Goal: Task Accomplishment & Management: Manage account settings

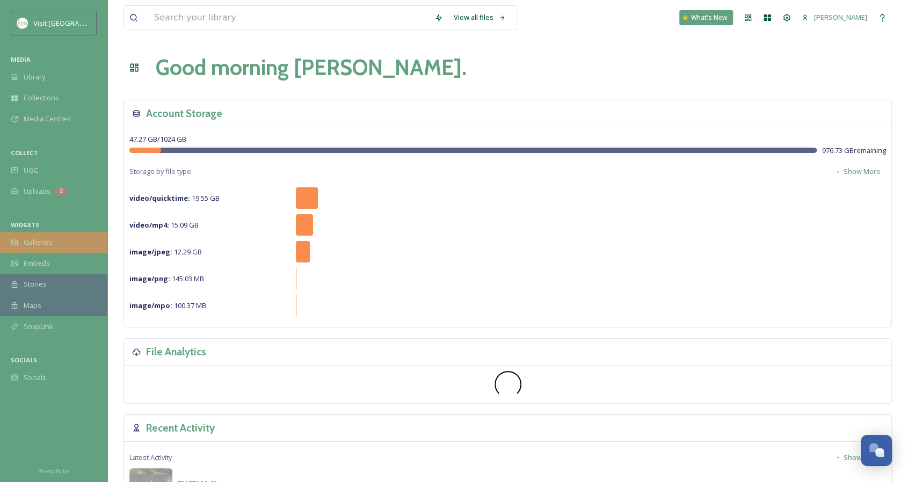
click at [53, 240] on div "Galleries" at bounding box center [53, 242] width 107 height 21
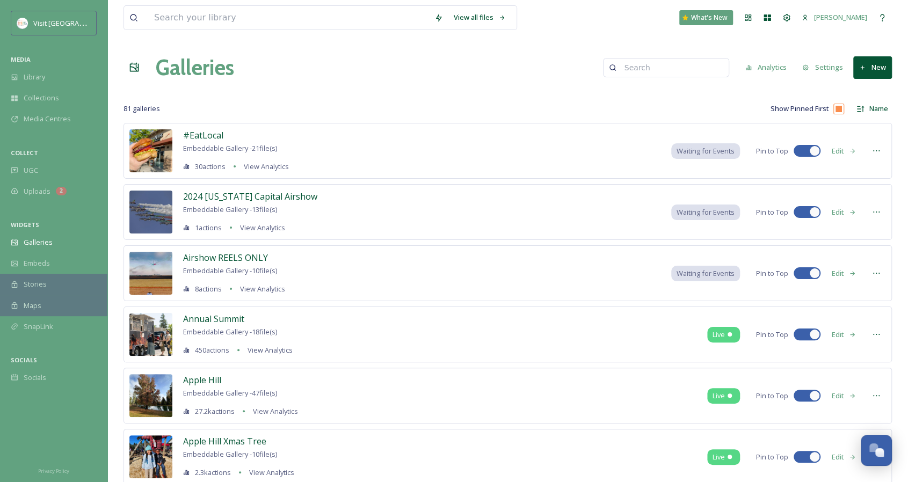
click at [871, 57] on button "New" at bounding box center [873, 67] width 39 height 22
click at [868, 90] on span "Gallery" at bounding box center [875, 93] width 23 height 10
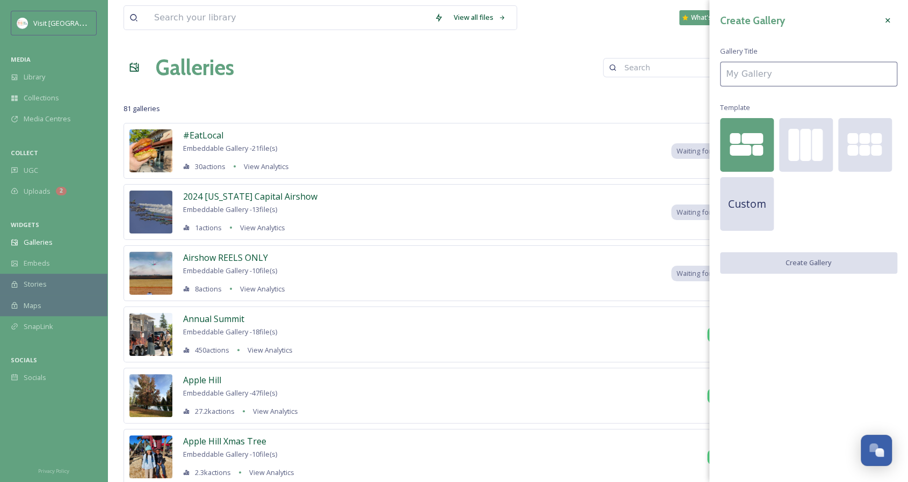
click at [785, 74] on input at bounding box center [808, 74] width 177 height 25
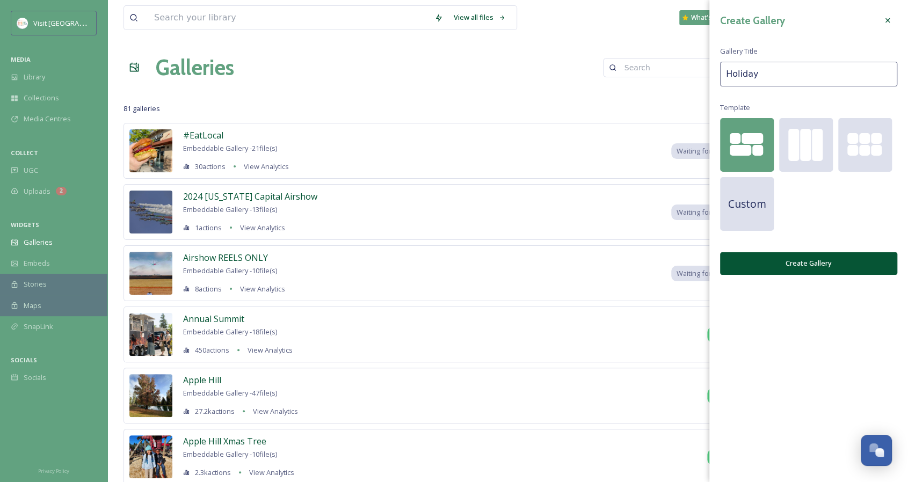
type input "Holiday"
click at [807, 262] on button "Create Gallery" at bounding box center [808, 264] width 177 height 22
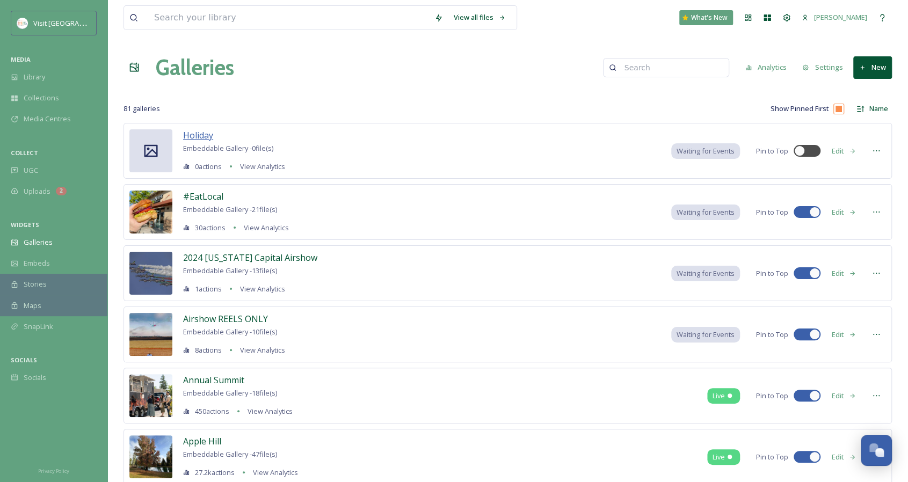
click at [197, 134] on span "Holiday" at bounding box center [198, 135] width 30 height 12
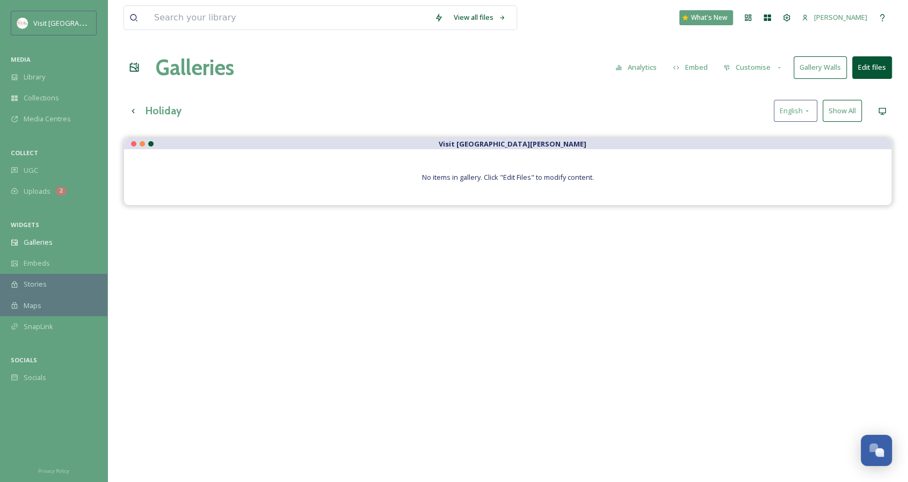
click at [774, 69] on button "Customise" at bounding box center [753, 67] width 70 height 21
click at [761, 93] on div "Layout" at bounding box center [756, 92] width 75 height 21
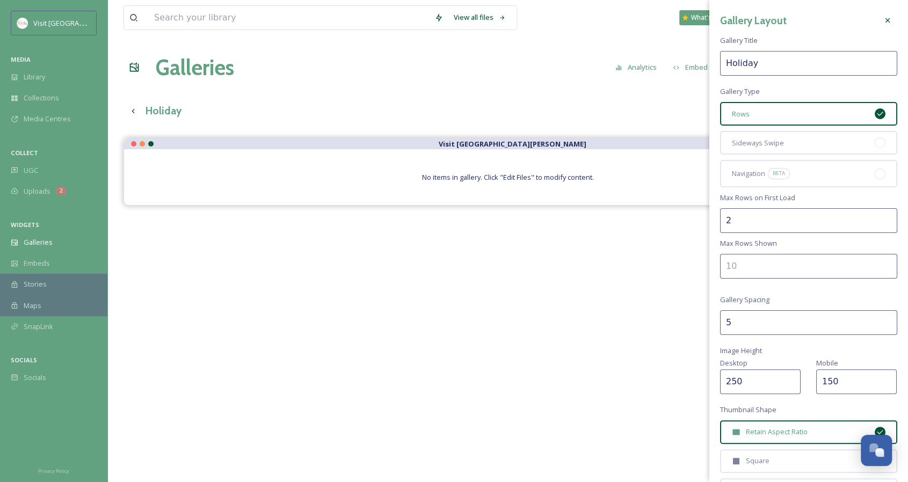
drag, startPoint x: 759, startPoint y: 220, endPoint x: 720, endPoint y: 220, distance: 38.7
click at [720, 220] on div "Gallery Layout Gallery Title Holiday Gallery Type Rows Sideways Swipe Navigatio…" at bounding box center [809, 311] width 199 height 622
type input "1"
click at [719, 233] on div "Gallery Layout Gallery Title Holiday Gallery Type Rows Sideways Swipe Navigatio…" at bounding box center [809, 311] width 199 height 622
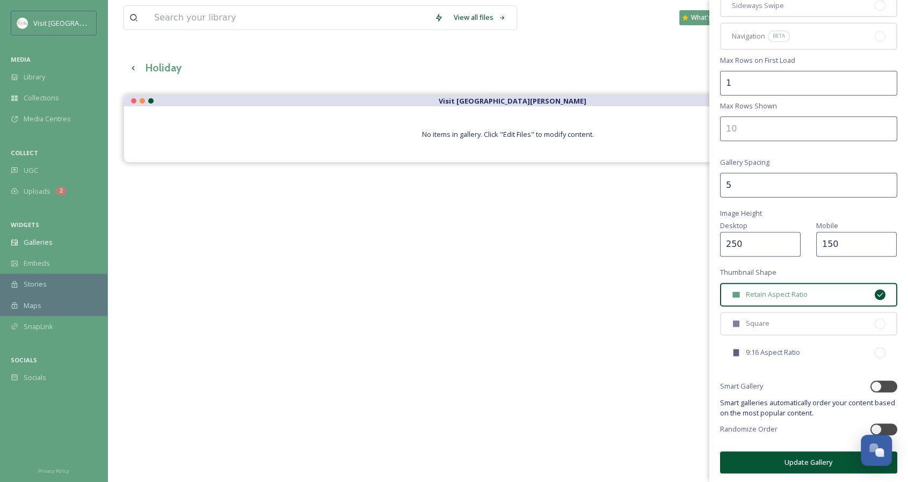
scroll to position [107, 0]
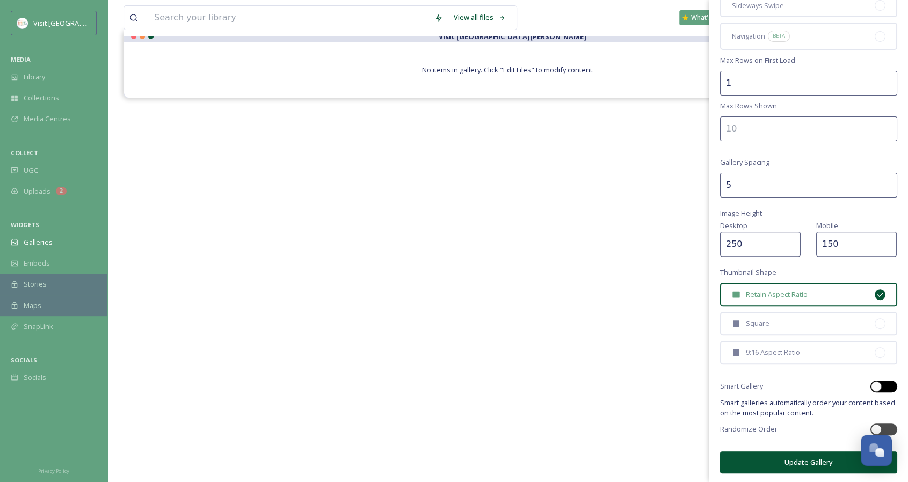
click at [871, 387] on div at bounding box center [876, 386] width 11 height 11
checkbox input "true"
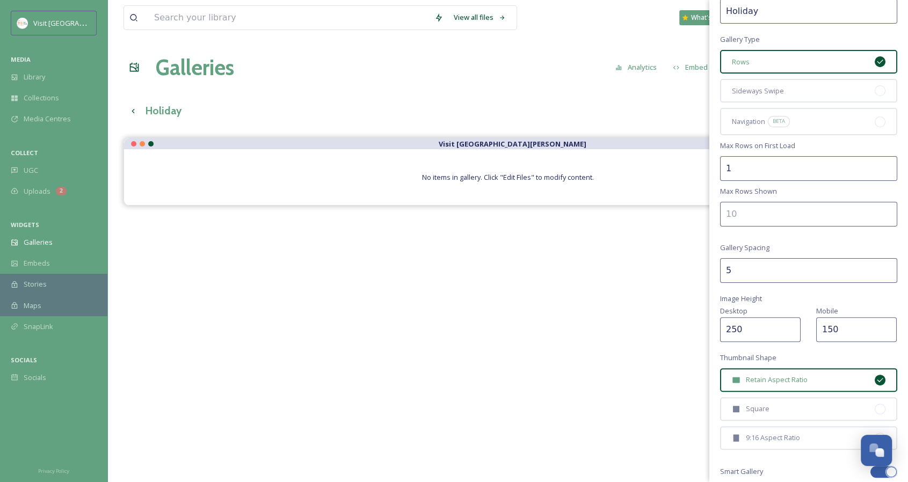
scroll to position [0, 0]
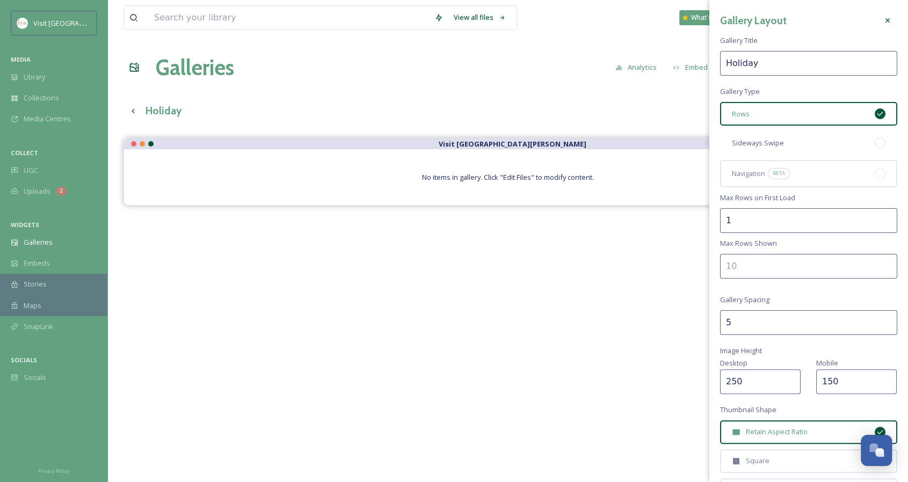
click at [780, 141] on span "Sideways Swipe" at bounding box center [758, 143] width 52 height 10
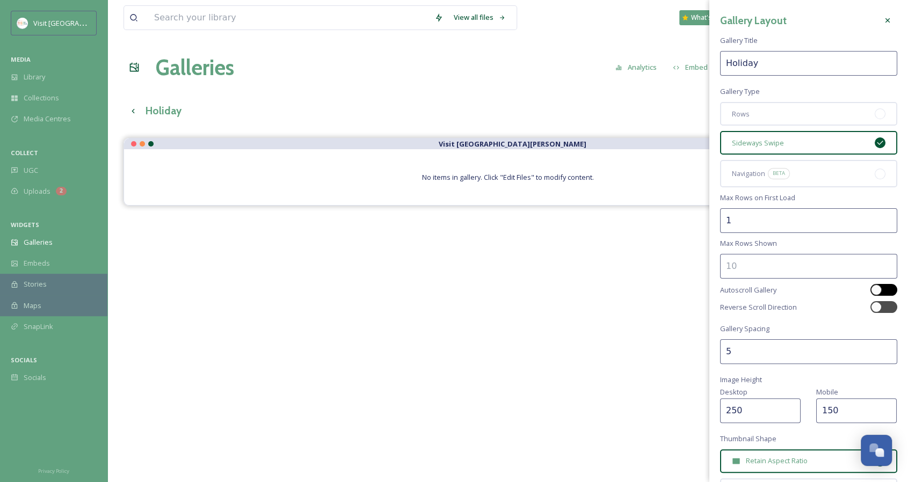
click at [871, 292] on div at bounding box center [876, 290] width 11 height 11
checkbox input "true"
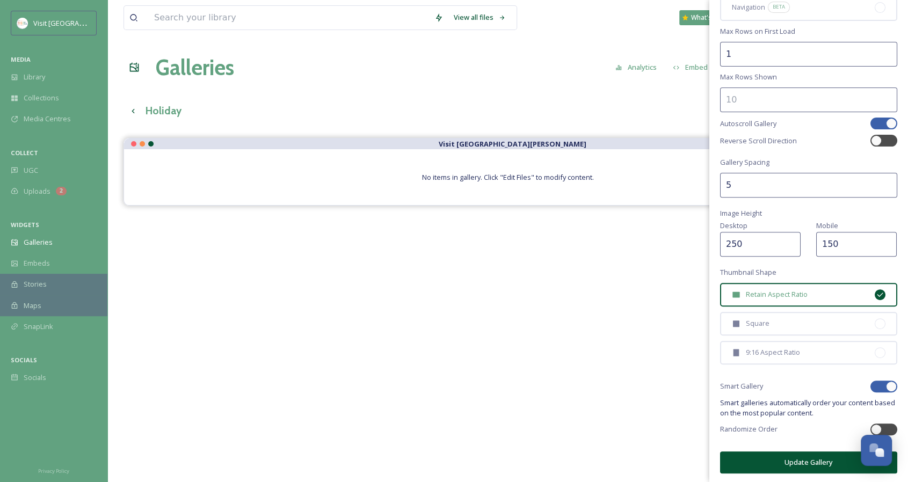
click at [804, 465] on button "Update Gallery" at bounding box center [808, 463] width 177 height 22
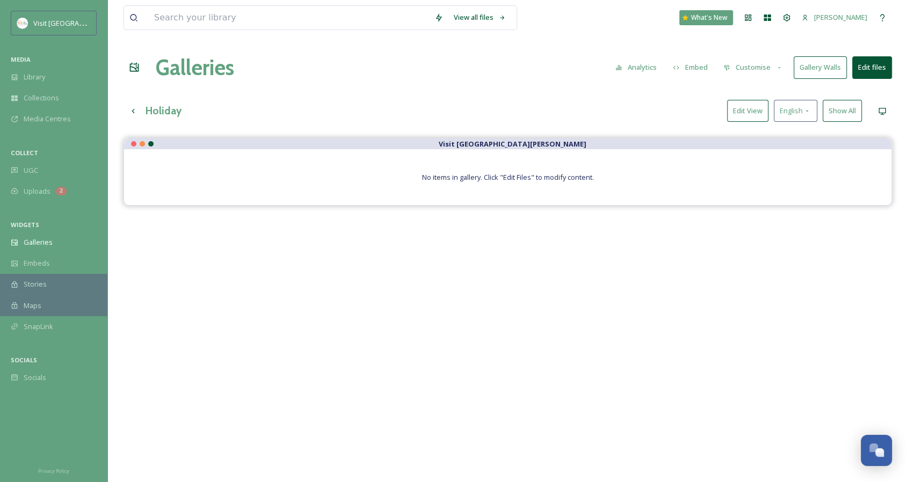
click at [871, 68] on button "Edit files" at bounding box center [873, 67] width 40 height 22
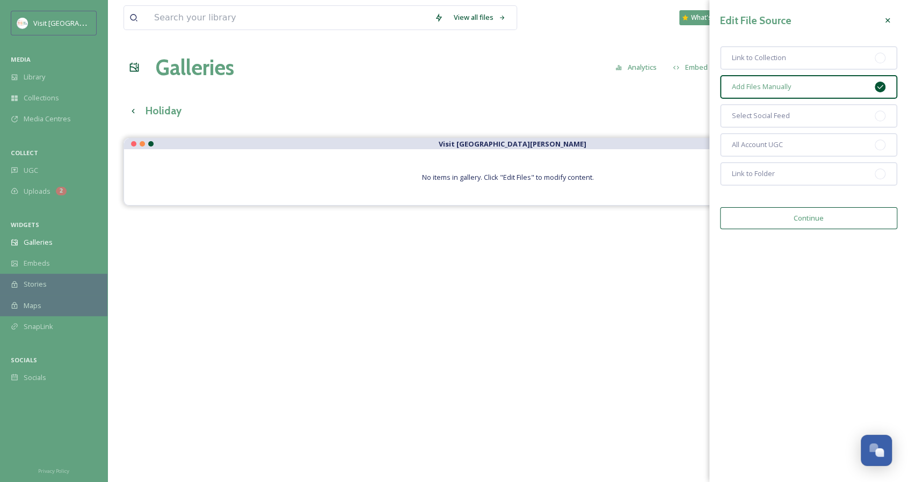
click at [809, 223] on button "Continue" at bounding box center [808, 218] width 177 height 22
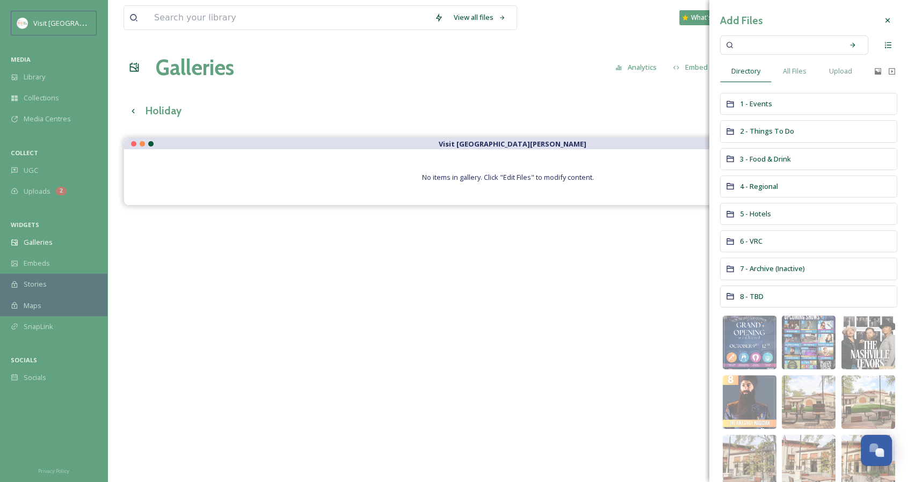
click at [762, 44] on input at bounding box center [788, 45] width 102 height 24
type input "christmas"
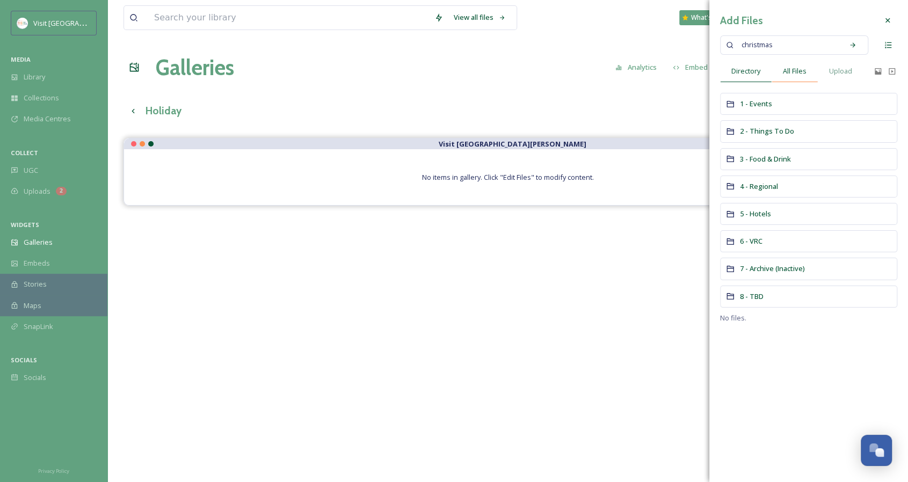
click at [785, 70] on span "All Files" at bounding box center [795, 71] width 24 height 10
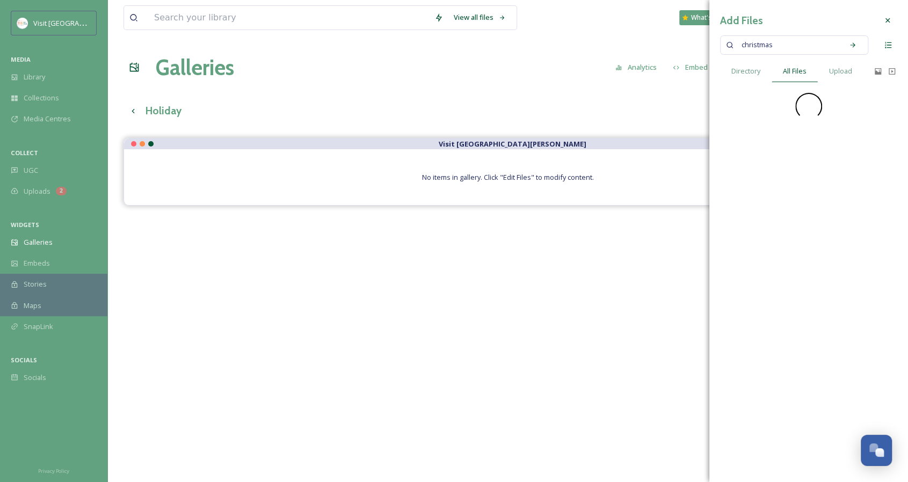
click at [795, 48] on input at bounding box center [809, 45] width 59 height 24
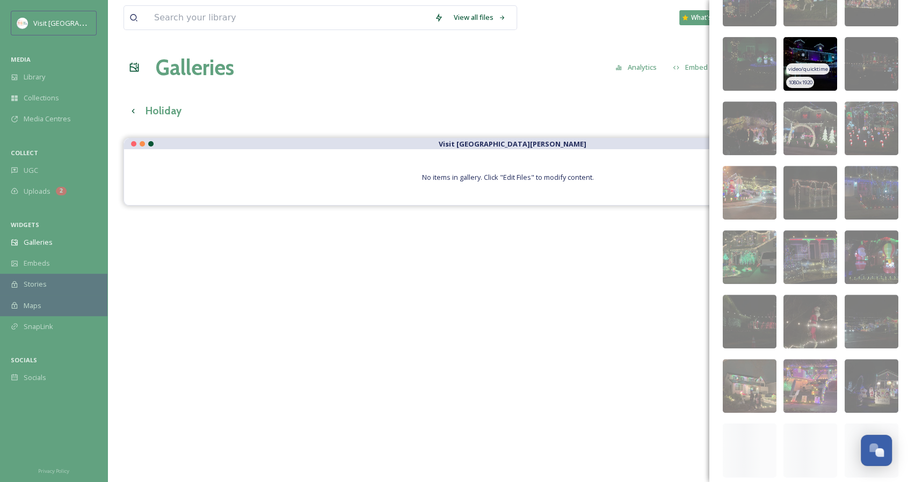
scroll to position [255, 0]
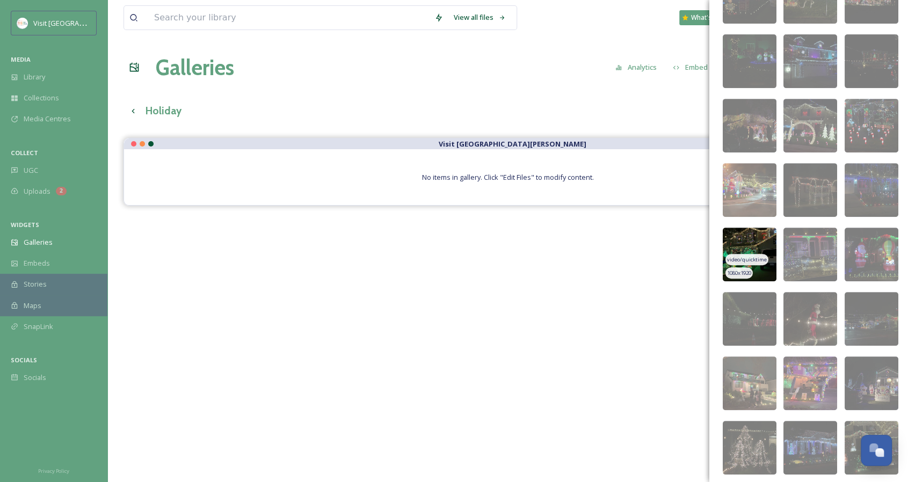
click at [744, 234] on img at bounding box center [750, 255] width 54 height 54
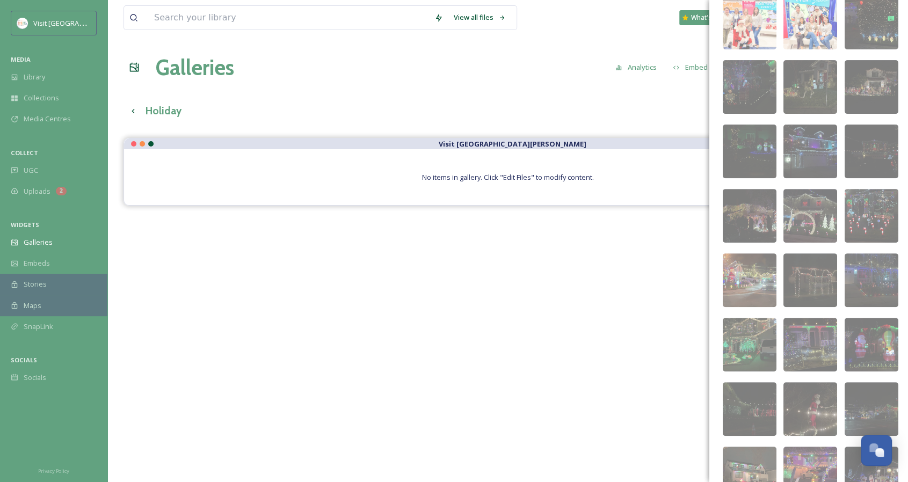
scroll to position [147, 0]
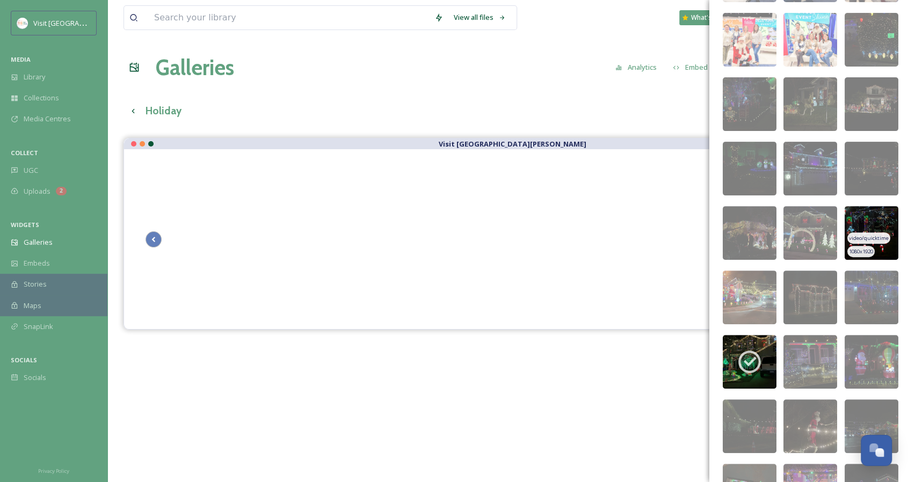
click at [867, 215] on img at bounding box center [872, 233] width 54 height 54
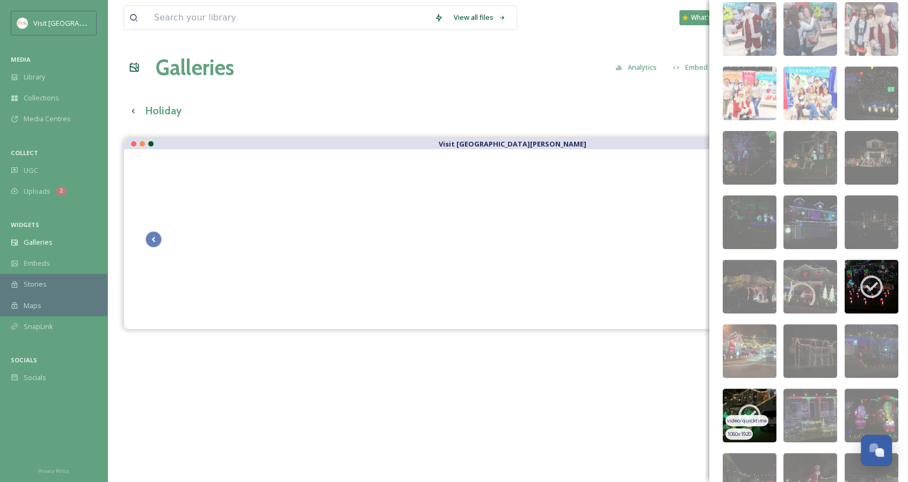
click at [762, 396] on img at bounding box center [750, 416] width 54 height 54
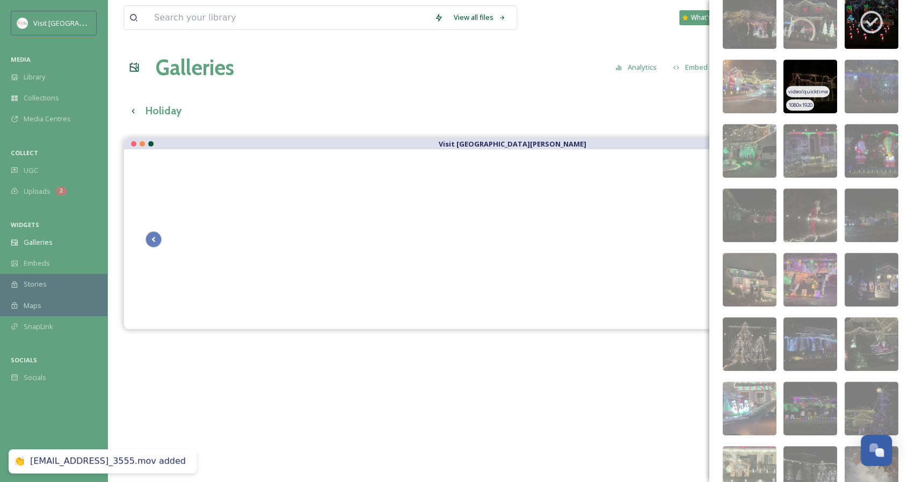
scroll to position [470, 0]
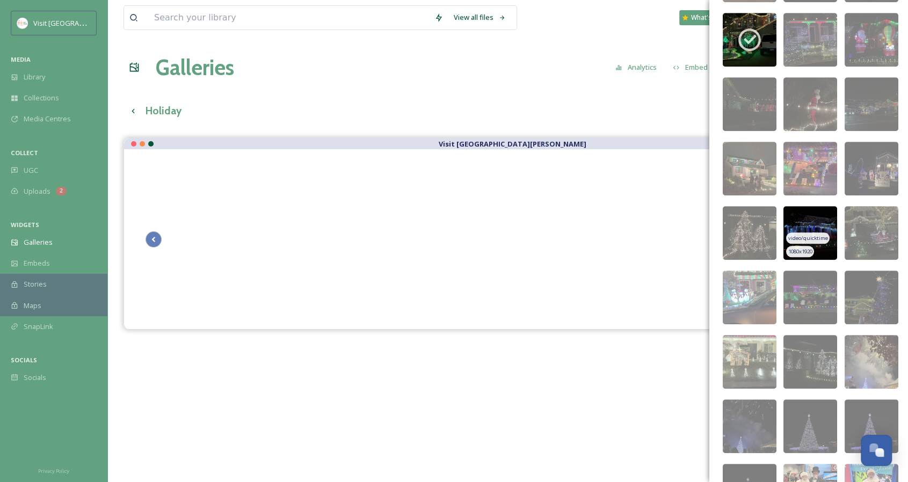
click at [820, 219] on img at bounding box center [811, 233] width 54 height 54
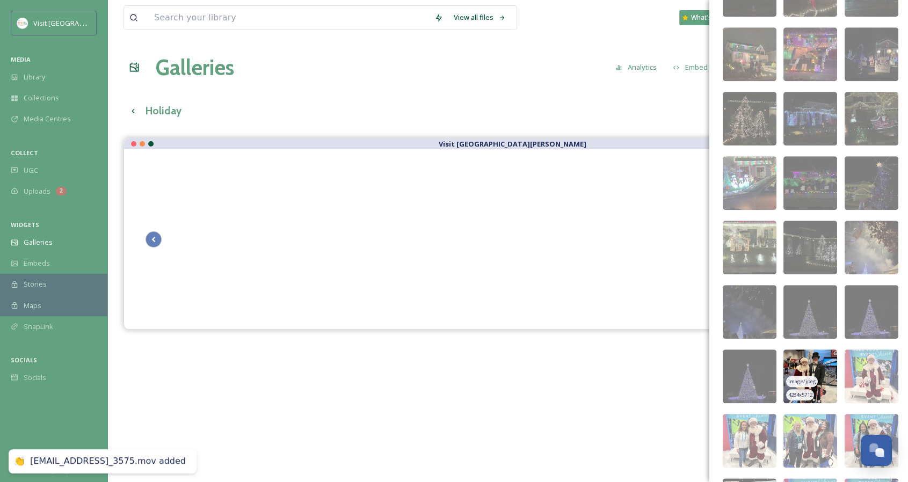
scroll to position [631, 0]
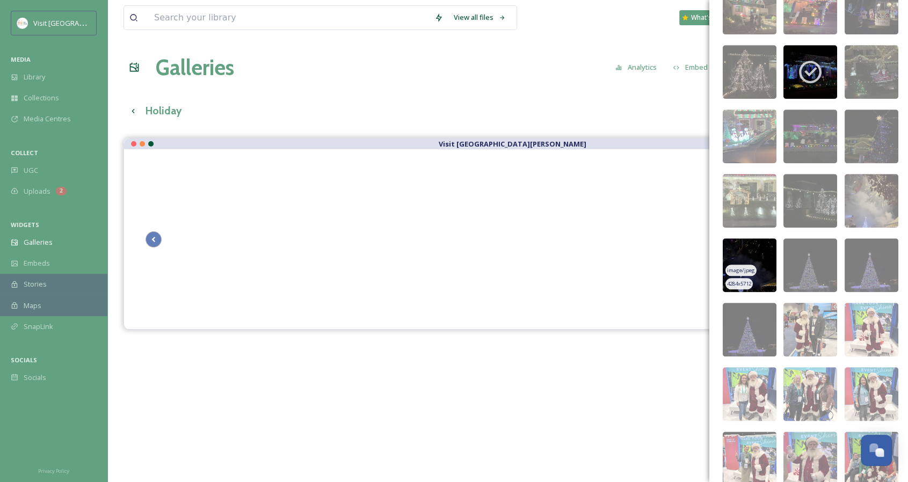
click at [754, 248] on img at bounding box center [750, 266] width 54 height 54
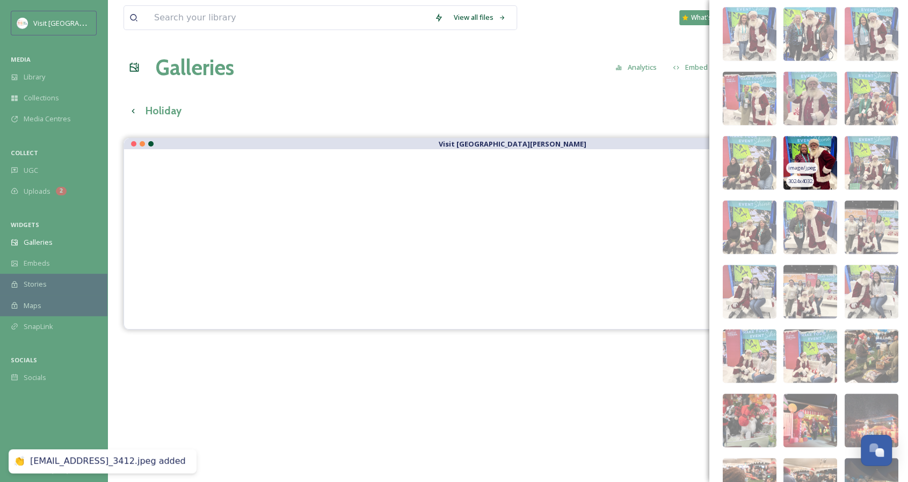
scroll to position [1061, 0]
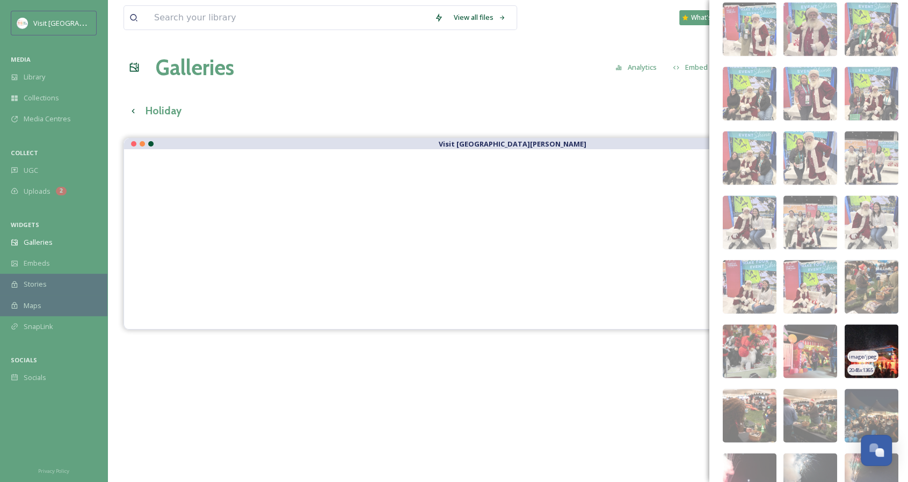
click at [859, 340] on img at bounding box center [872, 351] width 54 height 54
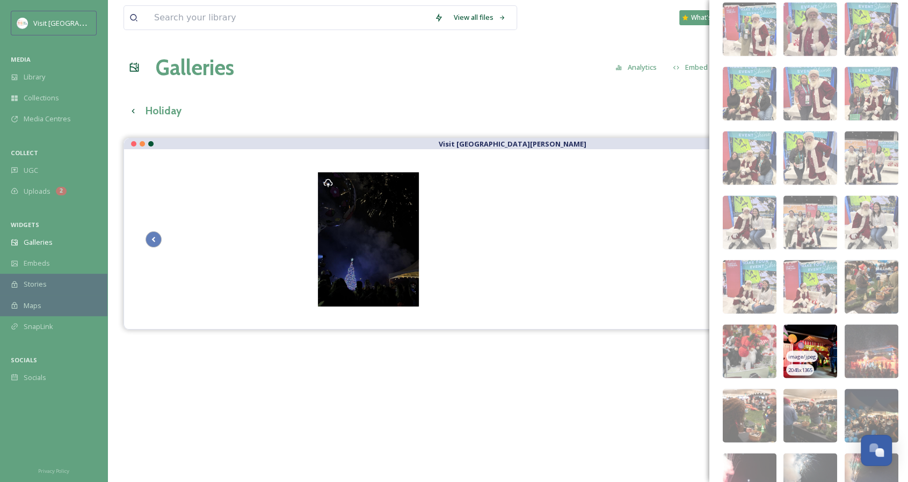
click at [807, 337] on img at bounding box center [811, 351] width 54 height 54
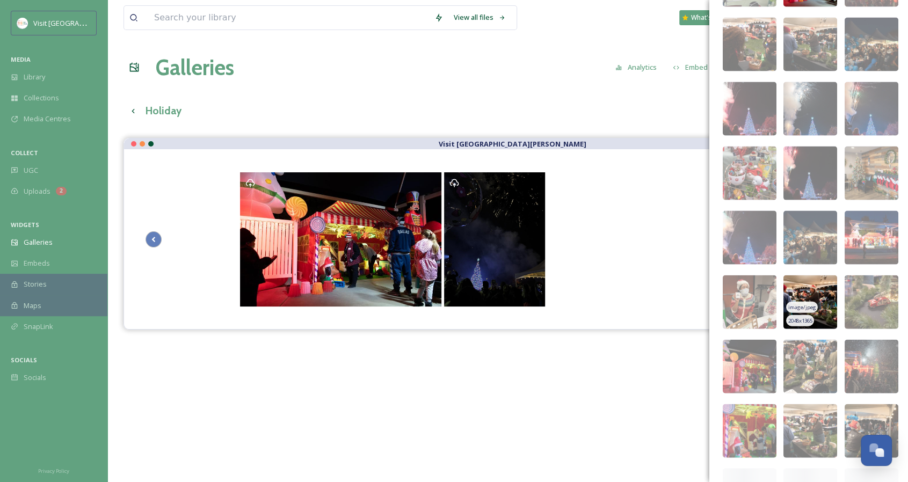
scroll to position [1437, 0]
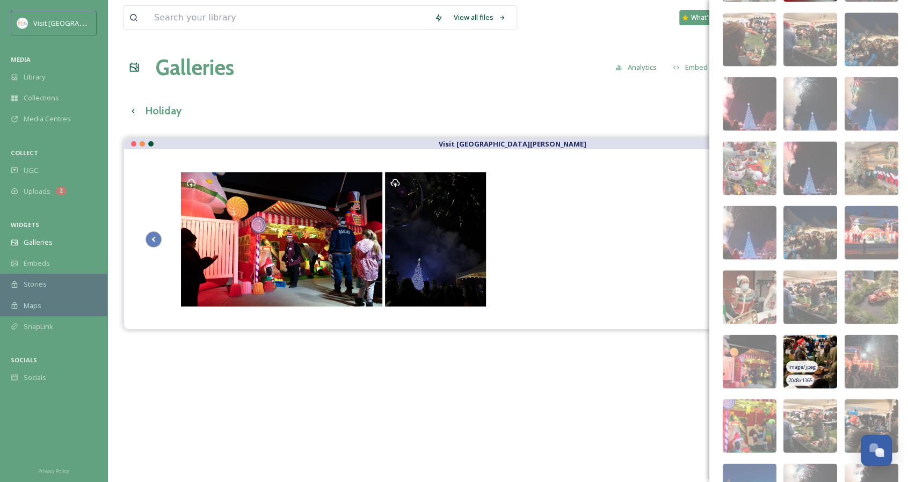
click at [817, 341] on img at bounding box center [811, 362] width 54 height 54
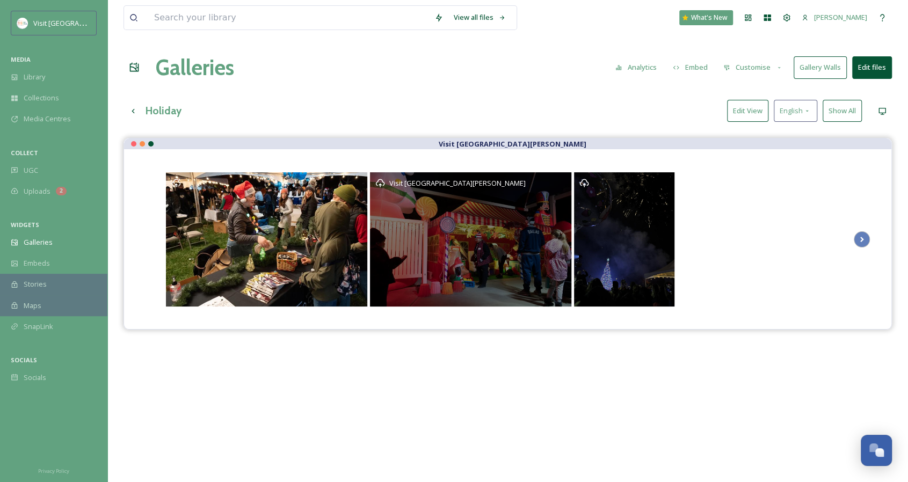
drag, startPoint x: 352, startPoint y: 282, endPoint x: 533, endPoint y: 261, distance: 181.8
click at [533, 261] on div "Visit [GEOGRAPHIC_DATA][PERSON_NAME]" at bounding box center [470, 239] width 201 height 134
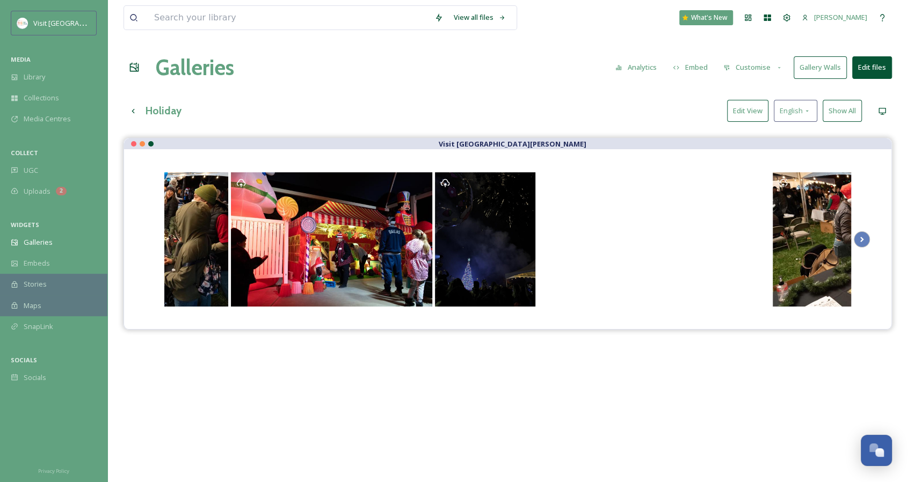
click at [872, 64] on button "Edit files" at bounding box center [873, 67] width 40 height 22
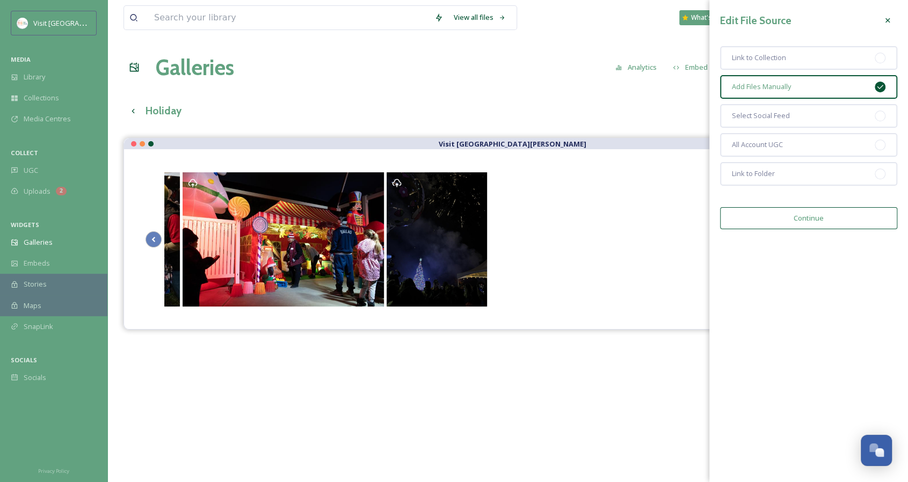
click at [812, 225] on button "Continue" at bounding box center [808, 218] width 177 height 22
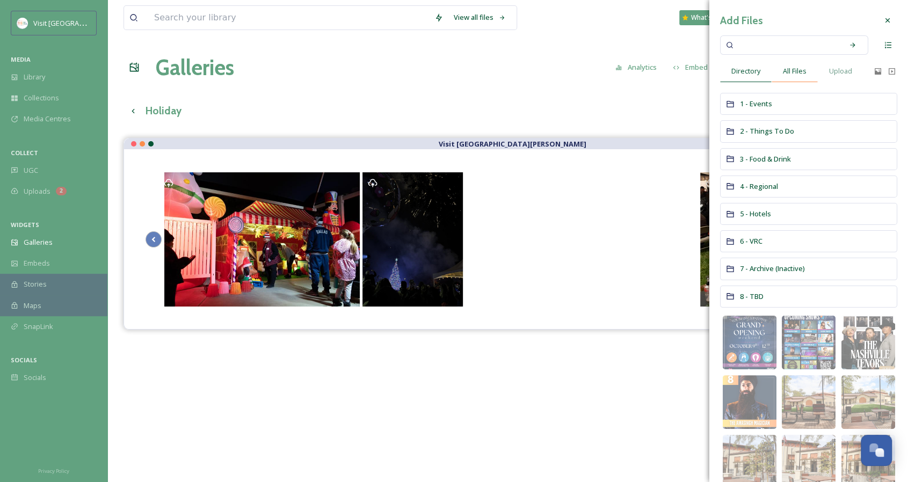
click at [792, 71] on span "All Files" at bounding box center [795, 71] width 24 height 10
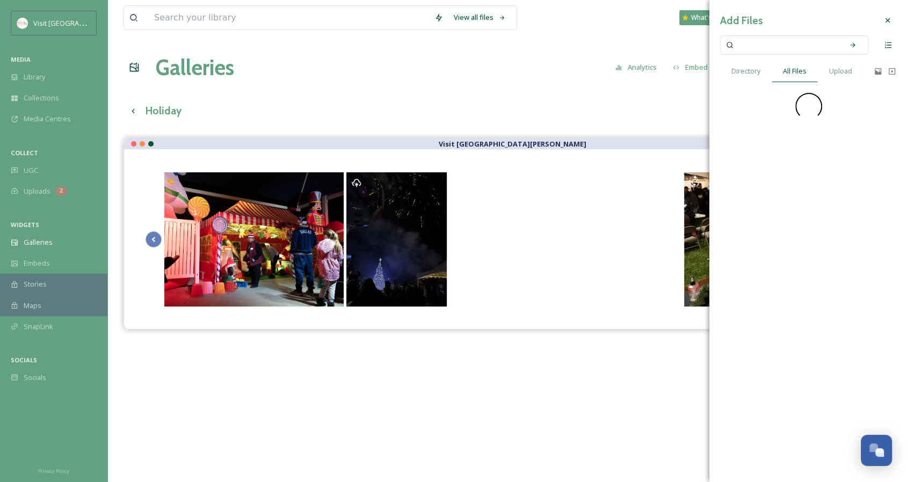
click at [781, 40] on input at bounding box center [788, 45] width 102 height 24
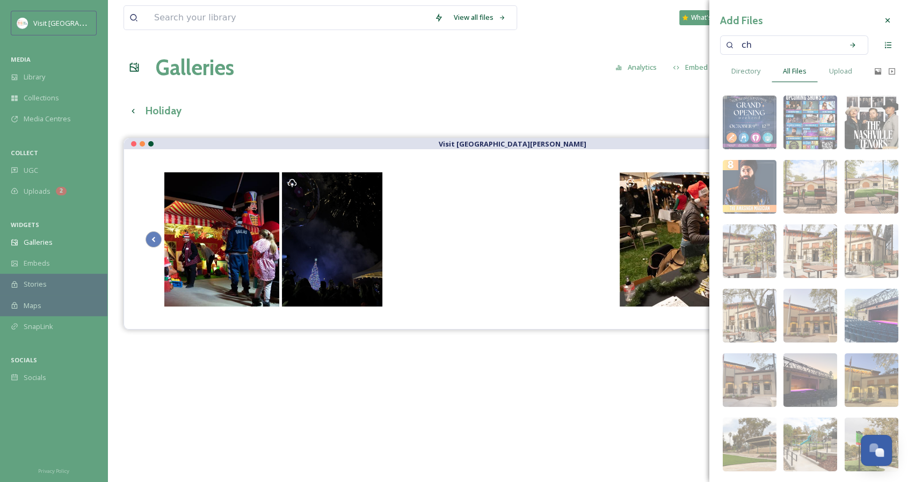
type input "c"
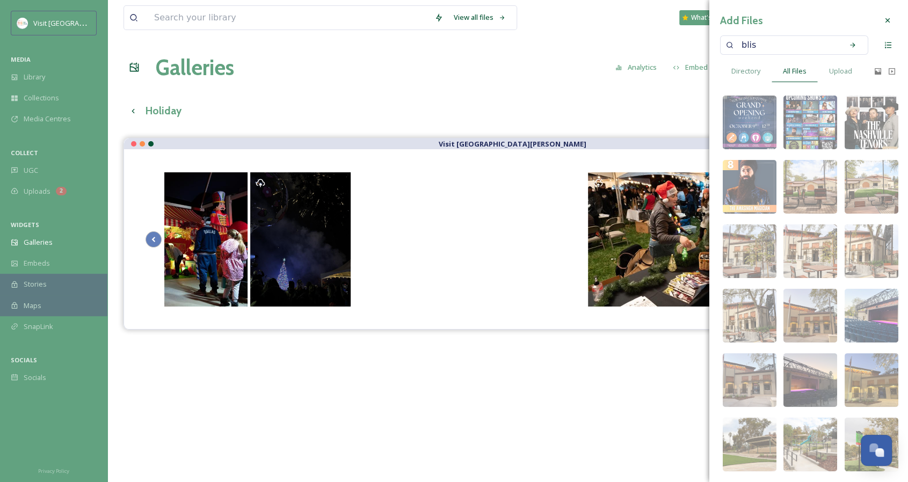
type input "bliss"
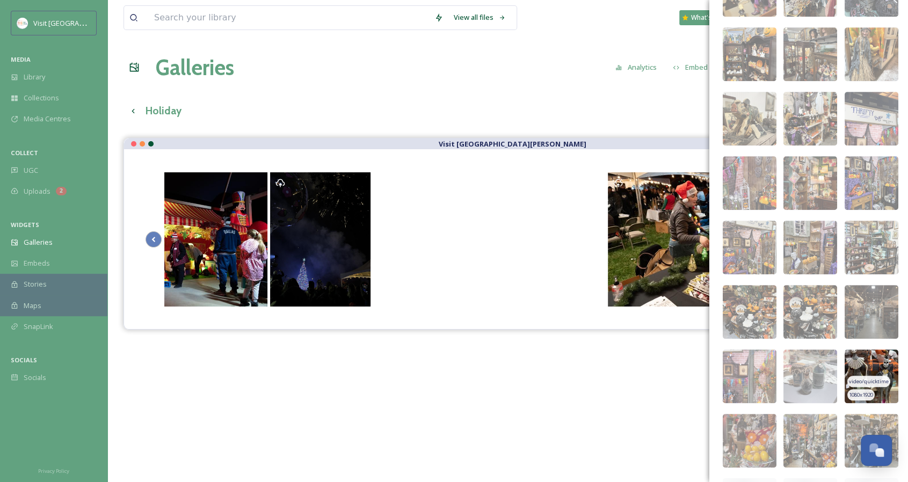
scroll to position [416, 0]
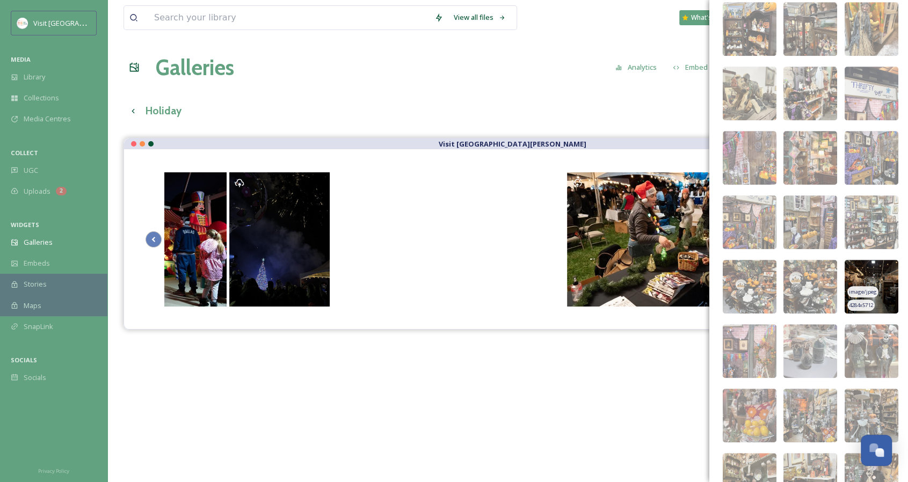
click at [867, 272] on img at bounding box center [872, 287] width 54 height 54
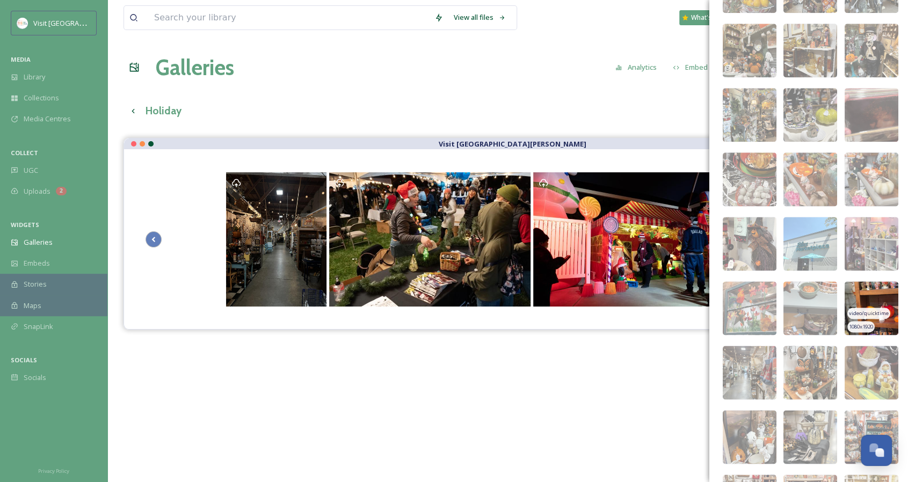
scroll to position [953, 0]
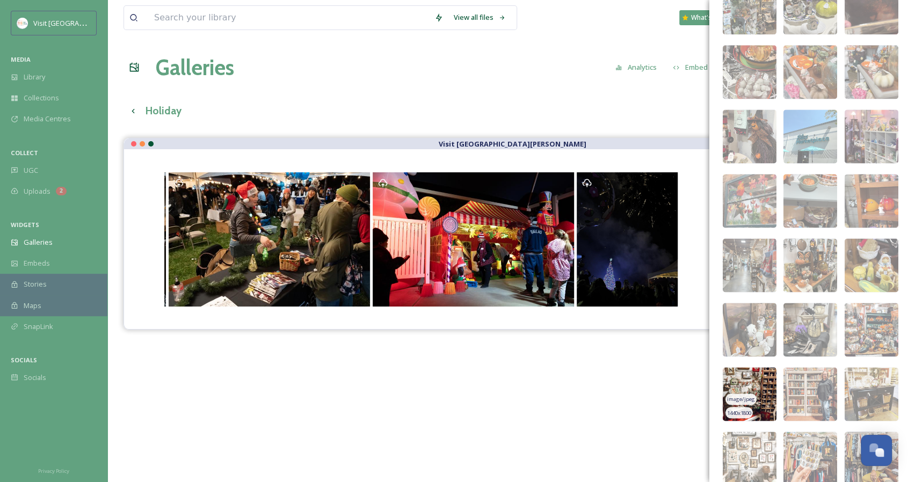
click at [763, 377] on img at bounding box center [750, 394] width 54 height 54
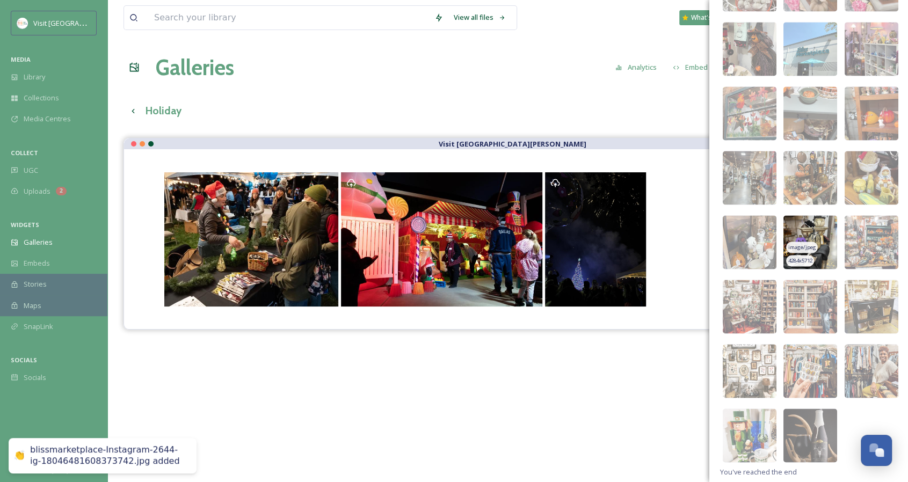
scroll to position [1047, 0]
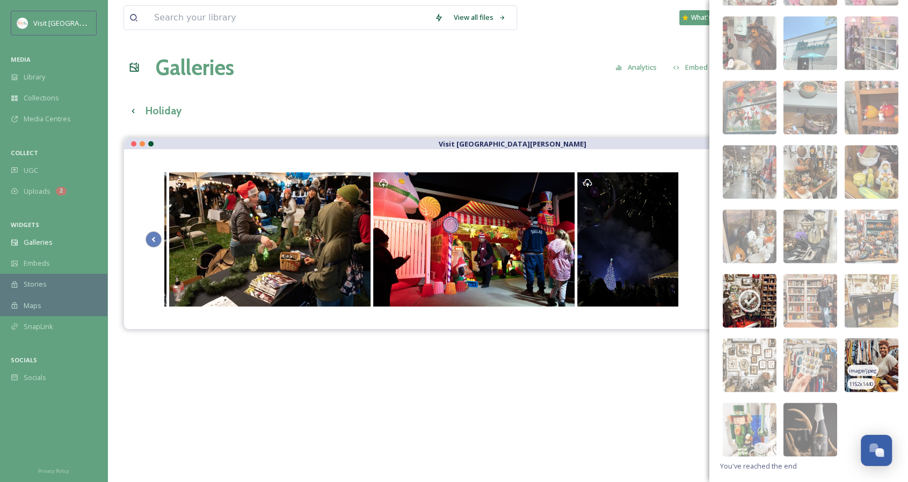
click at [871, 346] on img at bounding box center [872, 365] width 54 height 54
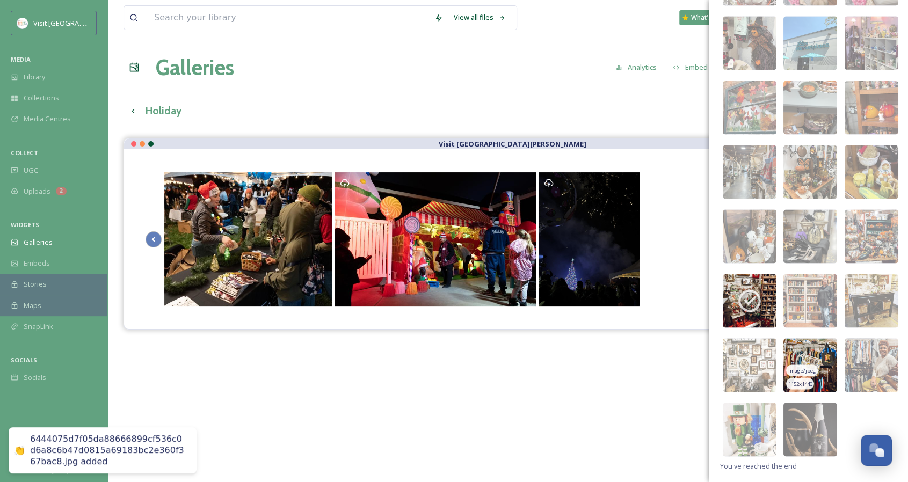
click at [823, 349] on img at bounding box center [811, 365] width 54 height 54
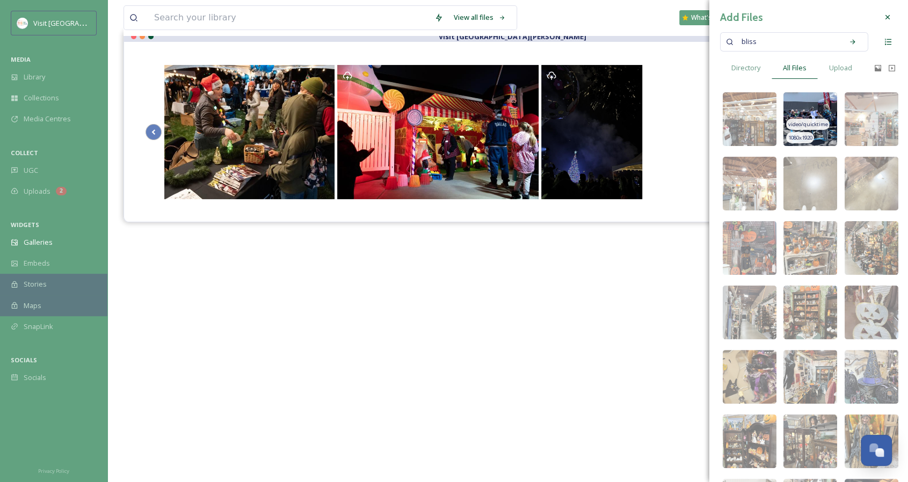
scroll to position [0, 0]
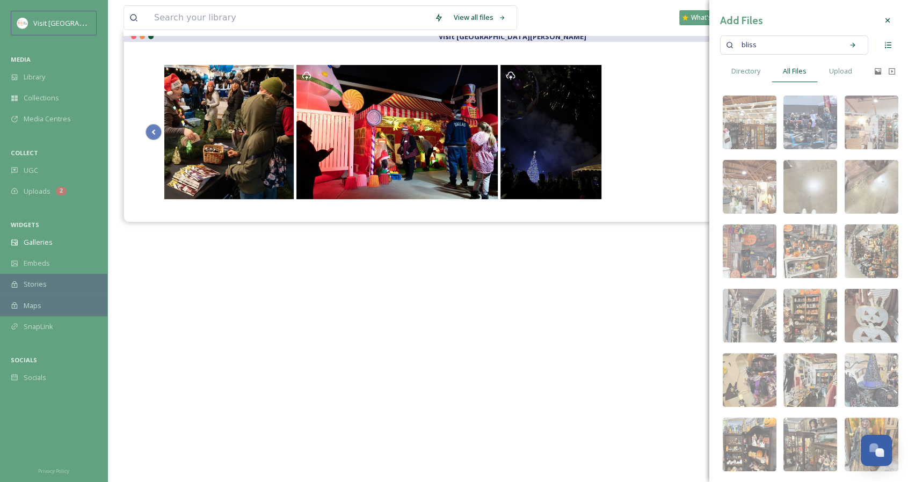
click at [792, 46] on input at bounding box center [800, 45] width 75 height 24
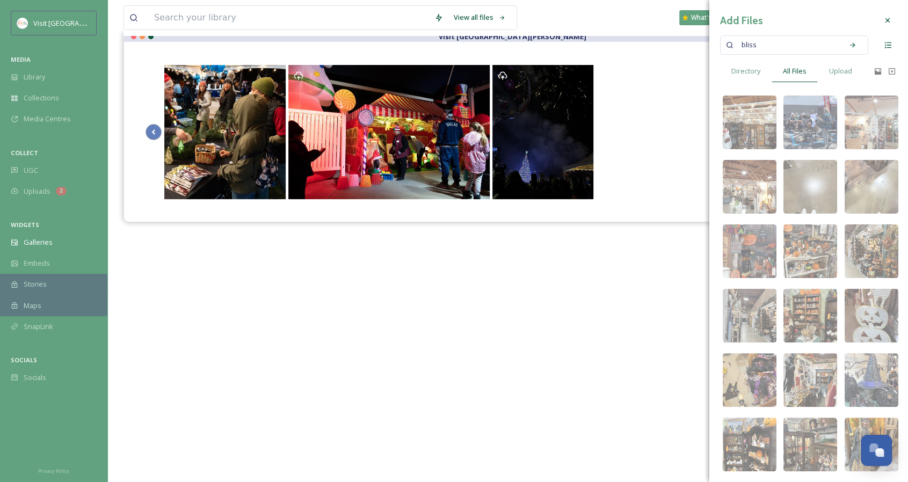
click at [792, 46] on input at bounding box center [800, 45] width 75 height 24
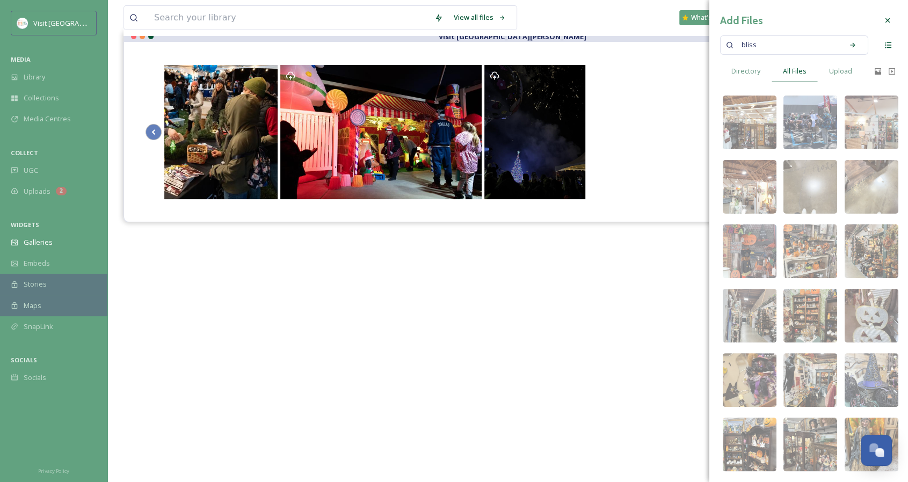
click at [792, 46] on input at bounding box center [800, 45] width 75 height 24
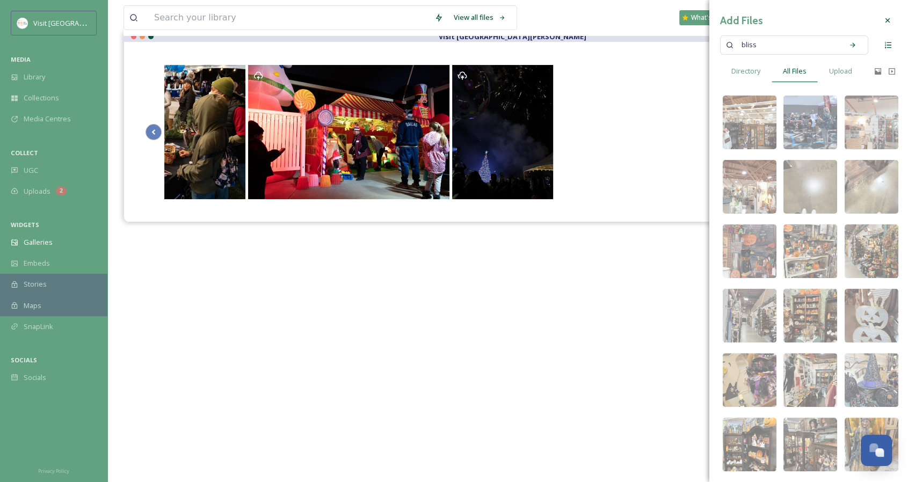
drag, startPoint x: 818, startPoint y: 42, endPoint x: 730, endPoint y: 42, distance: 88.1
click at [730, 42] on div "bliss" at bounding box center [794, 44] width 148 height 19
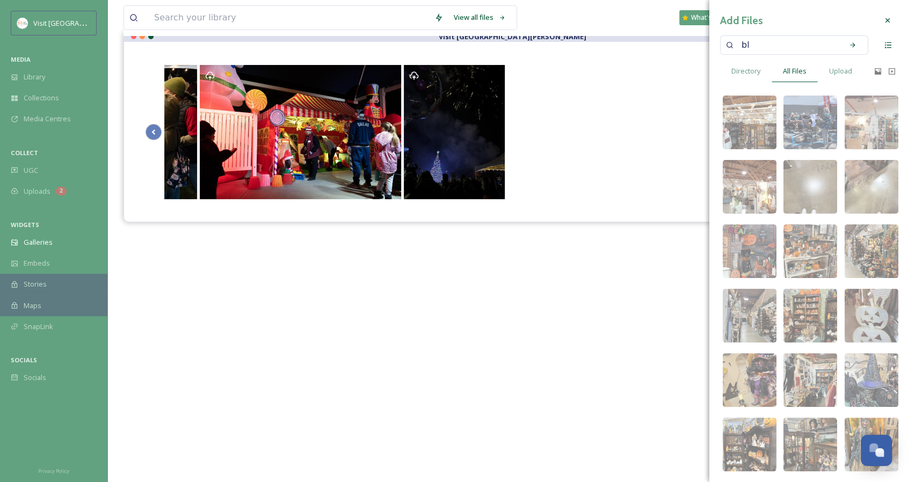
type input "b"
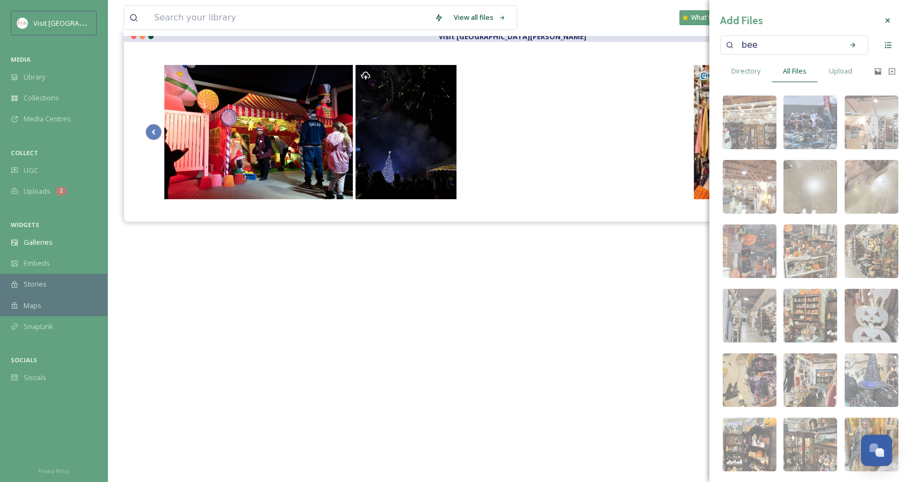
type input "beer"
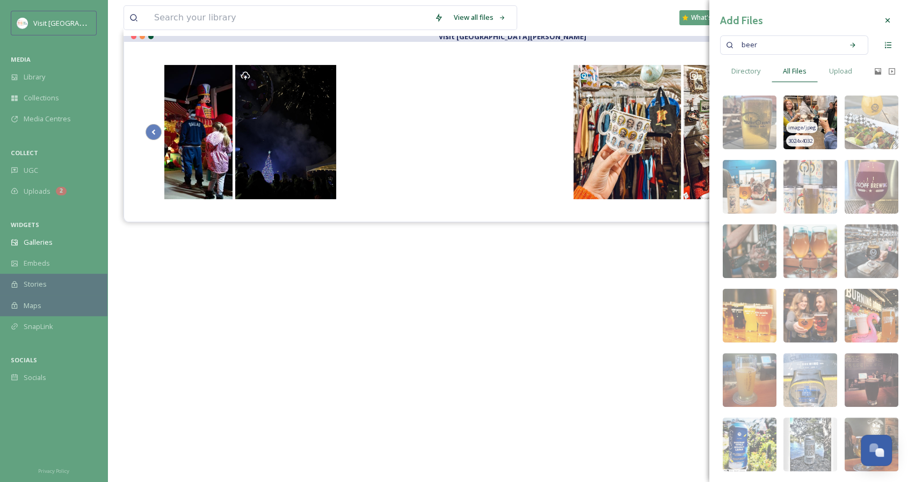
click at [827, 104] on img at bounding box center [811, 123] width 54 height 54
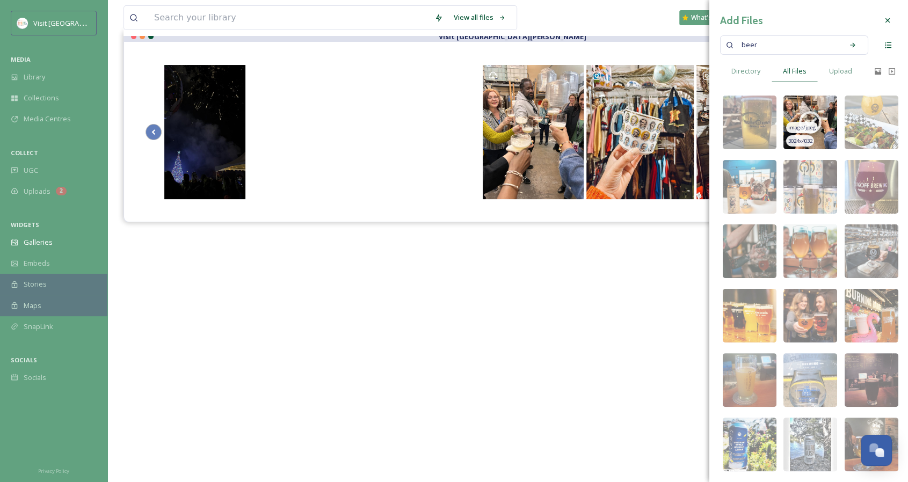
click at [820, 105] on img at bounding box center [811, 123] width 54 height 54
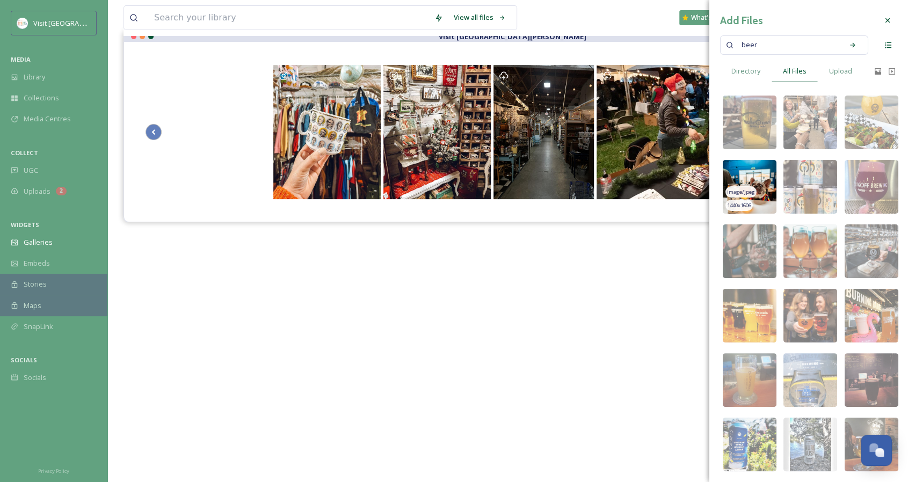
click at [765, 169] on img at bounding box center [750, 187] width 54 height 54
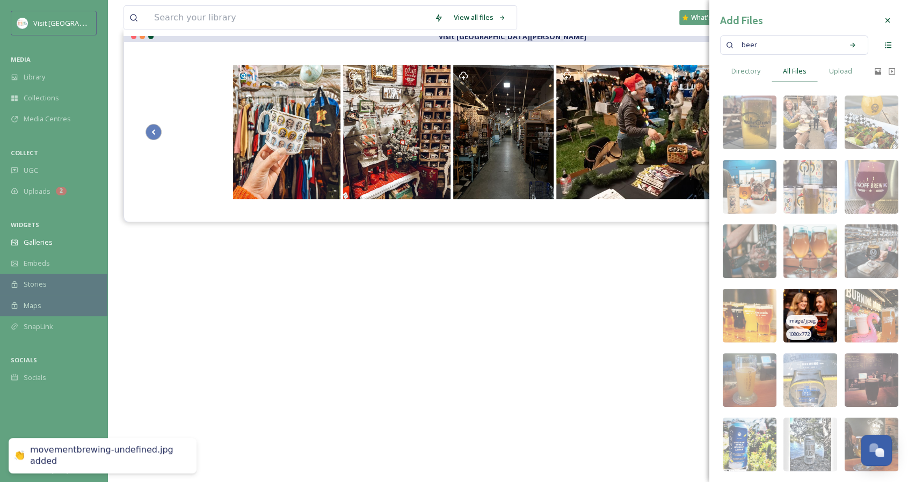
click at [809, 292] on img at bounding box center [811, 316] width 54 height 54
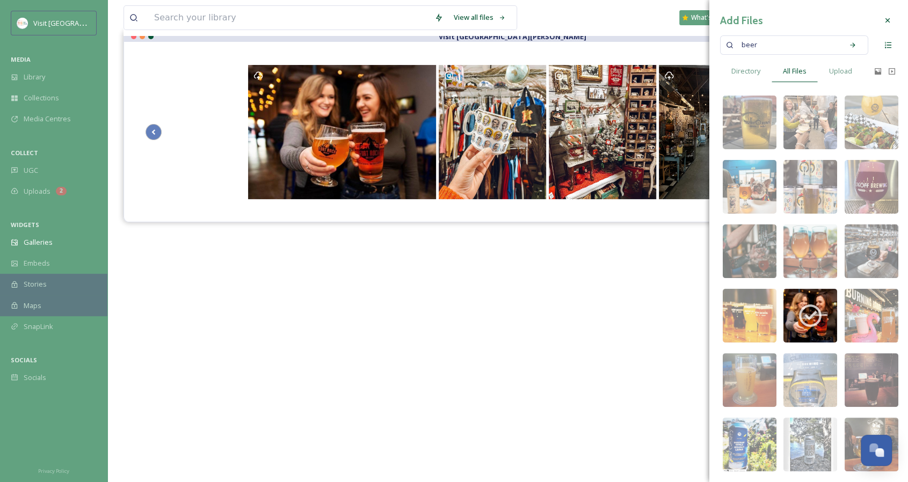
click at [788, 42] on input at bounding box center [801, 45] width 74 height 24
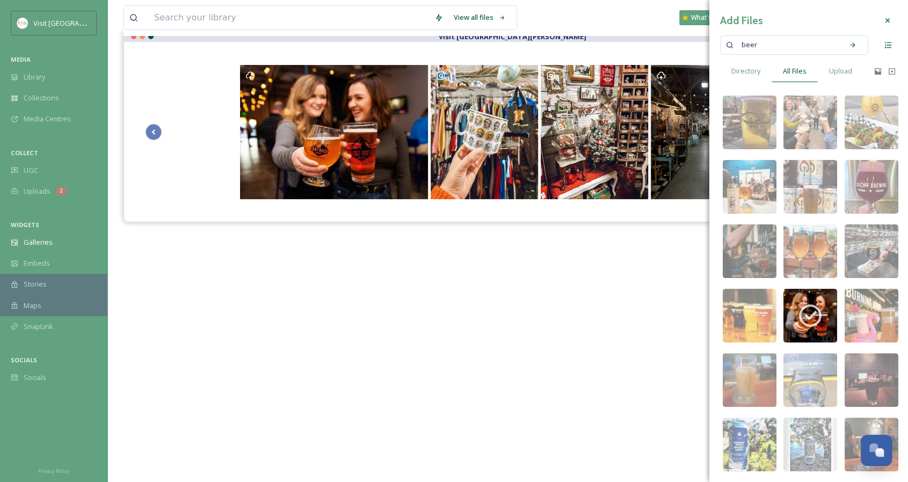
click at [788, 42] on input at bounding box center [801, 45] width 74 height 24
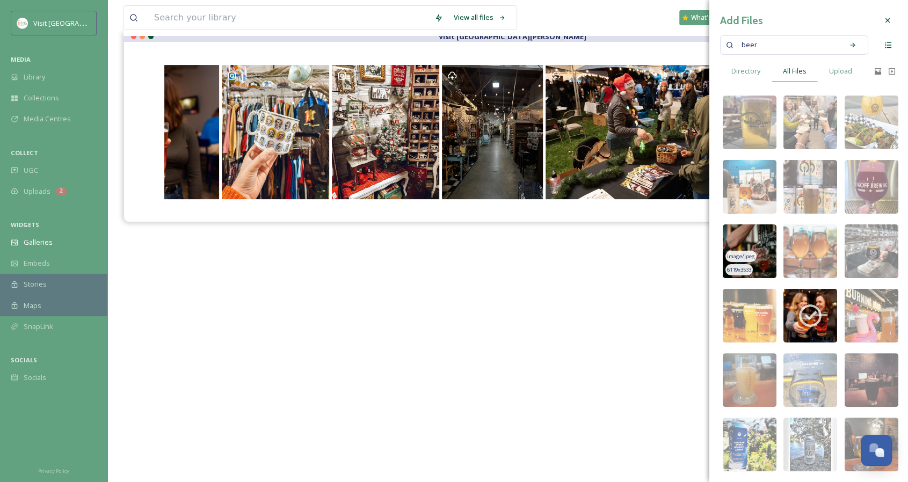
click at [766, 235] on img at bounding box center [750, 252] width 54 height 54
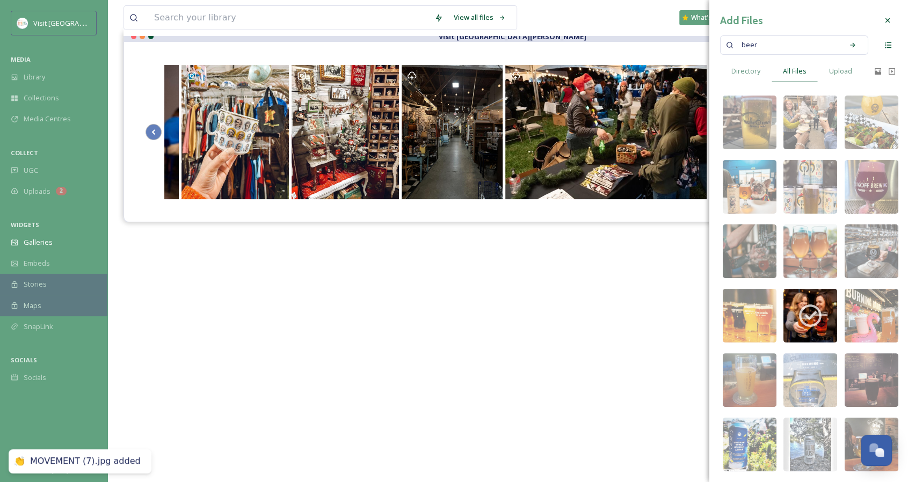
click at [774, 41] on input at bounding box center [801, 45] width 74 height 24
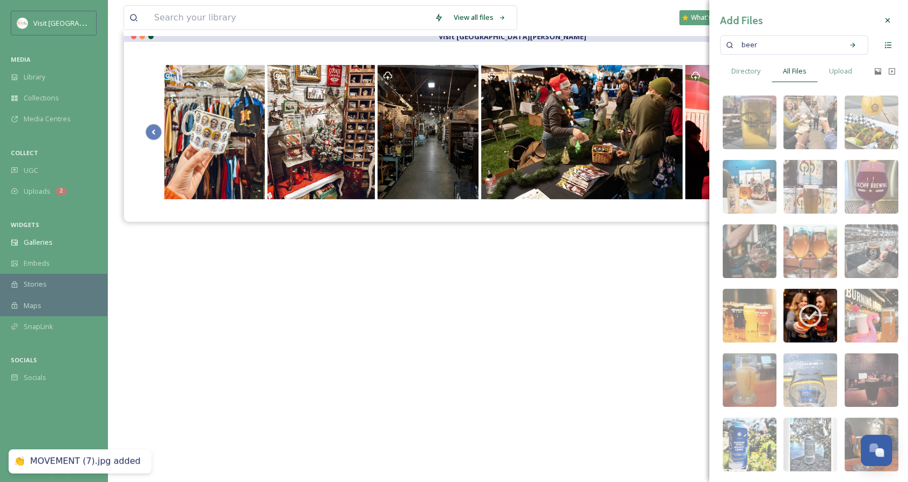
click at [746, 49] on span "beer" at bounding box center [750, 45] width 26 height 16
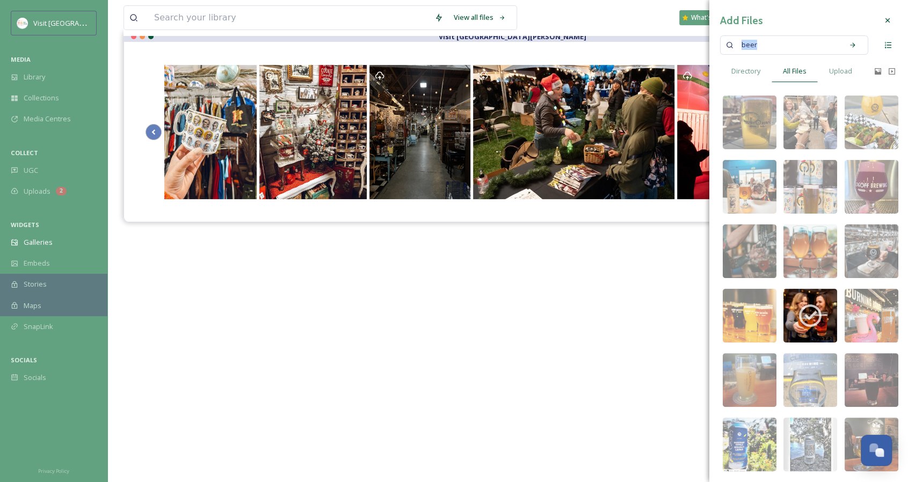
click at [746, 49] on span "beer" at bounding box center [750, 45] width 26 height 16
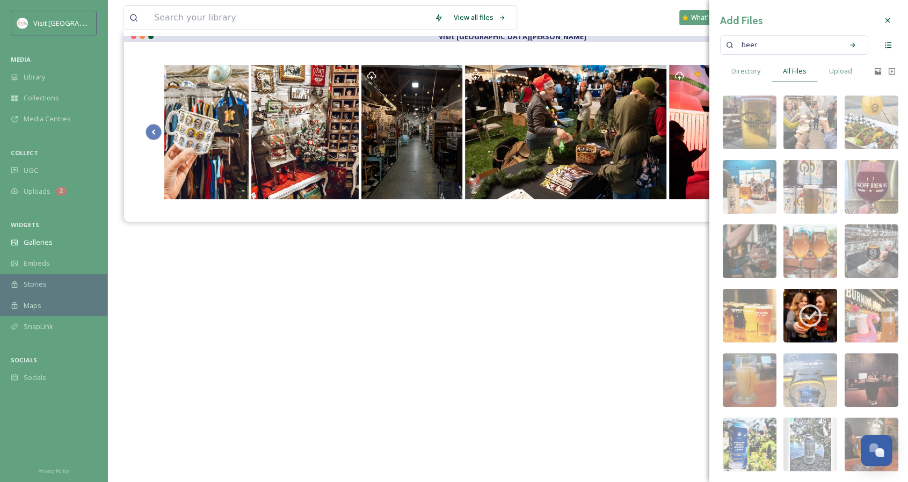
click at [770, 47] on input at bounding box center [801, 45] width 74 height 24
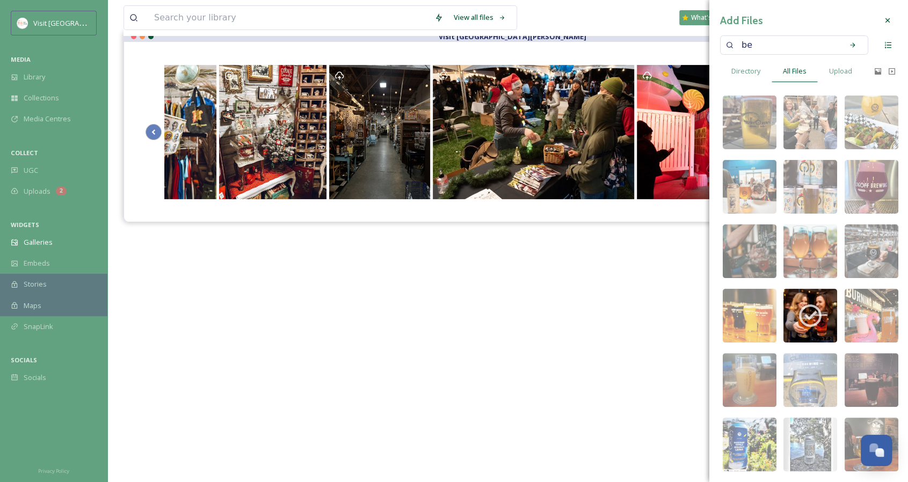
type input "b"
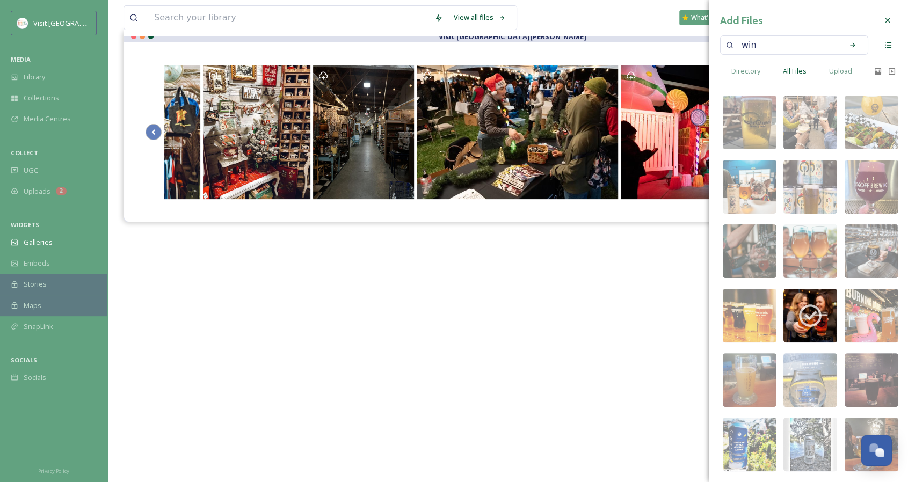
type input "wine"
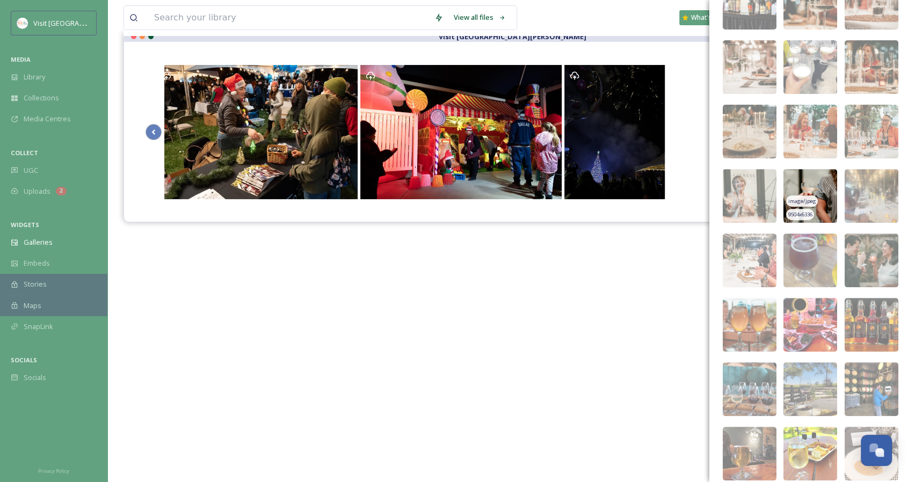
scroll to position [201, 0]
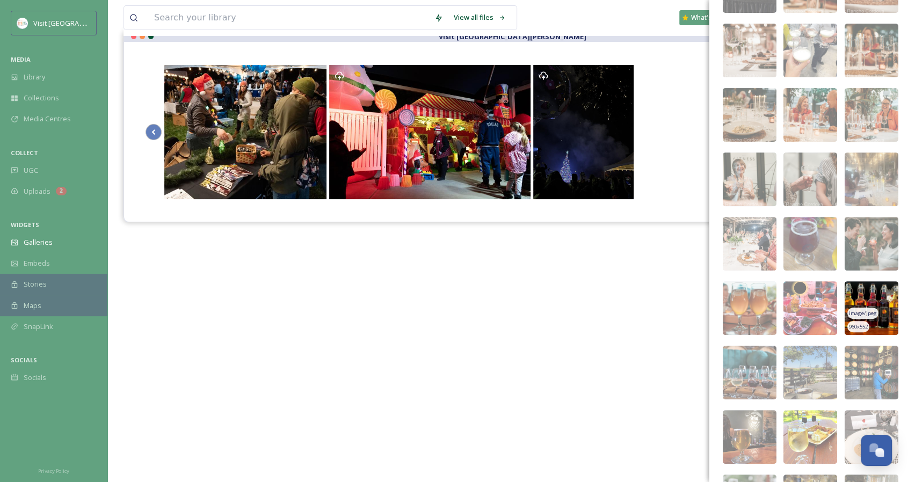
click at [876, 295] on img at bounding box center [872, 309] width 54 height 54
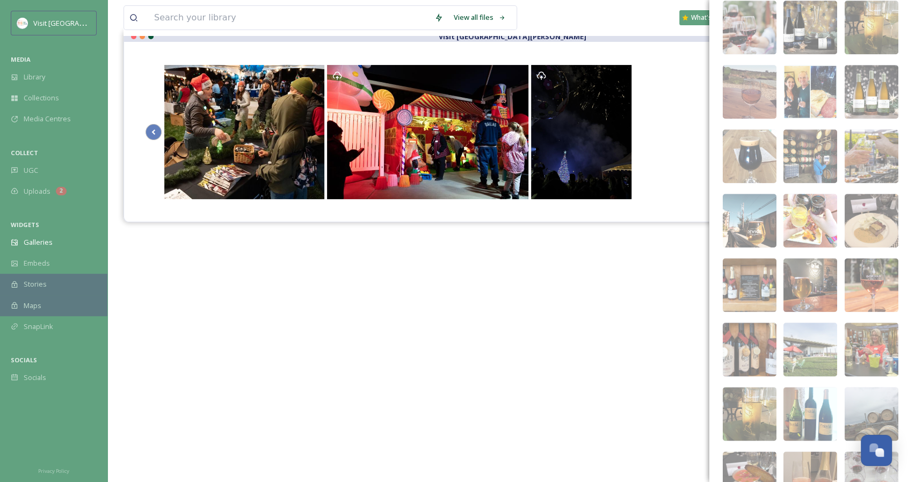
scroll to position [684, 0]
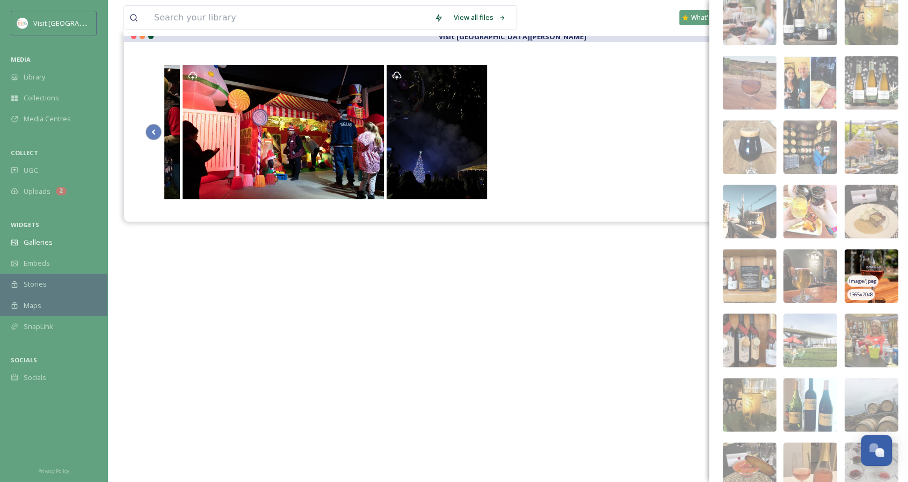
click at [884, 266] on img at bounding box center [872, 276] width 54 height 54
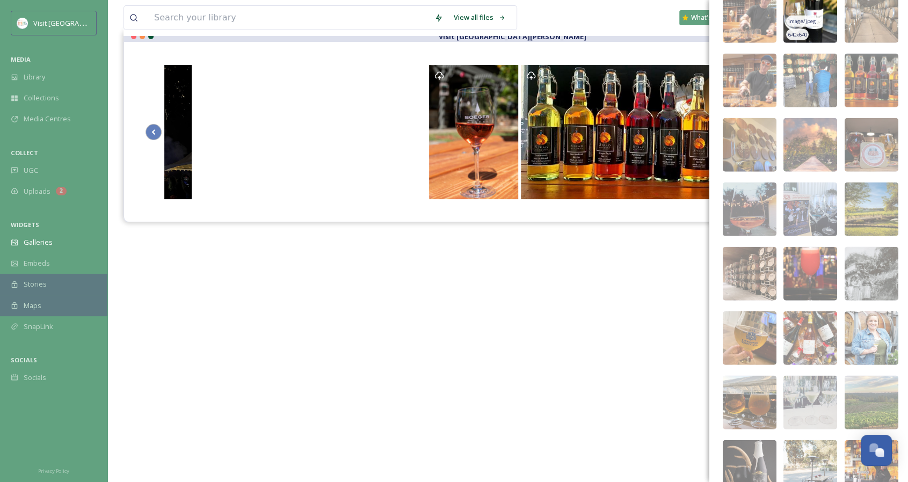
scroll to position [1813, 0]
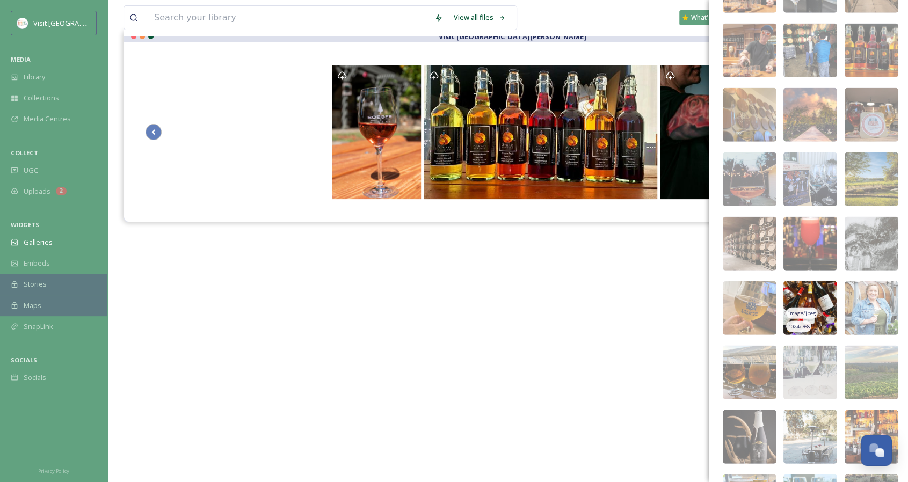
click at [821, 291] on img at bounding box center [811, 309] width 54 height 54
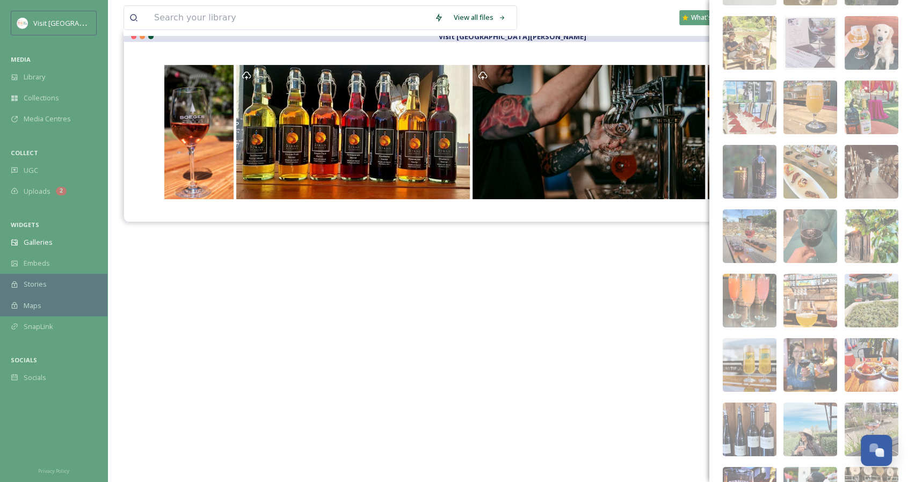
scroll to position [2404, 0]
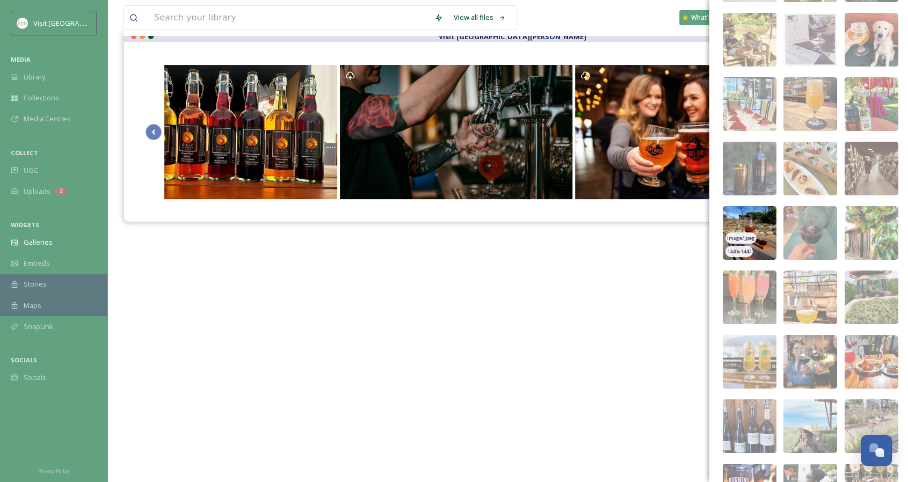
click at [768, 217] on img at bounding box center [750, 233] width 54 height 54
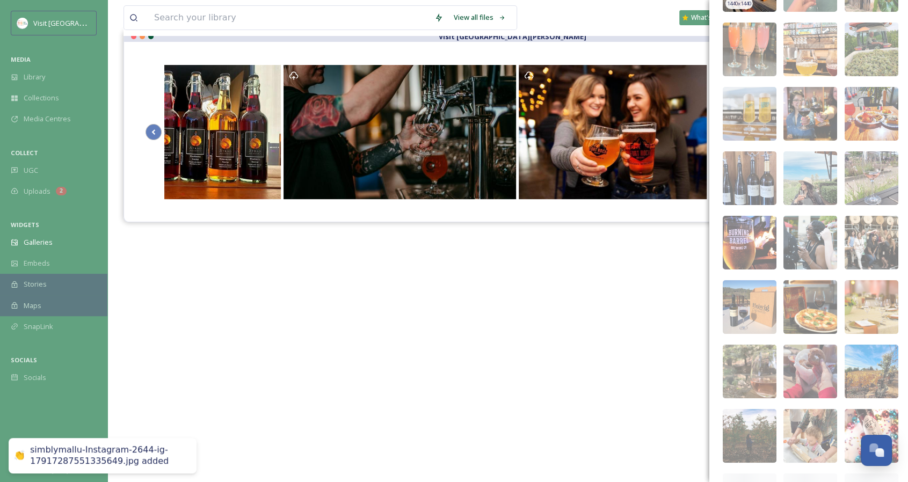
scroll to position [2672, 0]
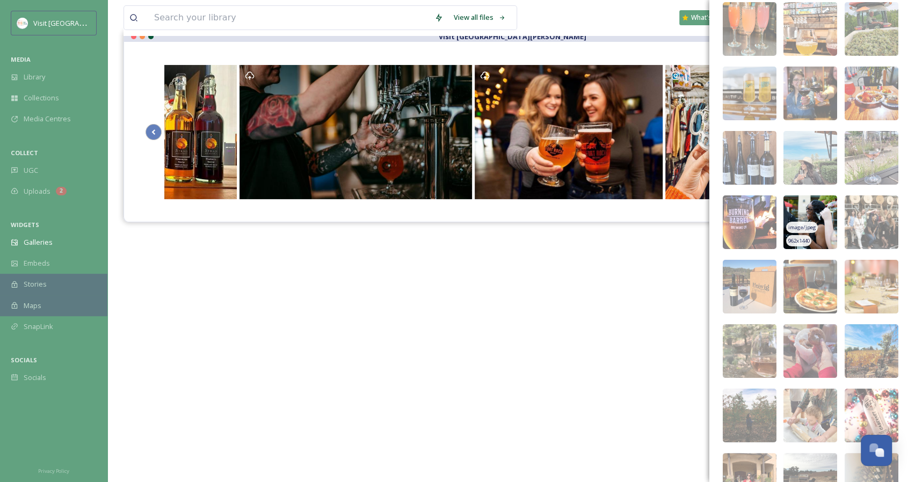
click at [814, 203] on img at bounding box center [811, 223] width 54 height 54
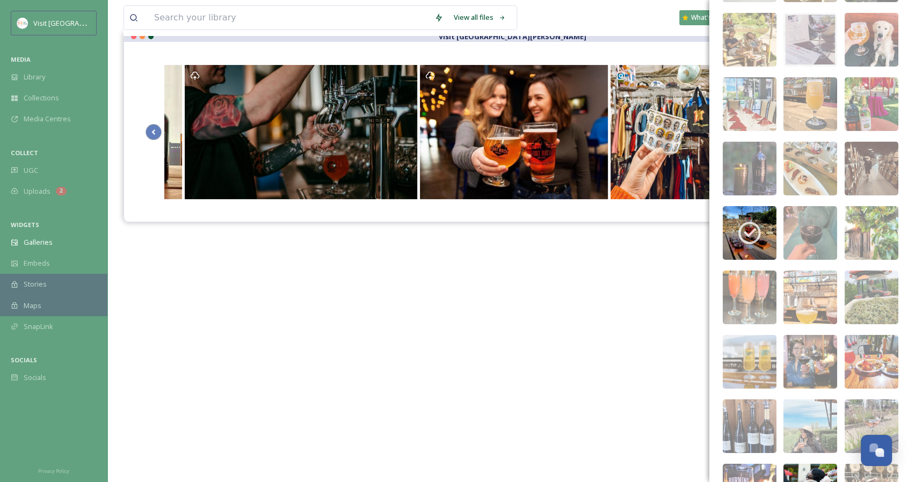
scroll to position [2726, 0]
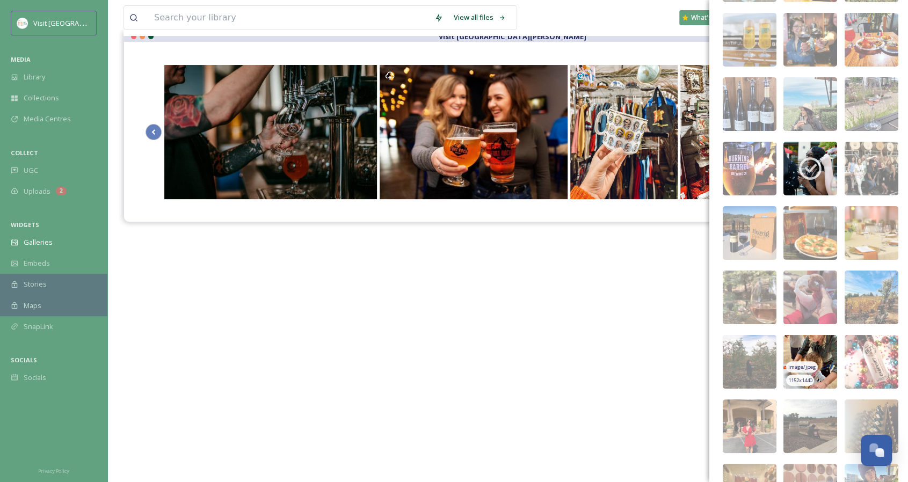
click at [822, 348] on img at bounding box center [811, 362] width 54 height 54
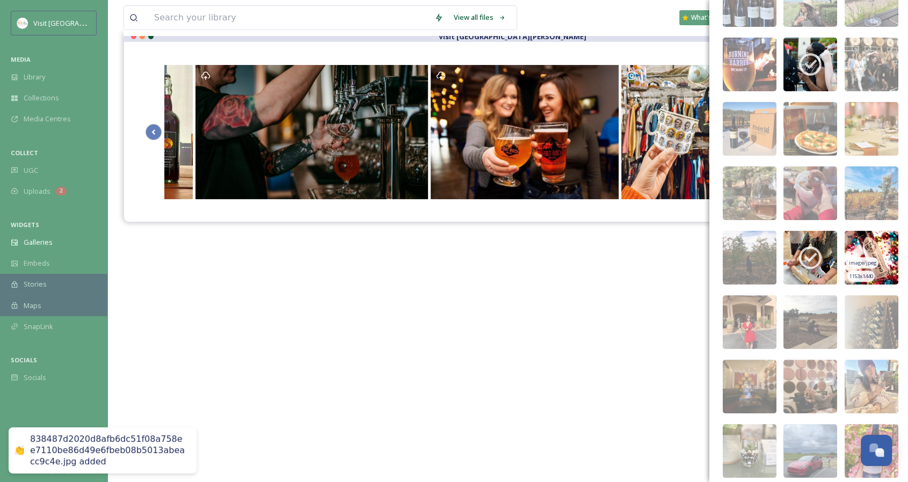
scroll to position [2833, 0]
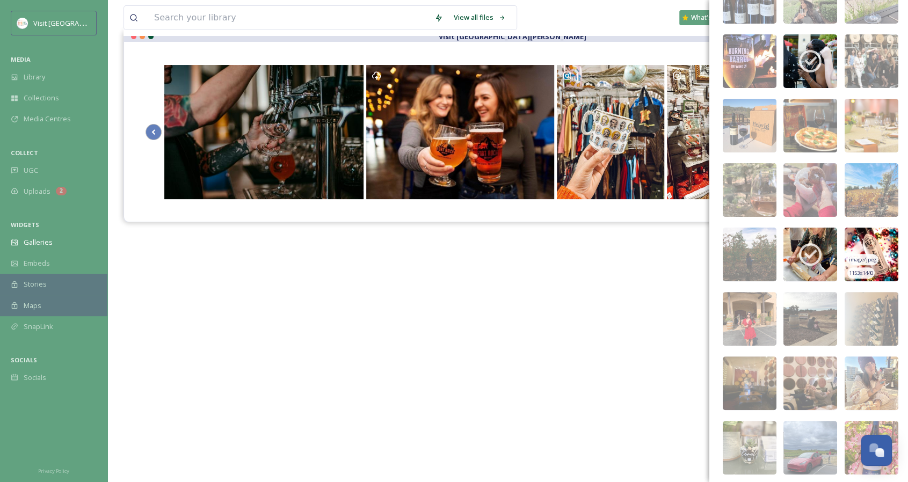
click at [875, 238] on img at bounding box center [872, 255] width 54 height 54
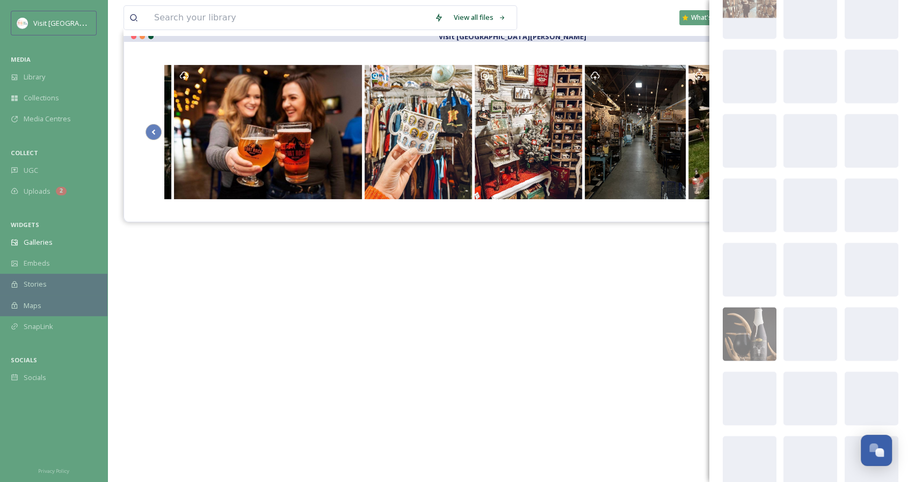
scroll to position [3854, 0]
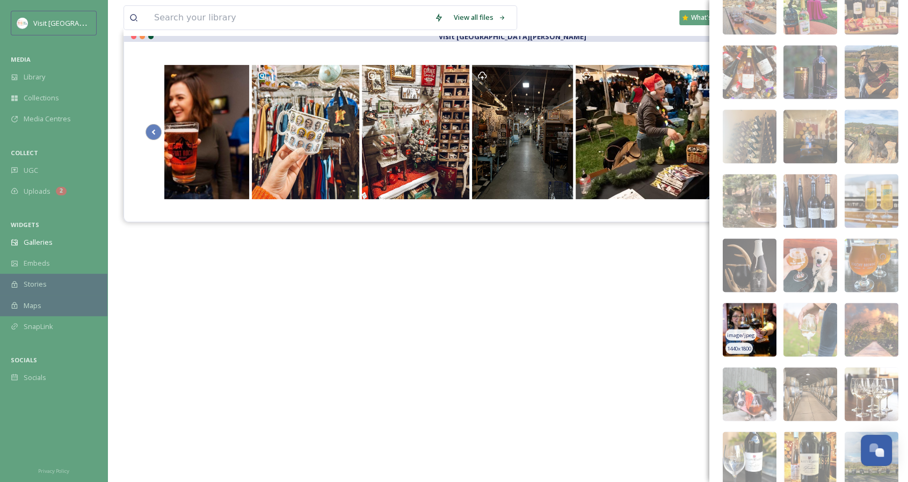
click at [753, 316] on img at bounding box center [750, 330] width 54 height 54
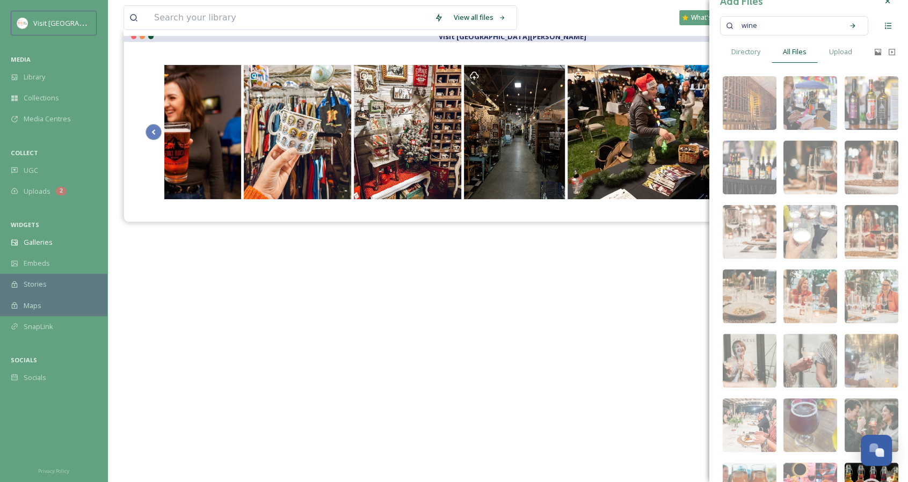
scroll to position [0, 0]
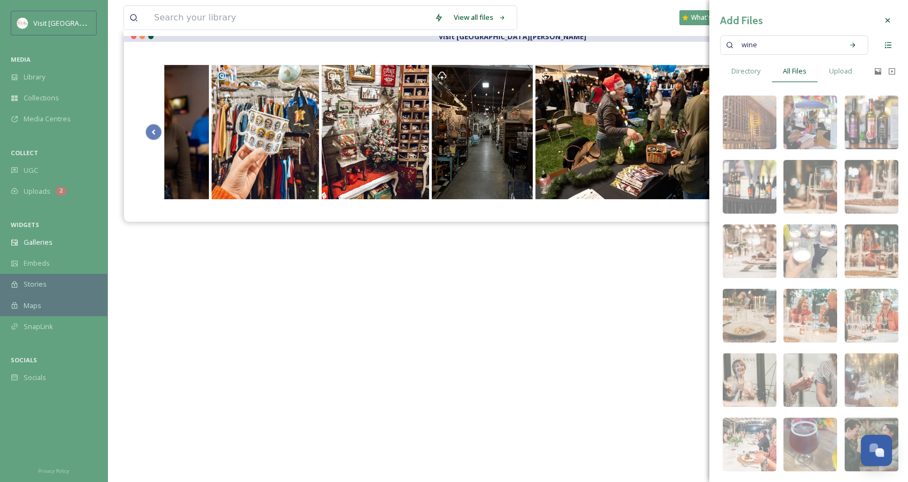
click at [775, 46] on input at bounding box center [801, 45] width 74 height 24
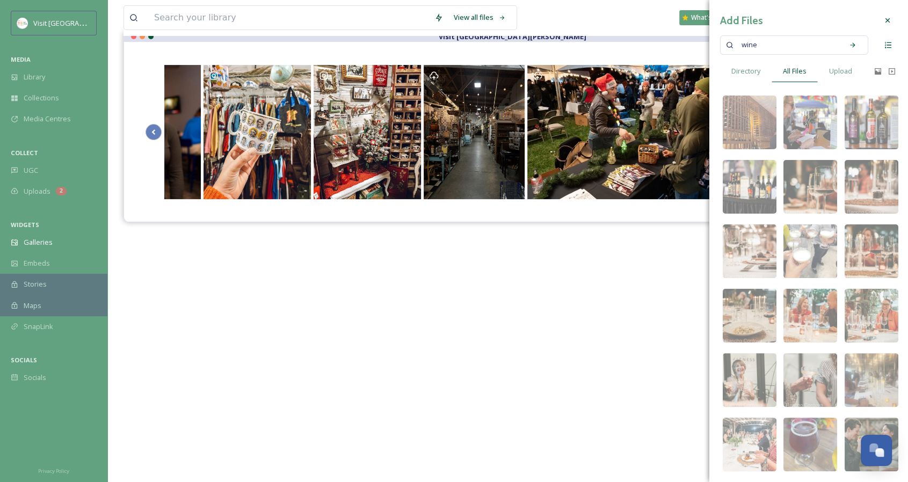
click at [775, 46] on input at bounding box center [801, 45] width 74 height 24
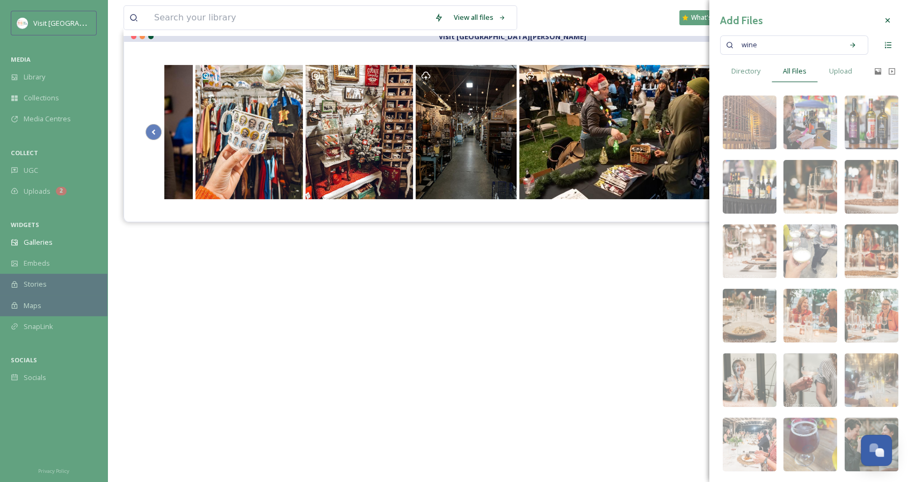
click at [775, 46] on input at bounding box center [801, 45] width 74 height 24
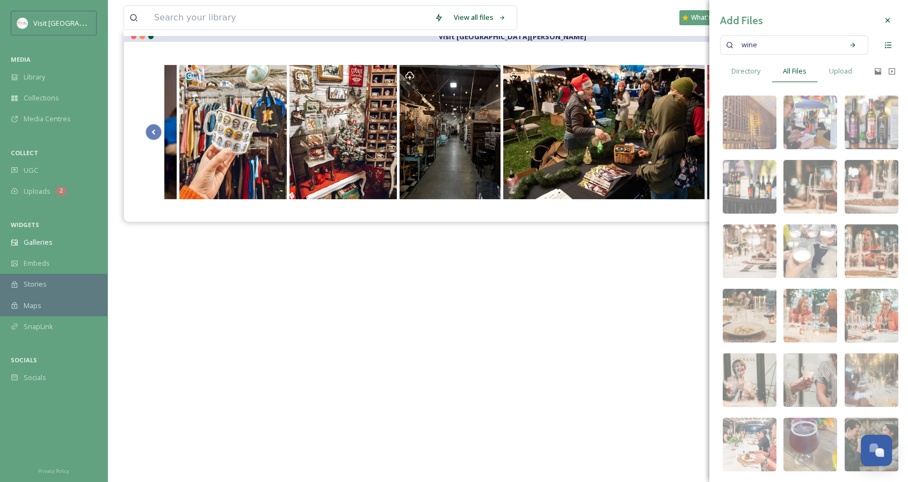
drag, startPoint x: 775, startPoint y: 46, endPoint x: 737, endPoint y: 45, distance: 38.7
click at [737, 45] on div "wine" at bounding box center [788, 45] width 102 height 24
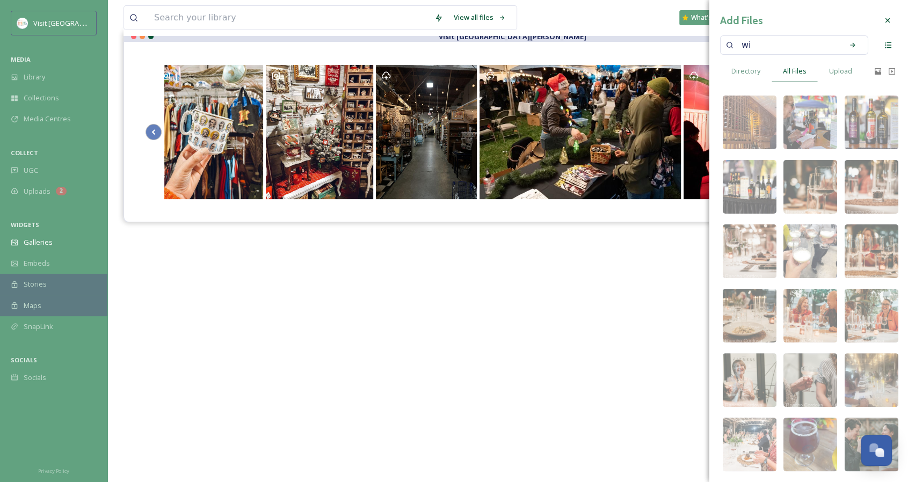
type input "w"
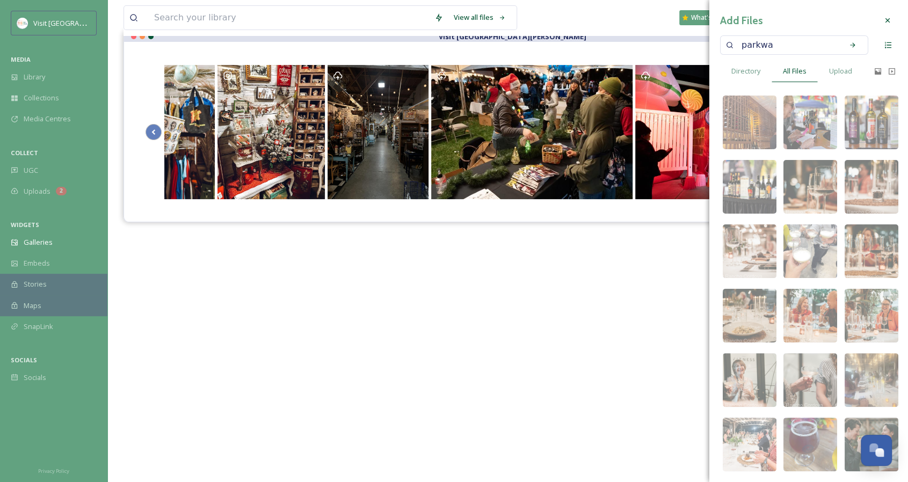
type input "parkway"
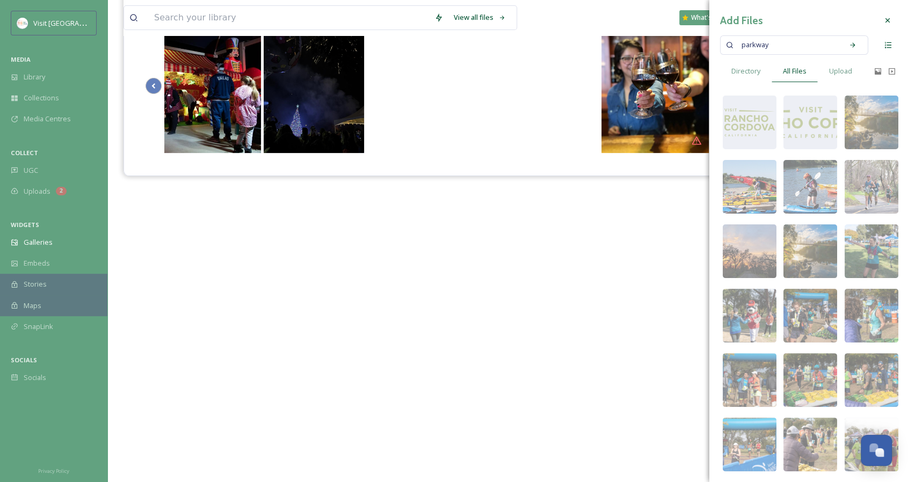
click at [789, 49] on input at bounding box center [806, 45] width 63 height 24
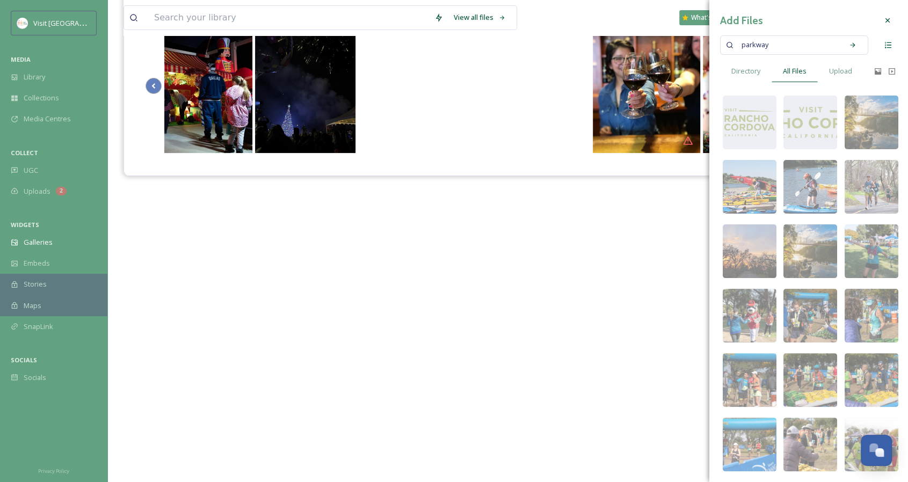
click at [789, 49] on input at bounding box center [806, 45] width 63 height 24
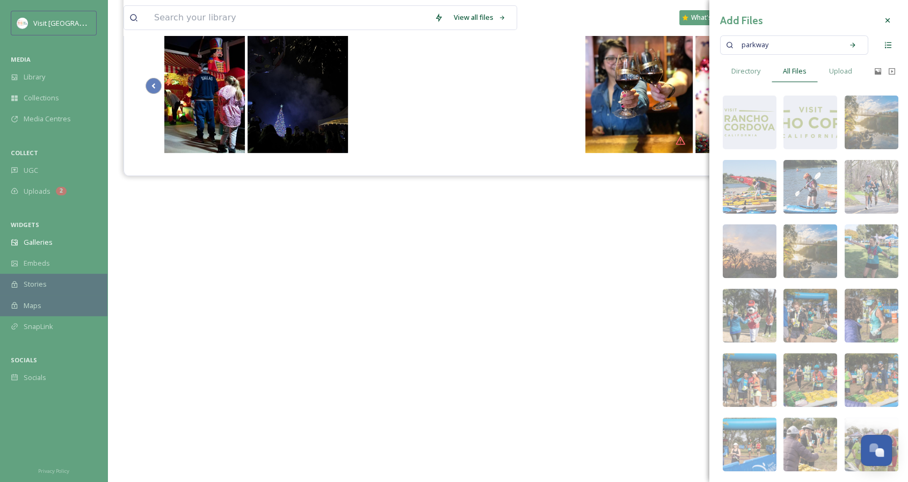
click at [789, 49] on input at bounding box center [806, 45] width 63 height 24
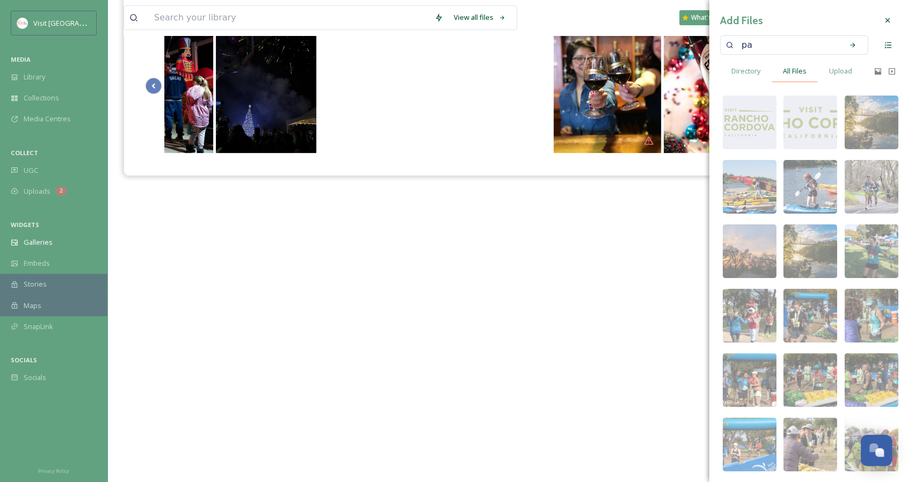
type input "p"
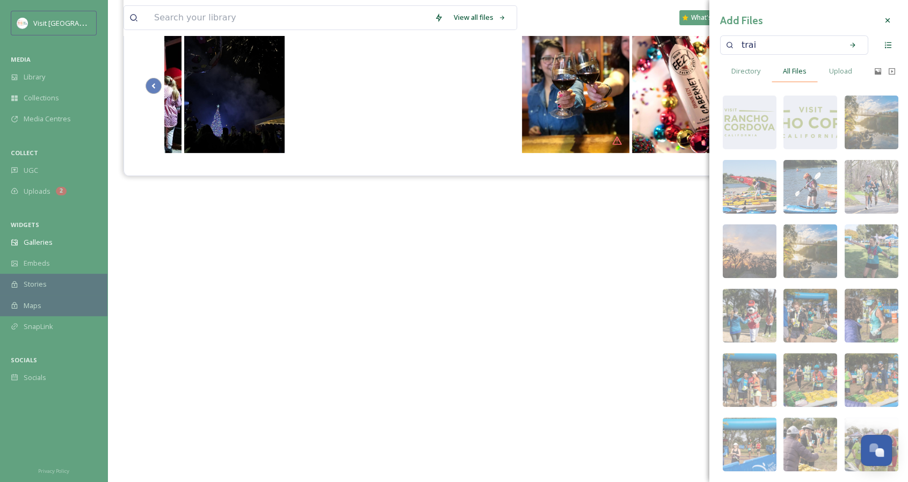
type input "trail"
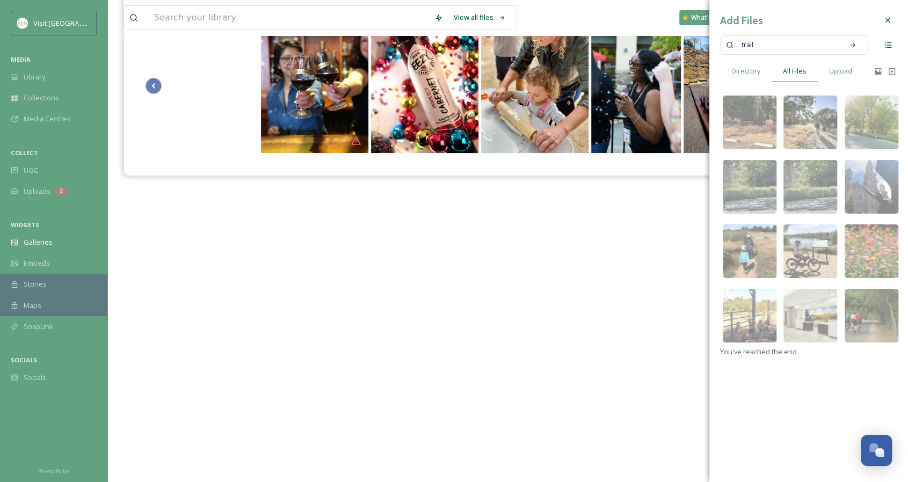
click at [824, 46] on input at bounding box center [799, 45] width 78 height 24
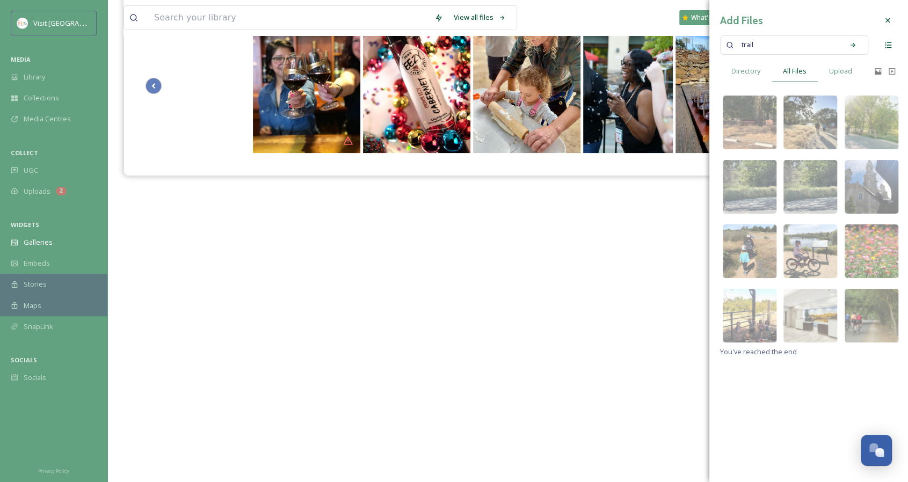
click at [824, 46] on input at bounding box center [799, 45] width 78 height 24
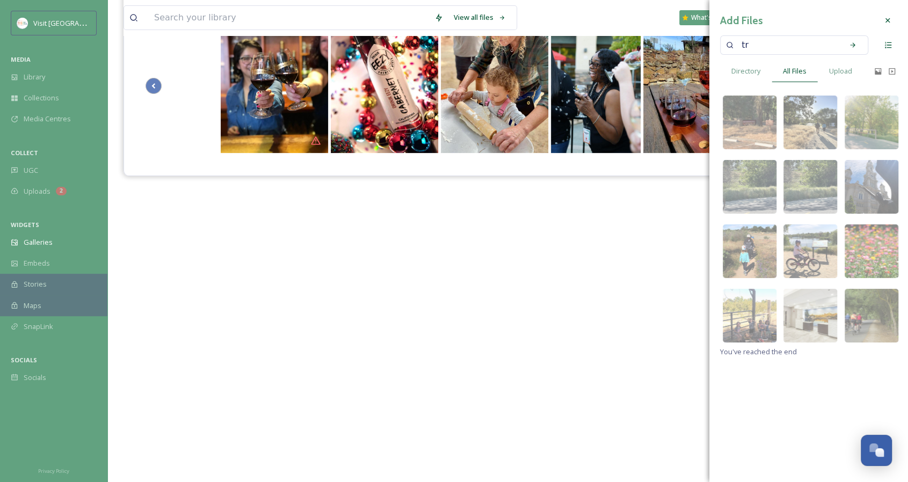
type input "t"
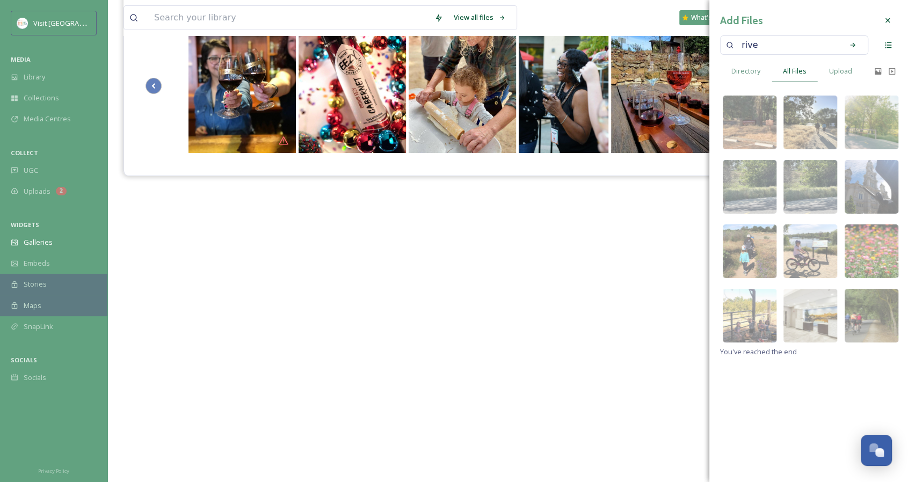
type input "river"
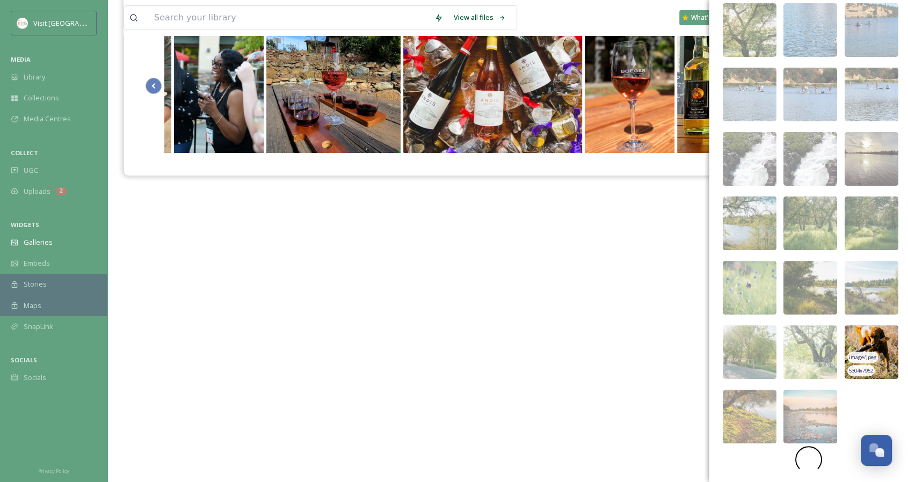
scroll to position [93, 0]
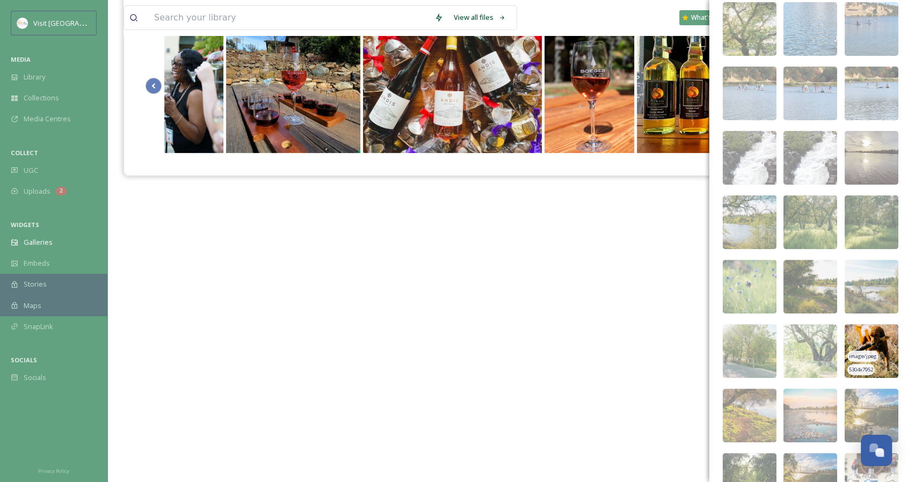
click at [875, 331] on img at bounding box center [872, 351] width 54 height 54
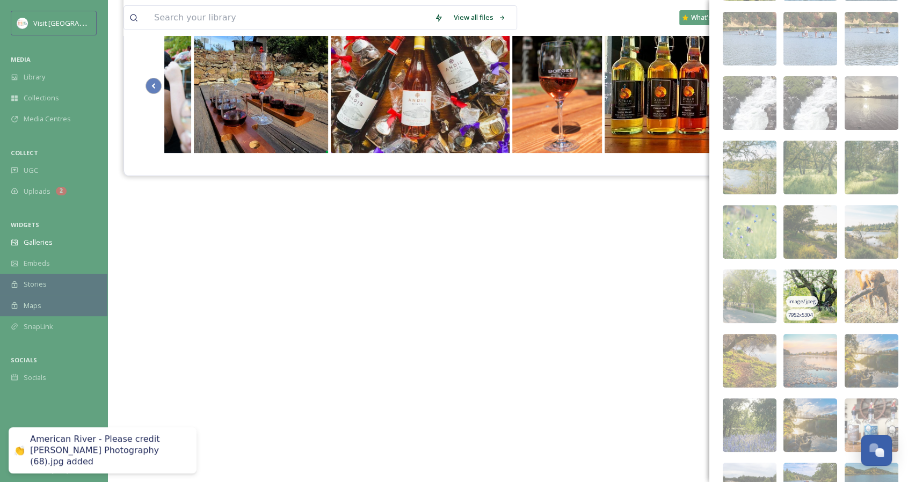
scroll to position [201, 0]
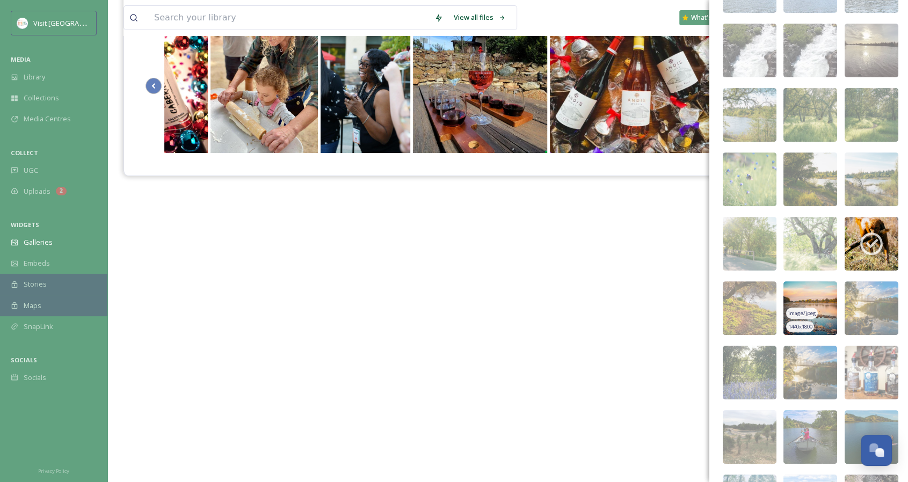
click at [821, 301] on img at bounding box center [811, 309] width 54 height 54
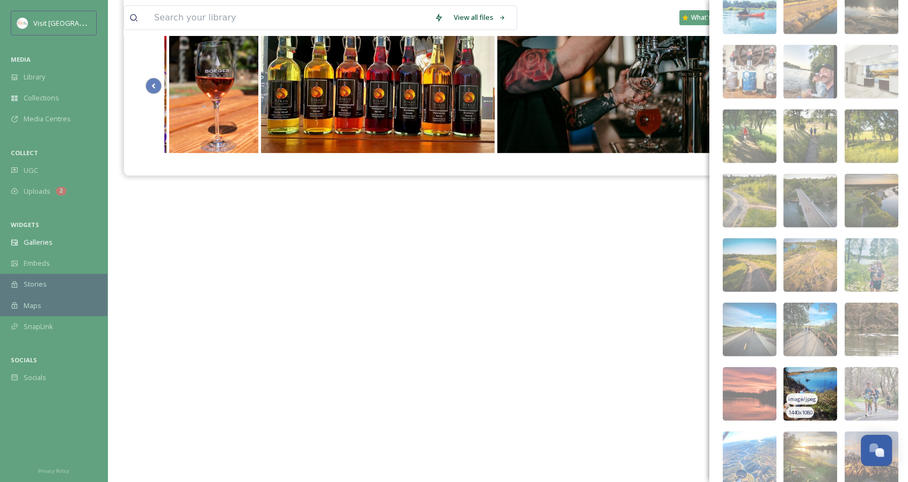
scroll to position [1705, 0]
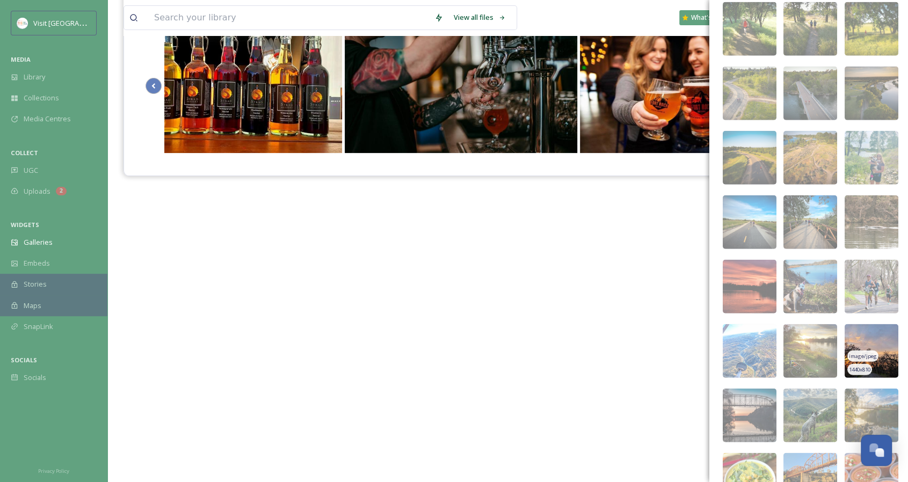
click at [868, 325] on img at bounding box center [872, 351] width 54 height 54
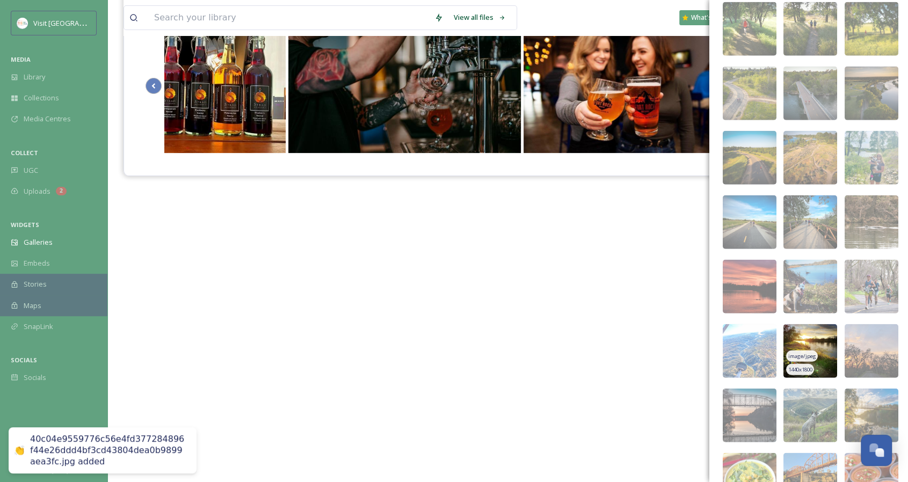
scroll to position [1813, 0]
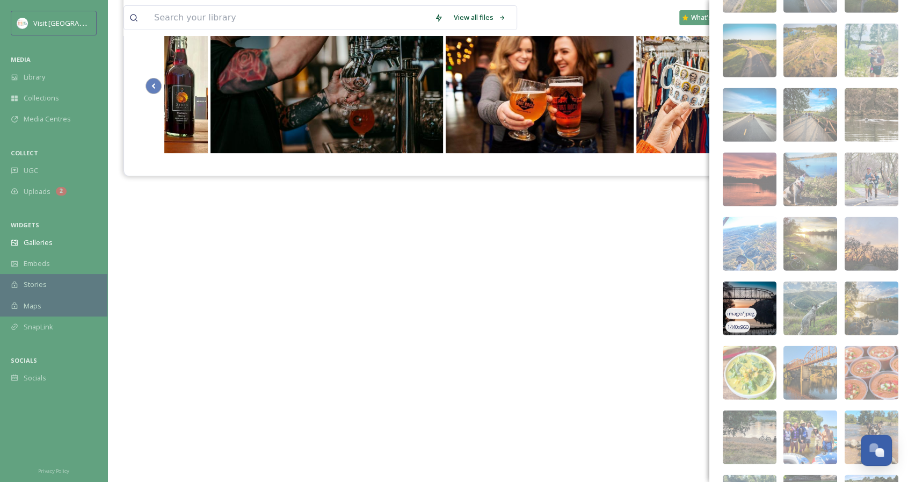
drag, startPoint x: 760, startPoint y: 296, endPoint x: 458, endPoint y: 221, distance: 310.5
click at [458, 221] on div "Visit [GEOGRAPHIC_DATA][PERSON_NAME]" at bounding box center [508, 225] width 769 height 482
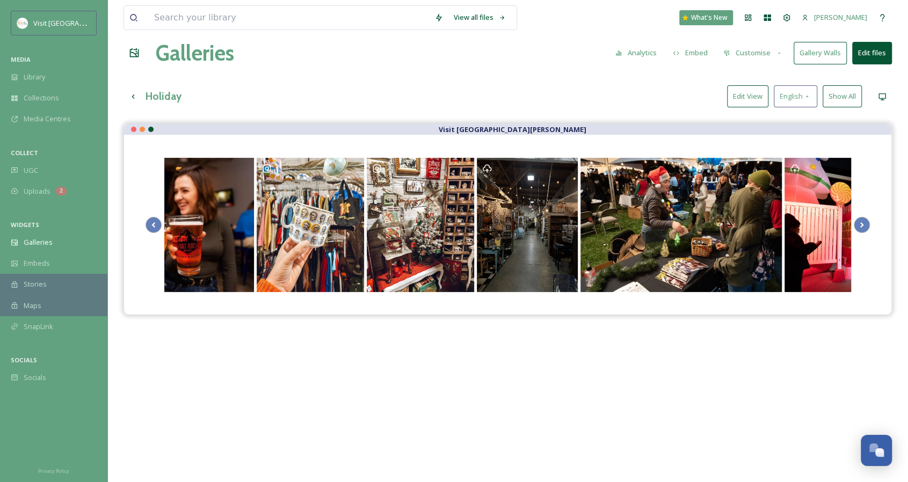
scroll to position [0, 0]
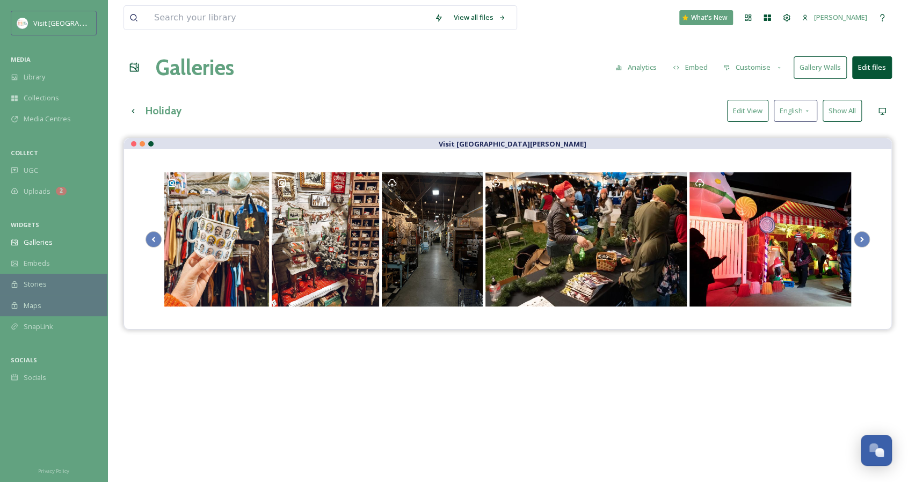
click at [834, 105] on button "Show All" at bounding box center [842, 111] width 39 height 22
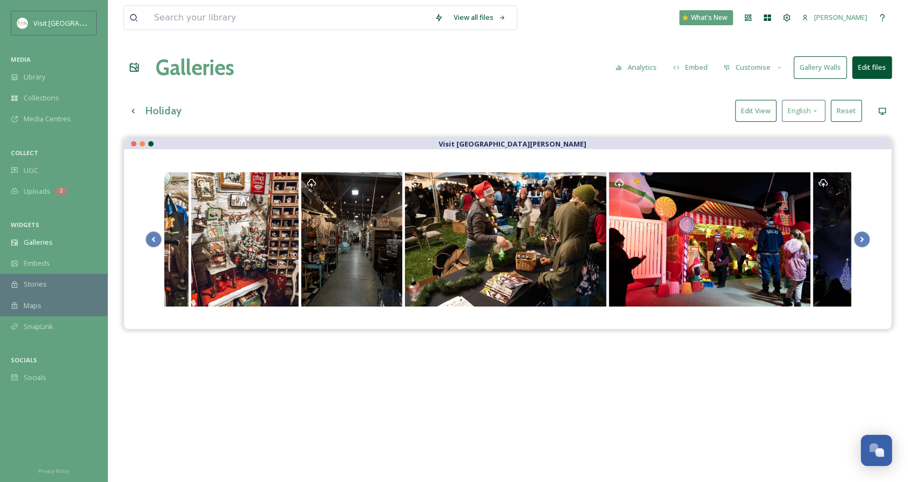
click at [753, 111] on button "Edit View" at bounding box center [755, 111] width 41 height 22
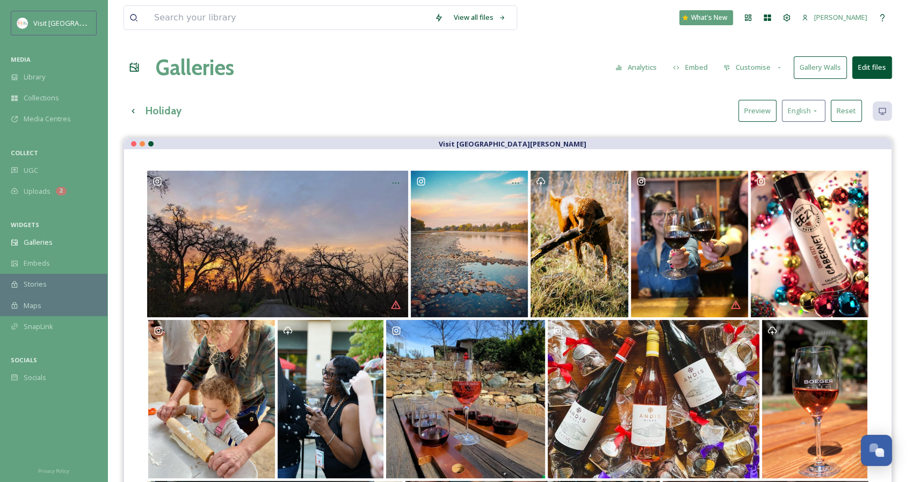
scroll to position [54, 0]
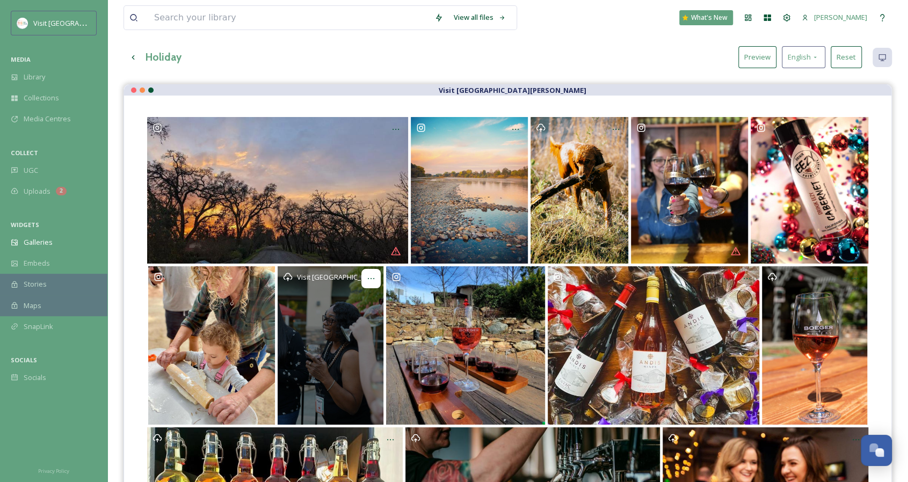
click at [371, 275] on icon "Opens media popup. Media description: a687584798ade97d2aa19b0107f7e5acea5c9391f…" at bounding box center [371, 279] width 9 height 9
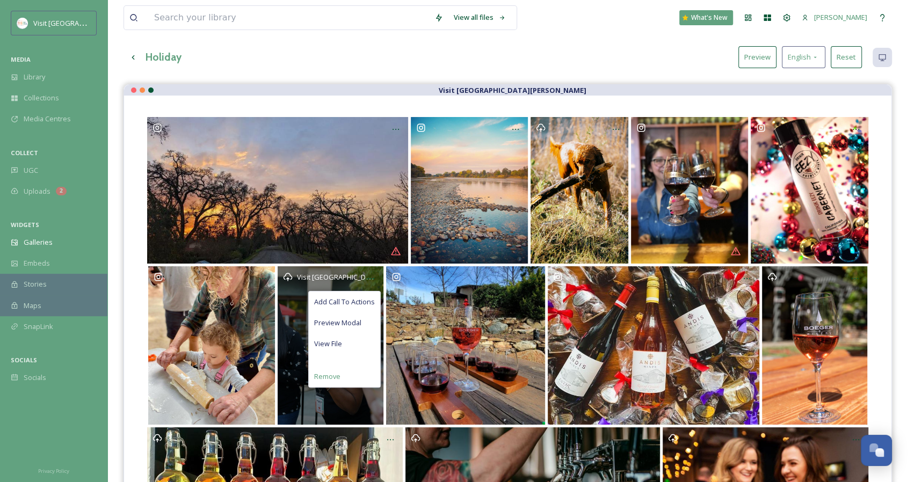
click at [331, 376] on span "Remove" at bounding box center [327, 377] width 26 height 10
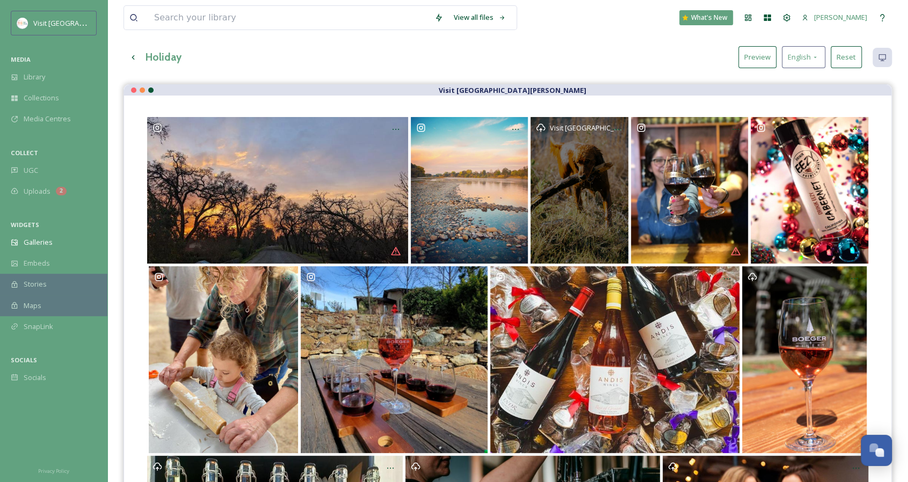
scroll to position [215, 0]
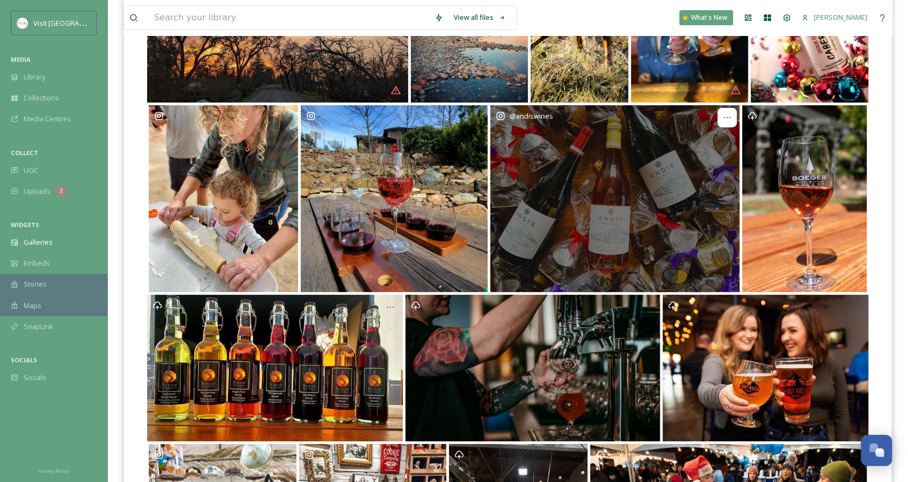
click at [730, 119] on icon "Opens media popup. Media description: andiswines-Instagram-2644-ig-178580288426…" at bounding box center [727, 117] width 9 height 9
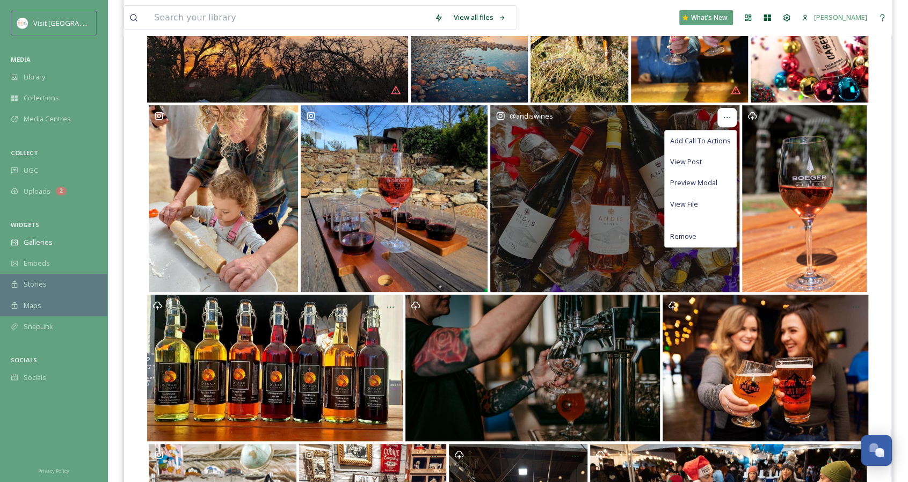
click at [730, 119] on icon "Opens media popup. Media description: andiswines-Instagram-2644-ig-178580288426…" at bounding box center [727, 117] width 9 height 9
click at [679, 241] on div "Remove" at bounding box center [700, 236] width 71 height 21
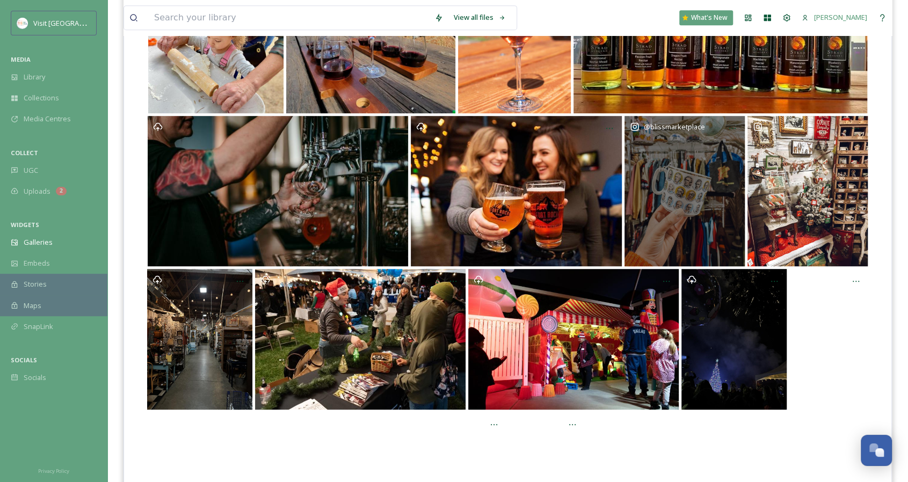
scroll to position [480, 0]
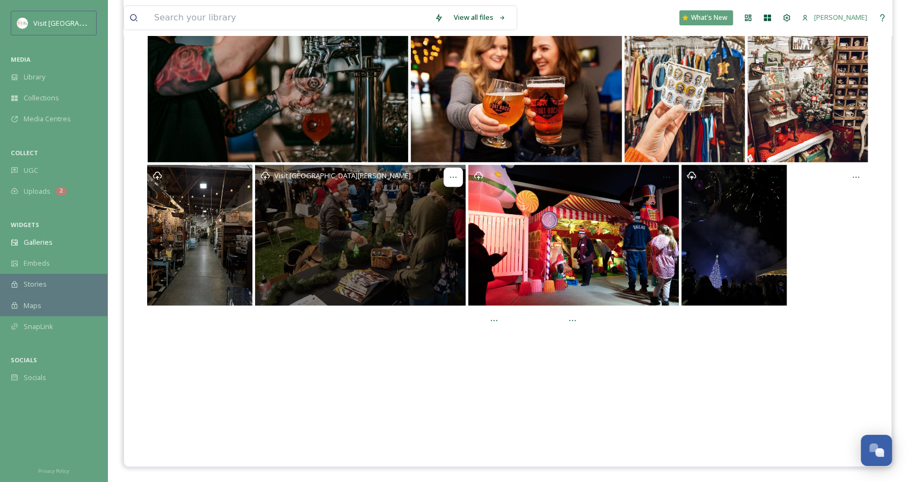
click at [452, 177] on icon "Opens media popup. Media description: ChristmasTreeLighting-178.jpg." at bounding box center [453, 177] width 9 height 9
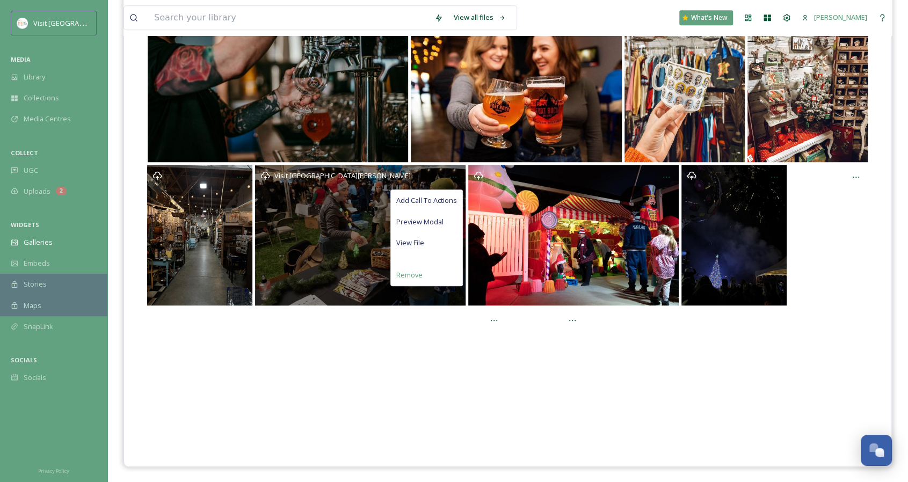
click at [416, 270] on span "Remove" at bounding box center [409, 275] width 26 height 10
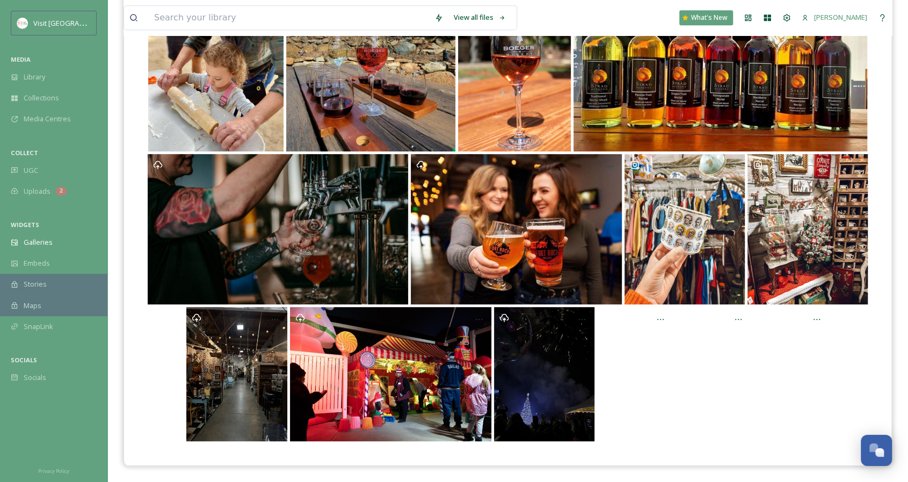
scroll to position [337, 0]
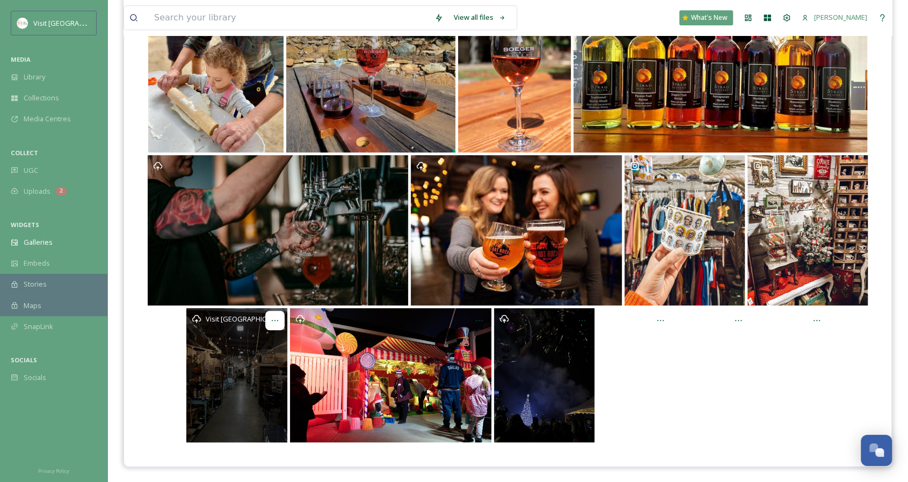
click at [279, 316] on div "Opens media popup. Media description: ext_1725575849.674973_-IMG_2229.jpeg." at bounding box center [274, 320] width 19 height 19
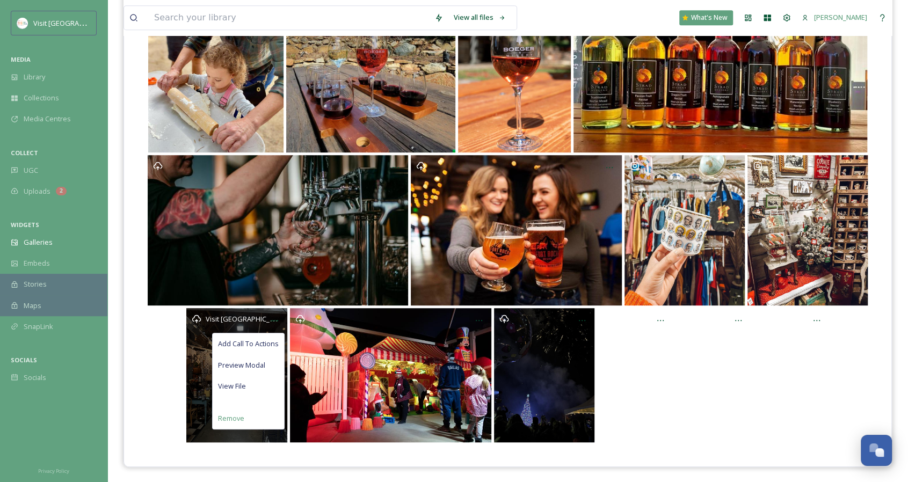
click at [232, 415] on span "Remove" at bounding box center [231, 419] width 26 height 10
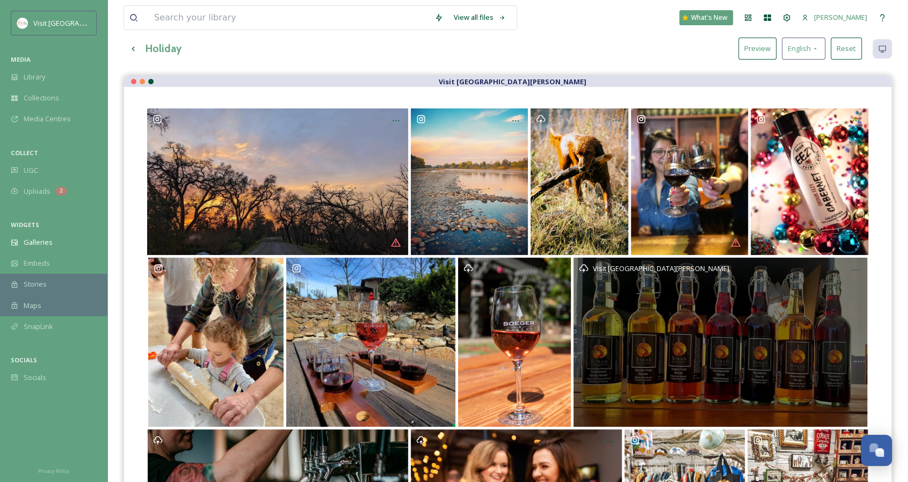
scroll to position [0, 0]
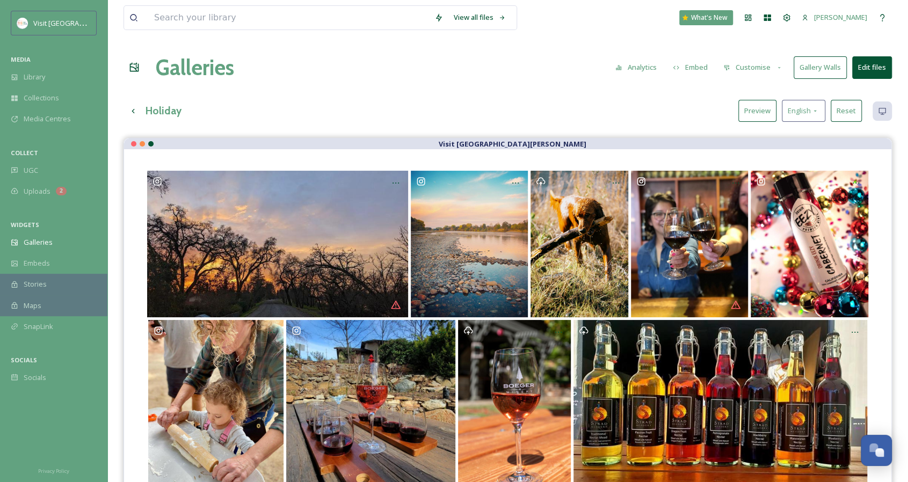
click at [866, 68] on button "Edit files" at bounding box center [873, 67] width 40 height 22
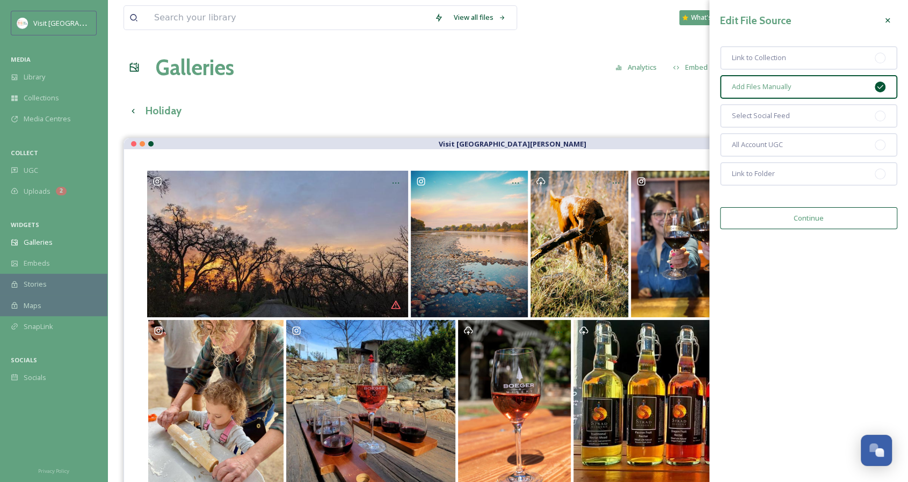
click at [805, 222] on button "Continue" at bounding box center [808, 218] width 177 height 22
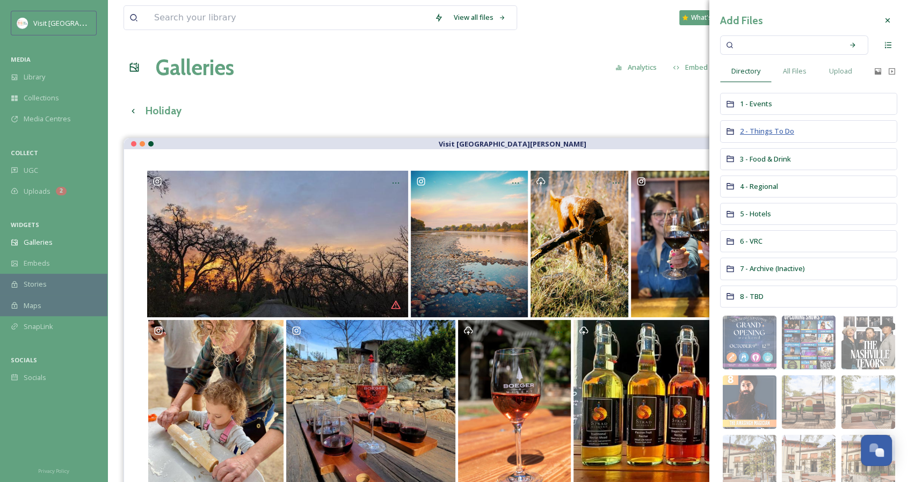
click at [761, 128] on span "2 - Things To Do" at bounding box center [767, 131] width 54 height 10
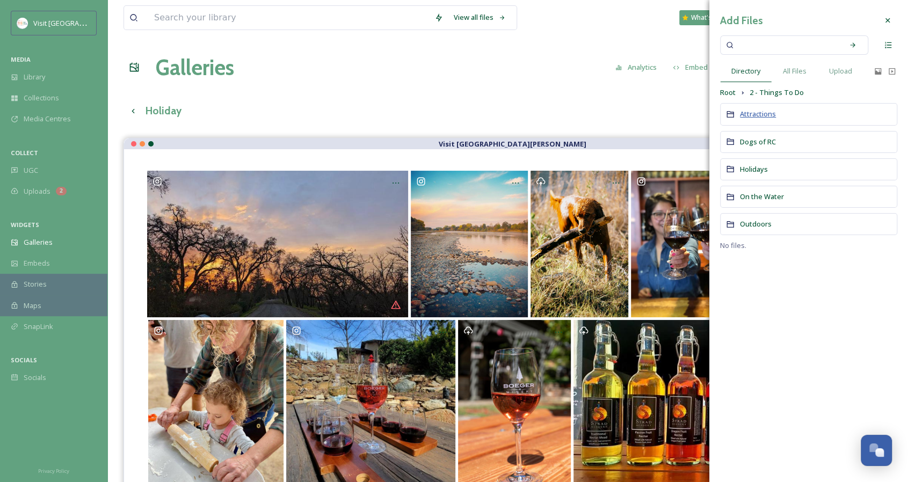
click at [773, 113] on span "Attractions" at bounding box center [758, 114] width 36 height 10
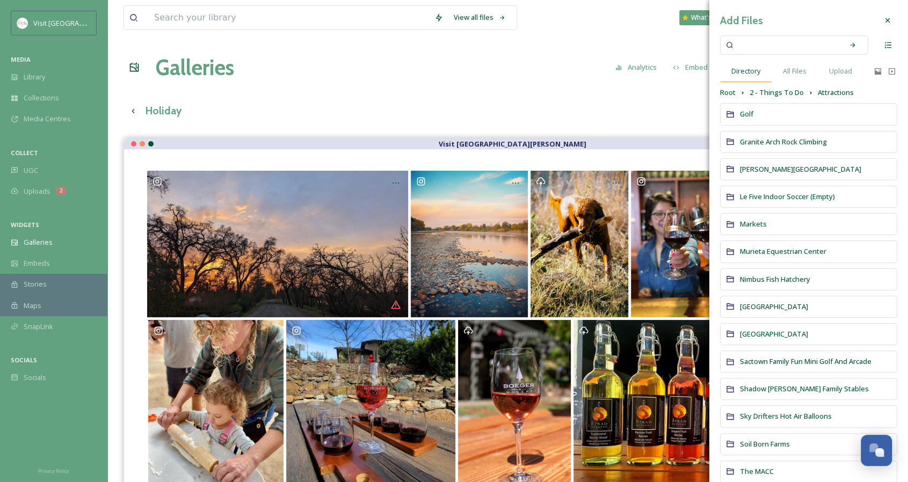
click at [739, 70] on span "Directory" at bounding box center [746, 71] width 29 height 10
click at [790, 67] on span "All Files" at bounding box center [795, 71] width 24 height 10
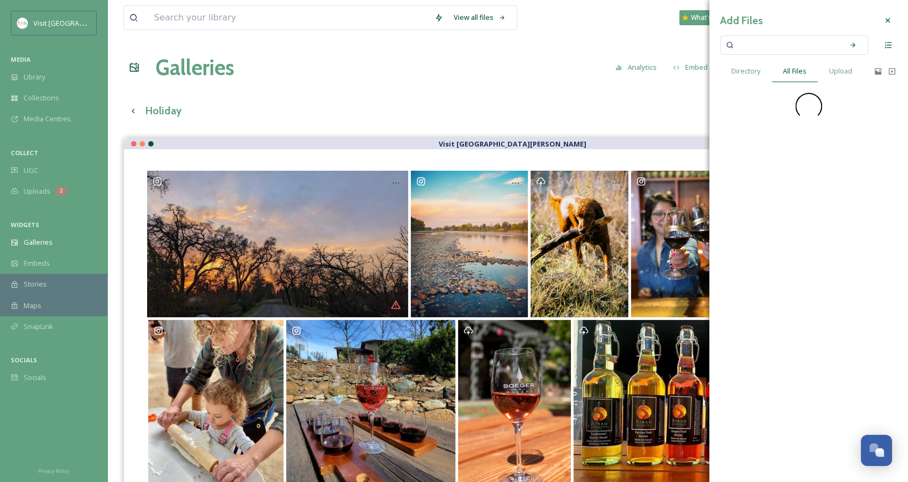
click at [778, 47] on input at bounding box center [788, 45] width 102 height 24
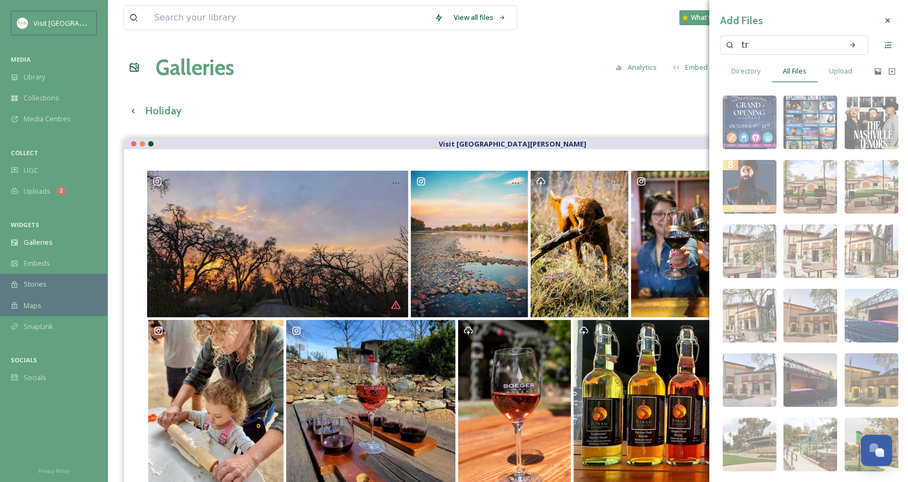
type input "t"
type input "christmas tree"
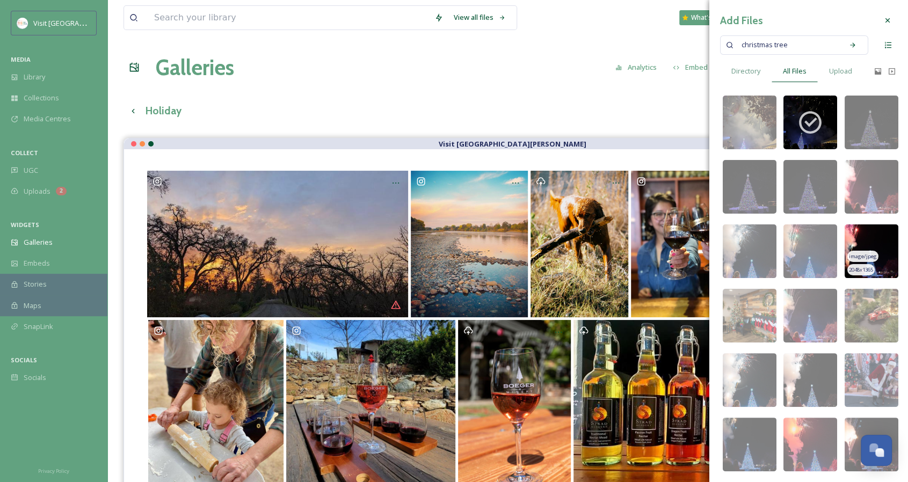
click at [883, 240] on img at bounding box center [872, 252] width 54 height 54
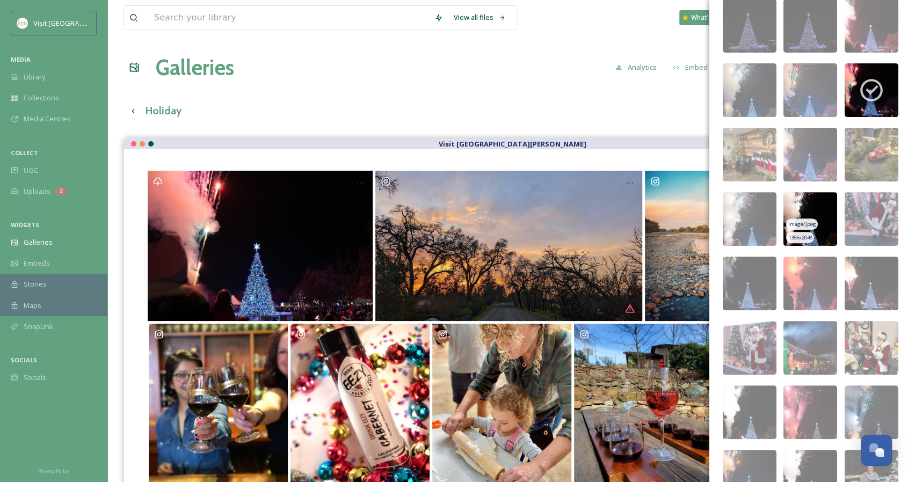
scroll to position [215, 0]
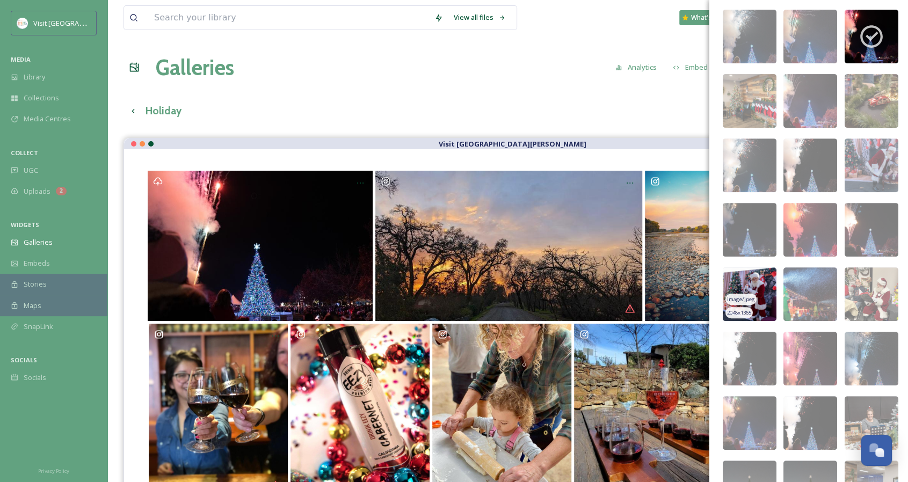
click at [759, 283] on img at bounding box center [750, 295] width 54 height 54
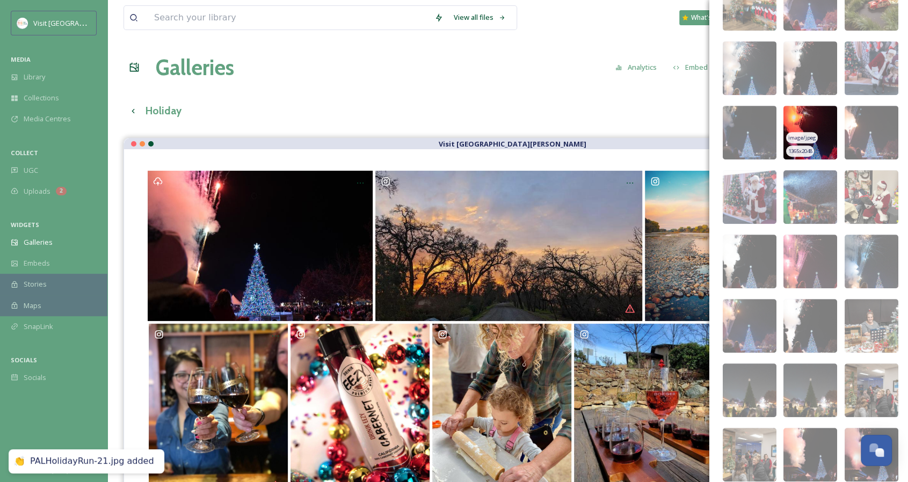
scroll to position [322, 0]
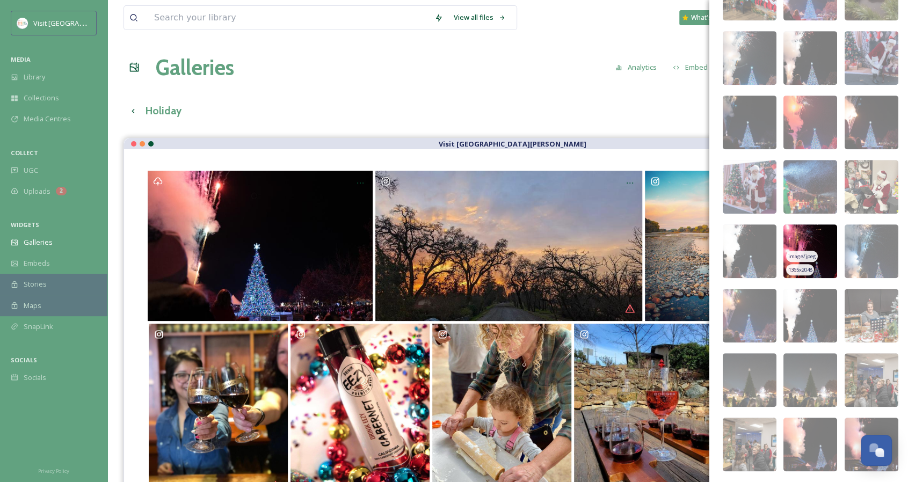
click at [818, 232] on img at bounding box center [811, 252] width 54 height 54
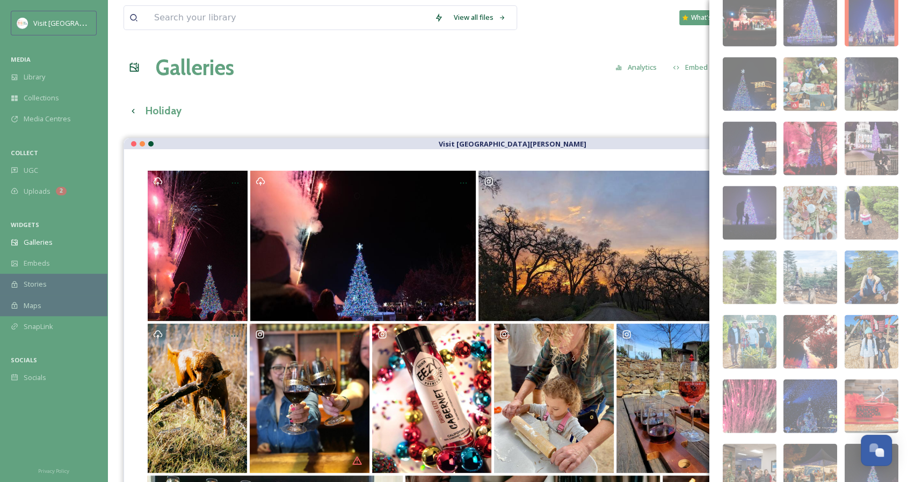
scroll to position [1397, 0]
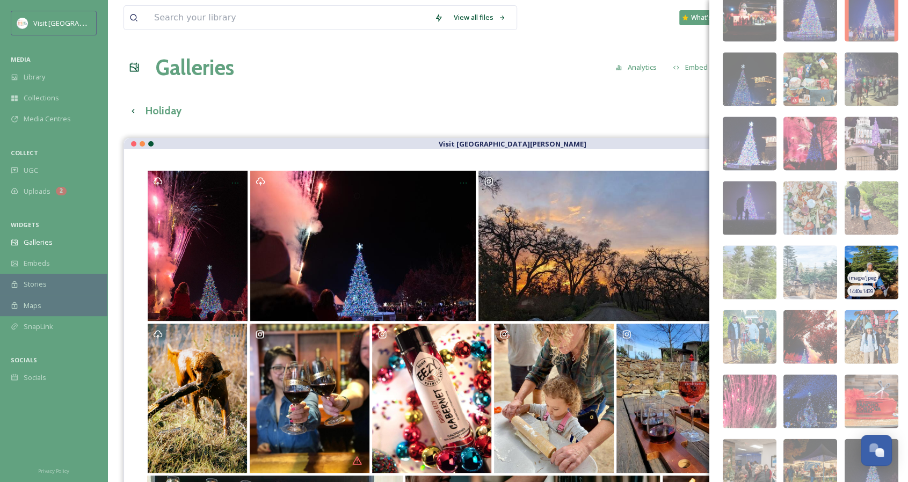
click at [868, 252] on img at bounding box center [872, 273] width 54 height 54
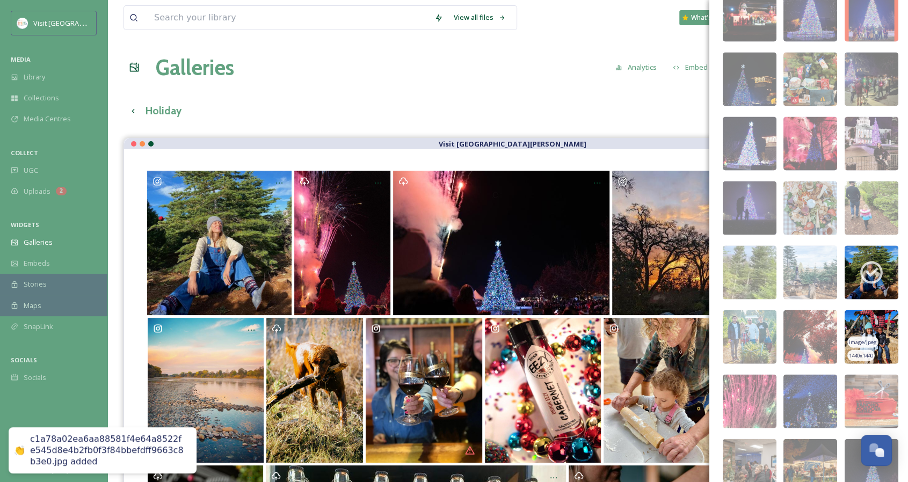
click at [882, 320] on img at bounding box center [872, 338] width 54 height 54
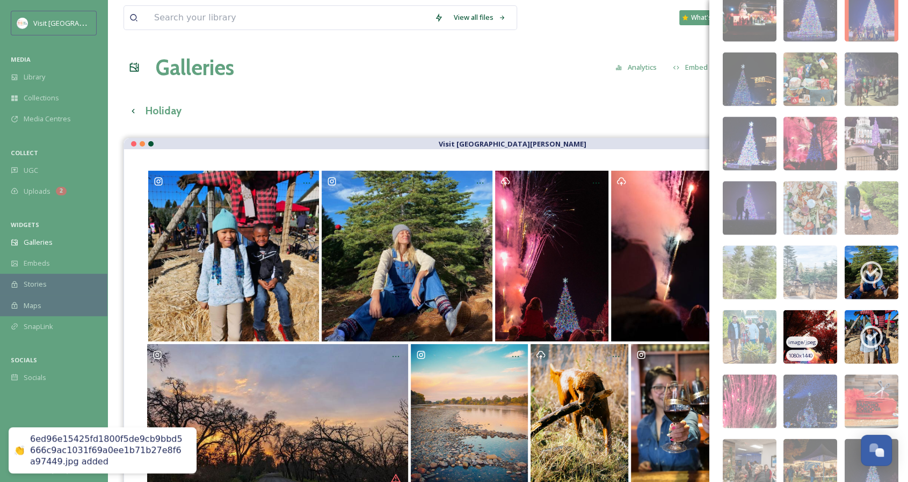
click at [814, 322] on img at bounding box center [811, 338] width 54 height 54
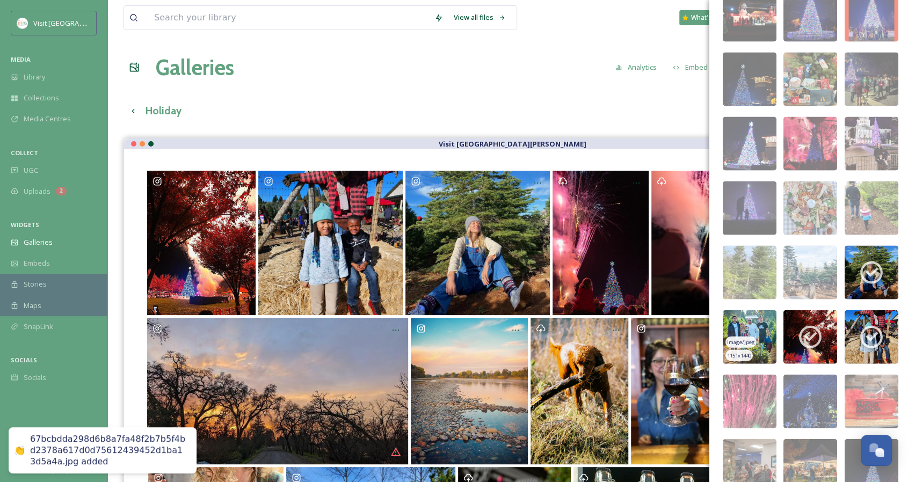
click at [762, 323] on img at bounding box center [750, 338] width 54 height 54
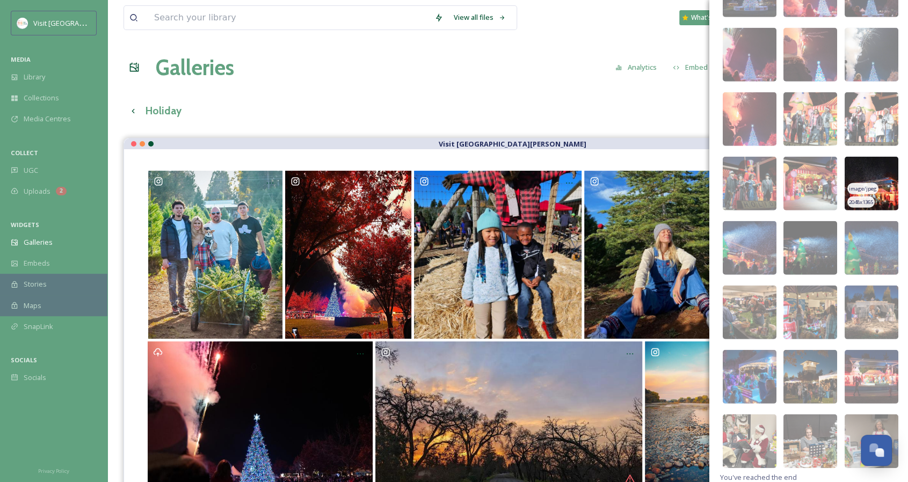
scroll to position [1949, 0]
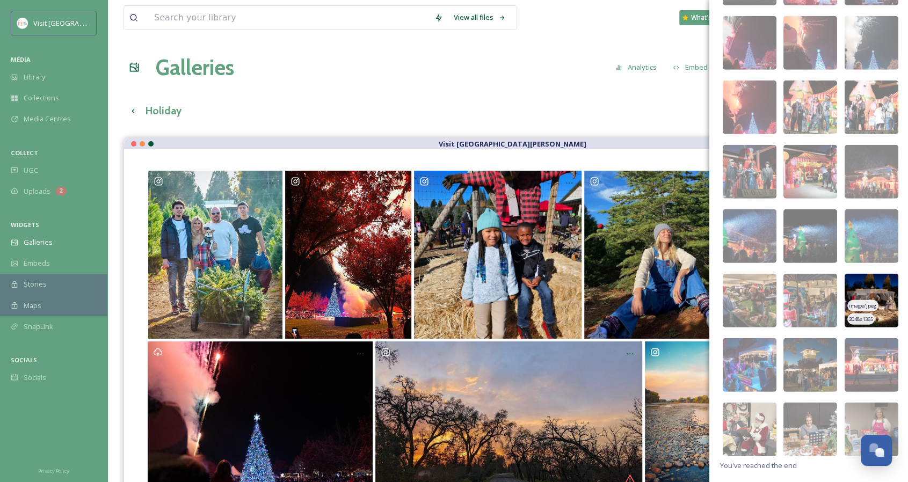
click at [878, 290] on img at bounding box center [872, 301] width 54 height 54
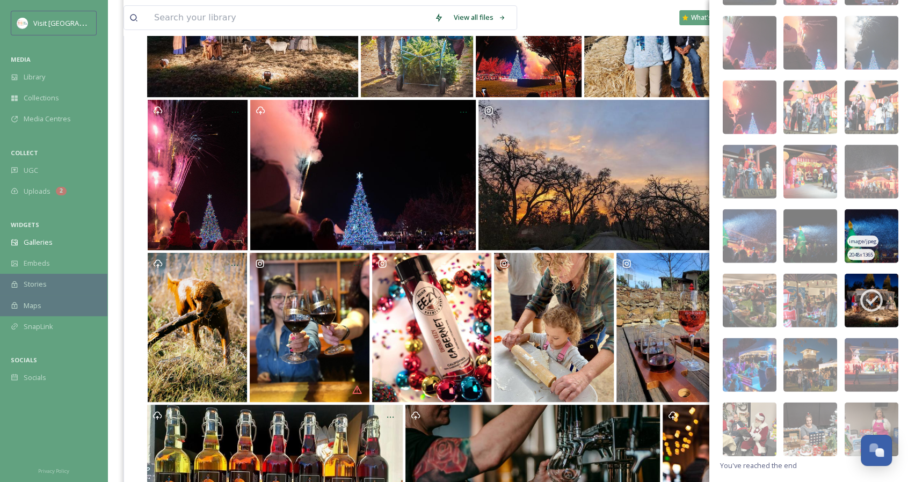
scroll to position [215, 0]
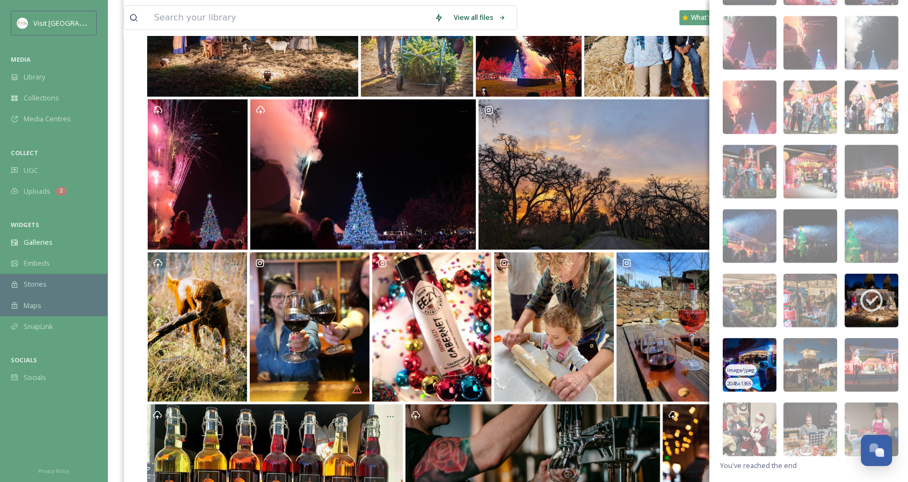
click at [766, 356] on img at bounding box center [750, 365] width 54 height 54
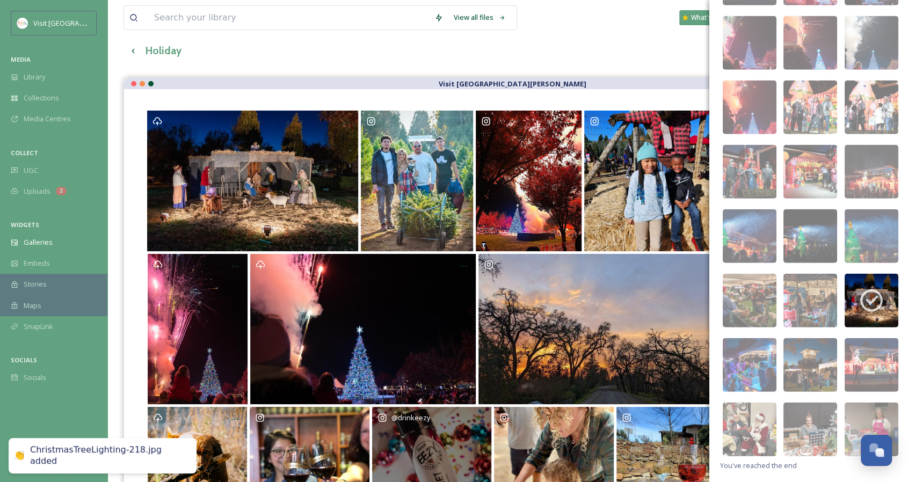
scroll to position [54, 0]
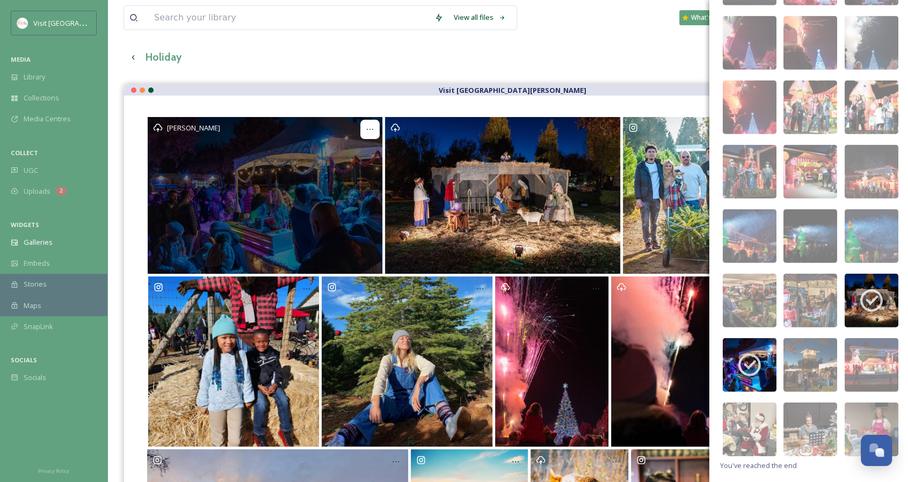
click at [371, 123] on div "Opens media popup. Media description: ChristmasTreeLighting-218.jpg." at bounding box center [369, 129] width 19 height 19
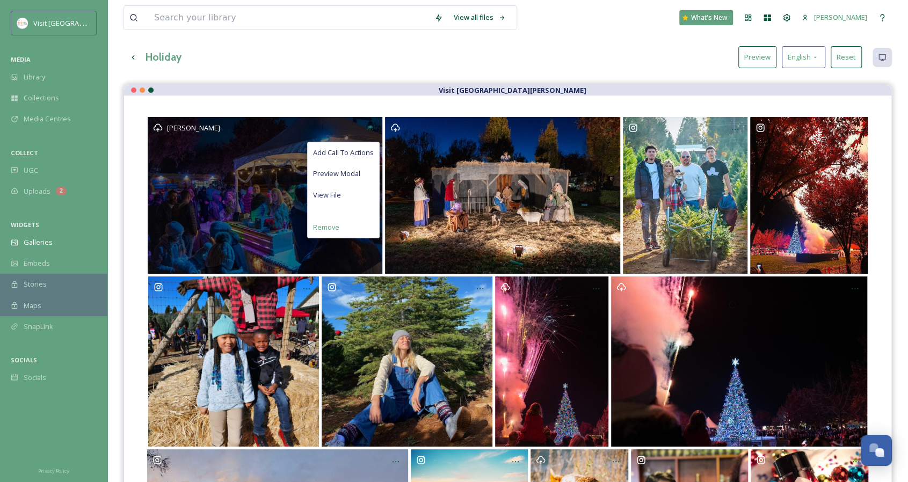
click at [341, 227] on div "Remove" at bounding box center [343, 227] width 71 height 21
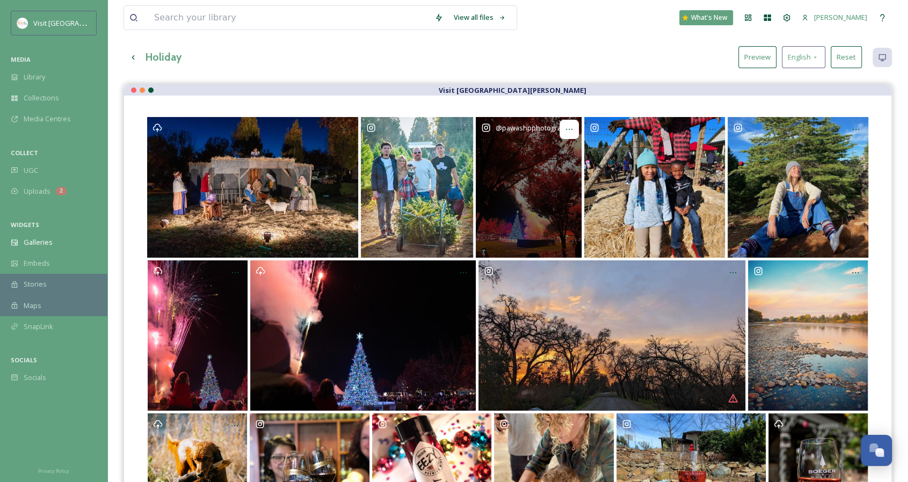
click at [568, 126] on icon "Opens media popup. Media description: Christmas tree Lighting at Village Green …" at bounding box center [569, 129] width 9 height 9
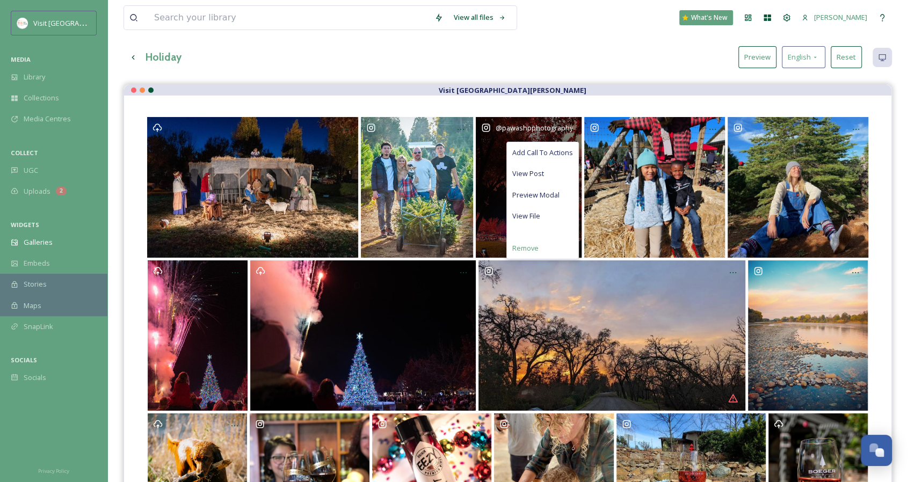
click at [527, 246] on span "Remove" at bounding box center [526, 248] width 26 height 10
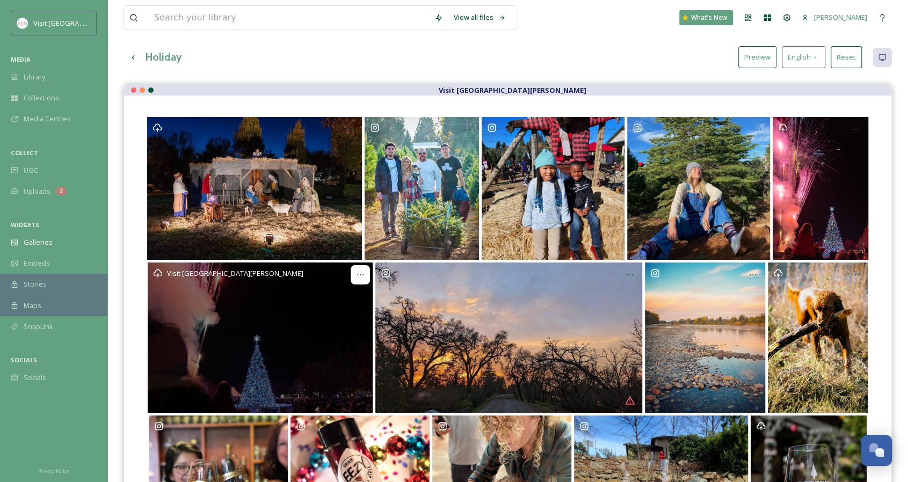
click at [358, 272] on icon "Opens media popup. Media description: ChristmasTreeLighting-024.jpg." at bounding box center [360, 275] width 9 height 9
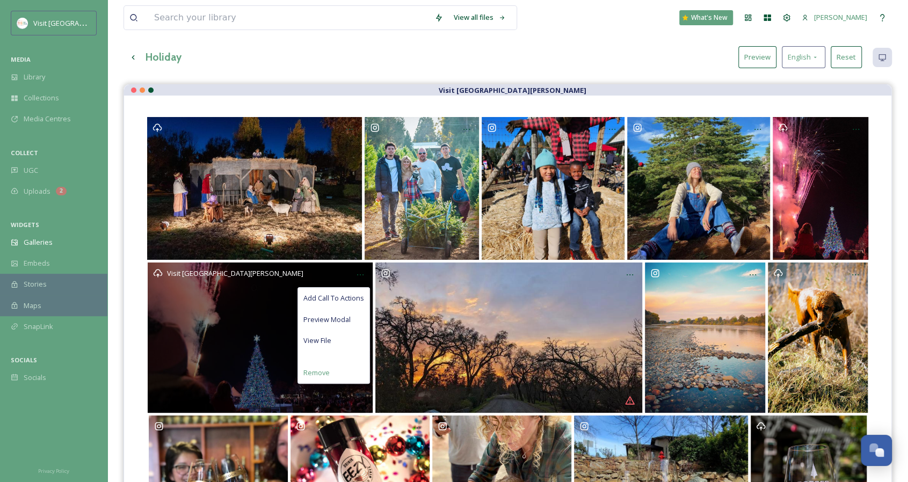
click at [326, 371] on span "Remove" at bounding box center [317, 373] width 26 height 10
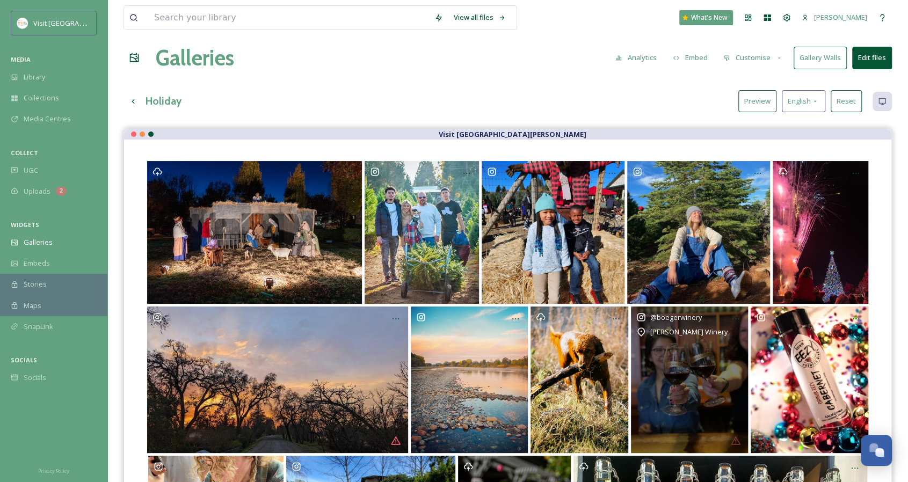
scroll to position [0, 0]
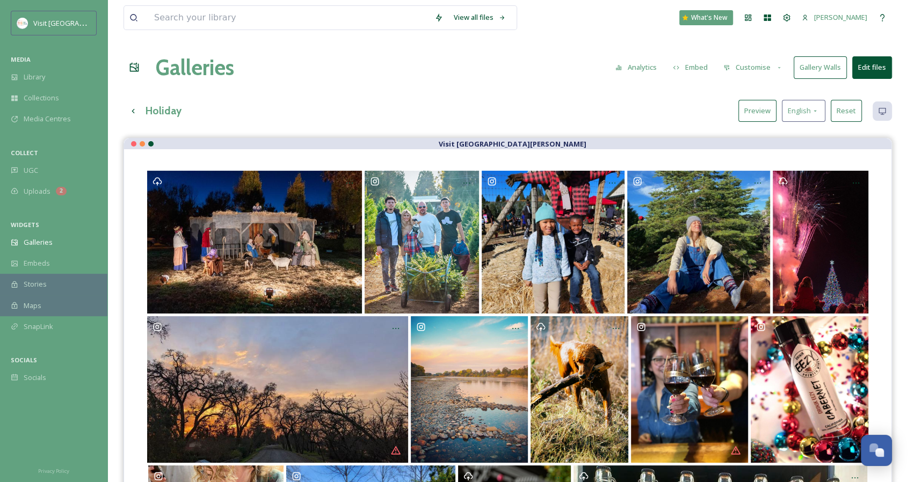
click at [864, 61] on button "Edit files" at bounding box center [873, 67] width 40 height 22
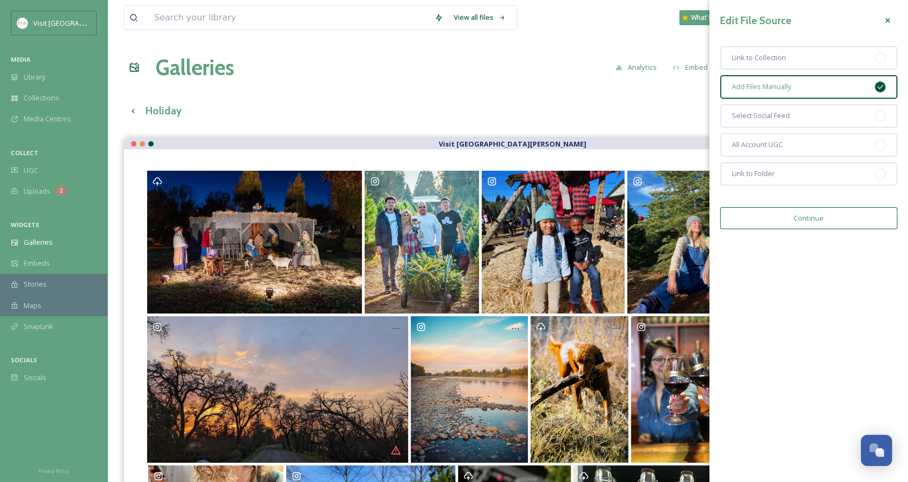
click at [797, 222] on button "Continue" at bounding box center [808, 218] width 177 height 22
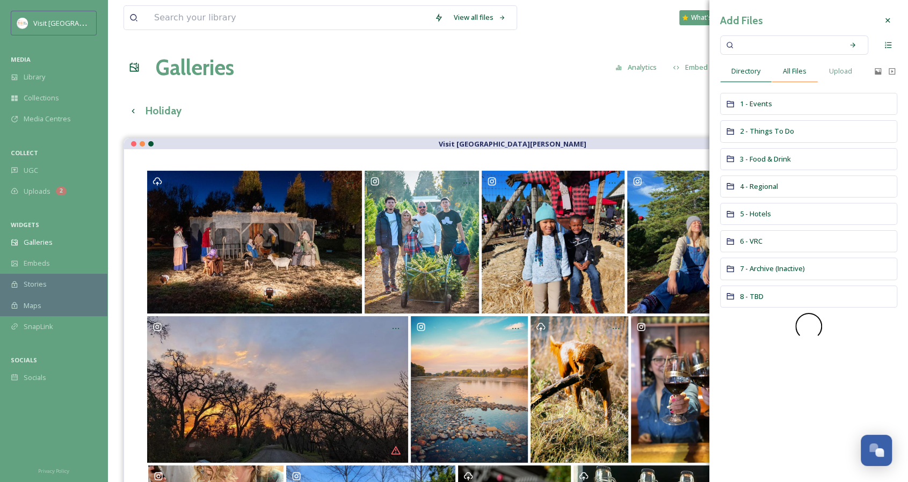
click at [811, 71] on div "All Files" at bounding box center [795, 71] width 46 height 22
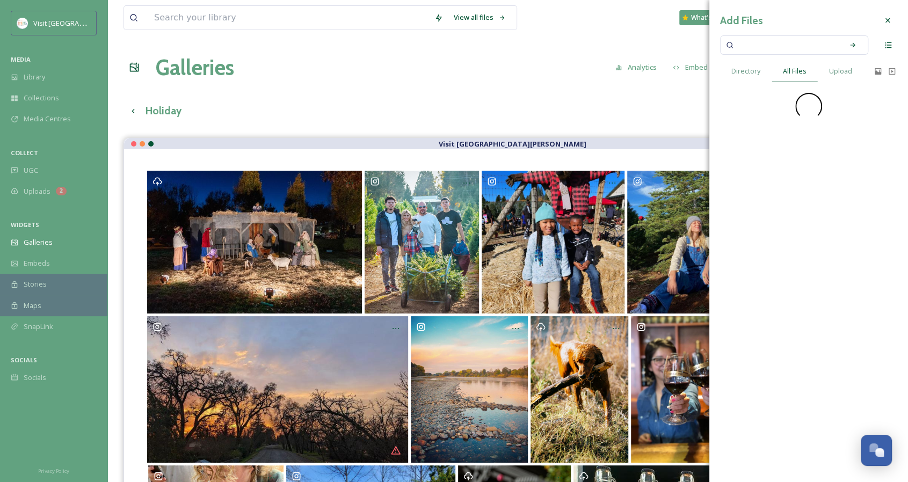
click at [781, 45] on input at bounding box center [788, 45] width 102 height 24
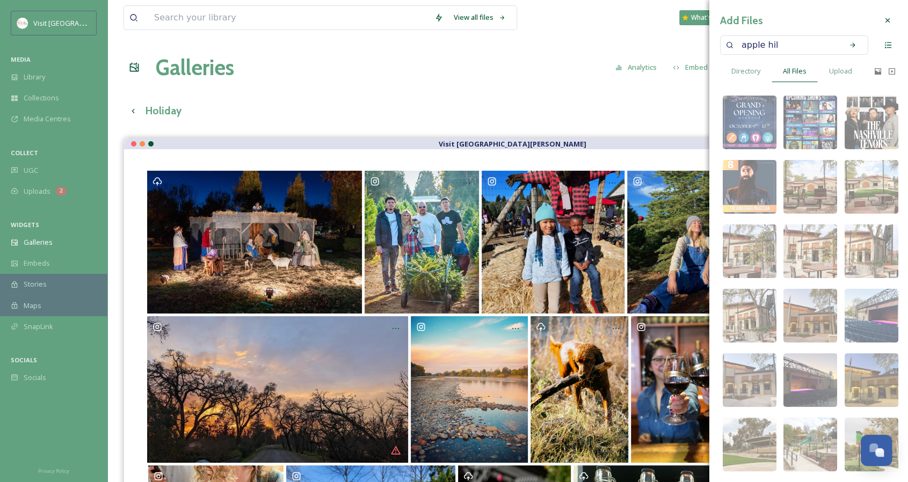
type input "apple hill"
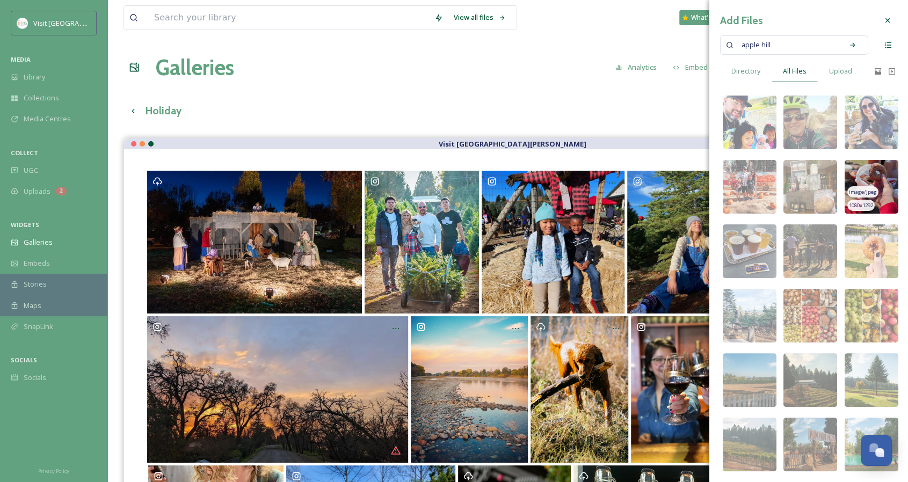
click at [876, 169] on img at bounding box center [872, 187] width 54 height 54
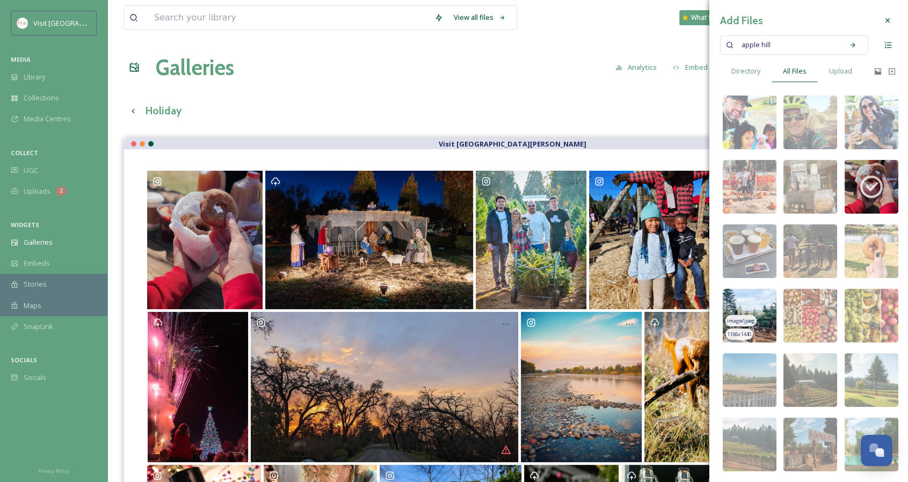
click at [761, 311] on img at bounding box center [750, 316] width 54 height 54
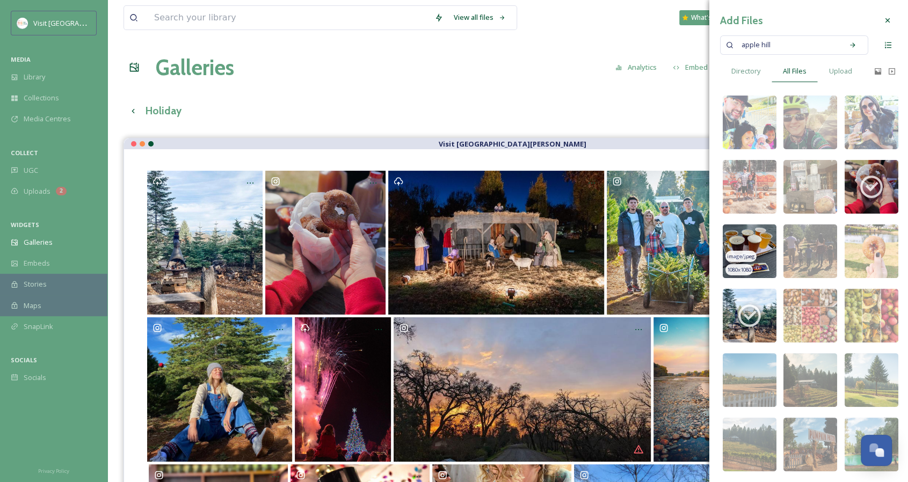
click at [751, 234] on img at bounding box center [750, 252] width 54 height 54
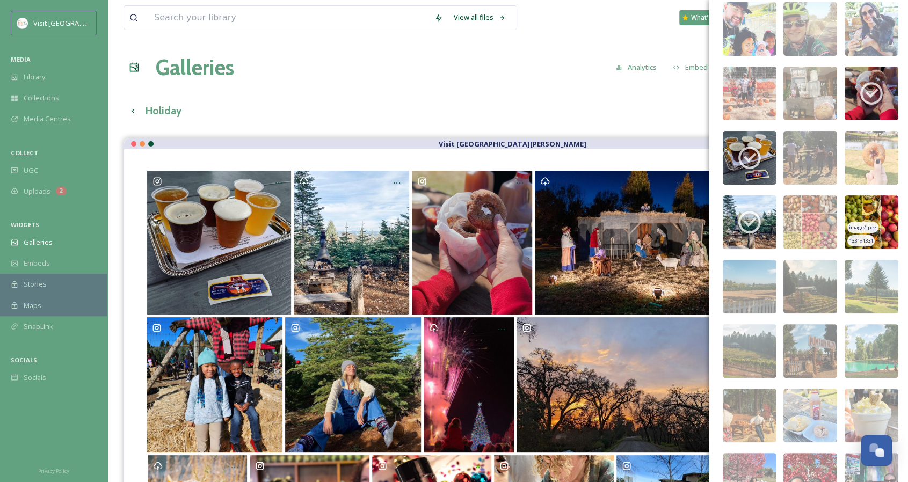
scroll to position [308, 0]
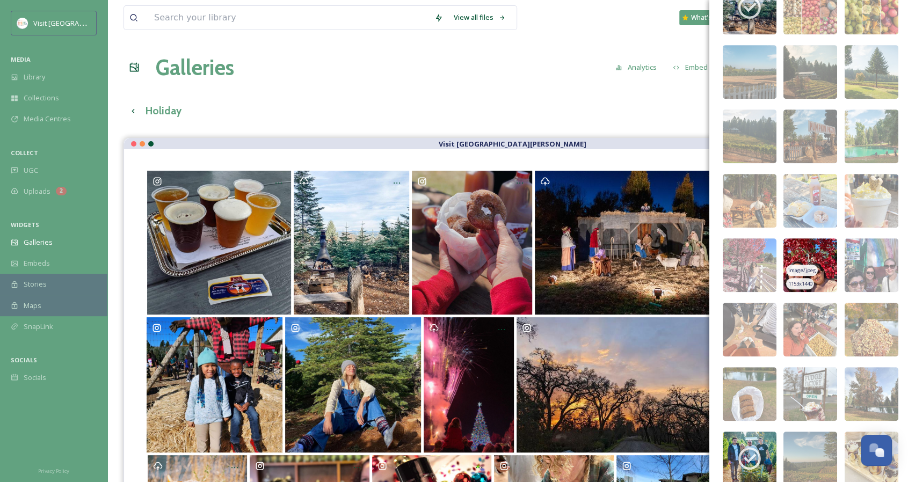
click at [822, 250] on img at bounding box center [811, 266] width 54 height 54
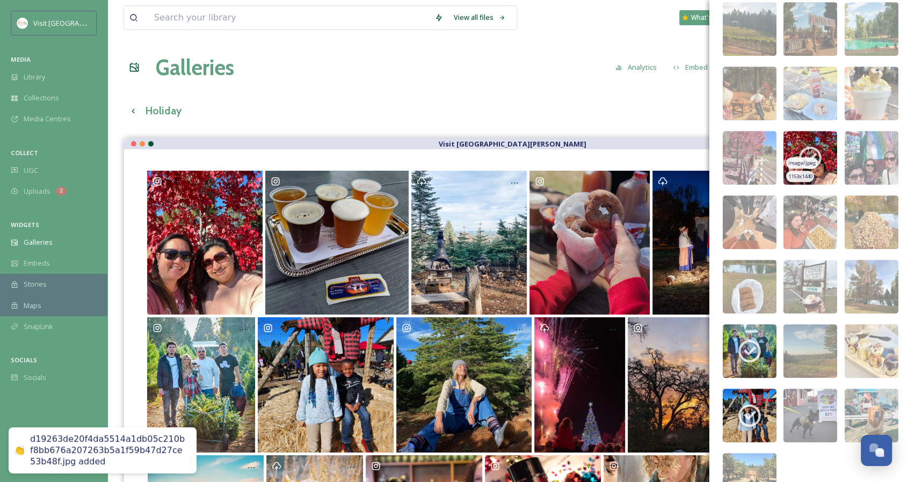
scroll to position [466, 0]
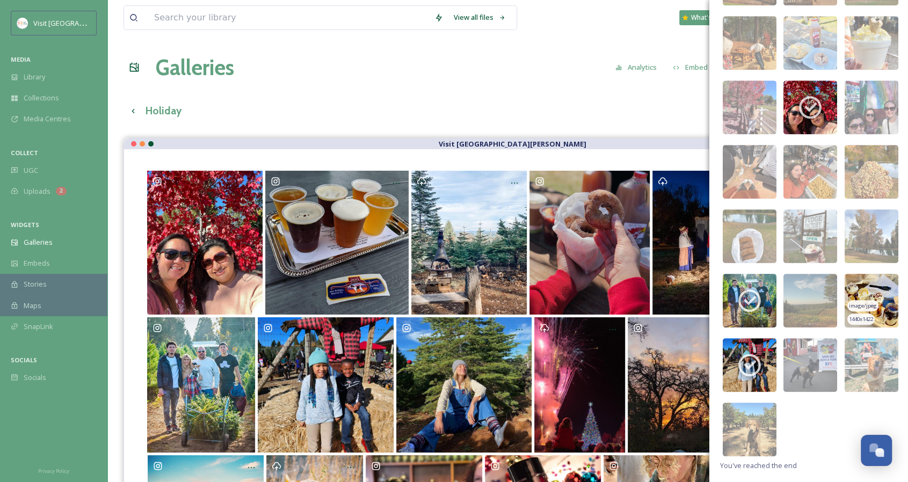
click at [868, 283] on img at bounding box center [872, 301] width 54 height 54
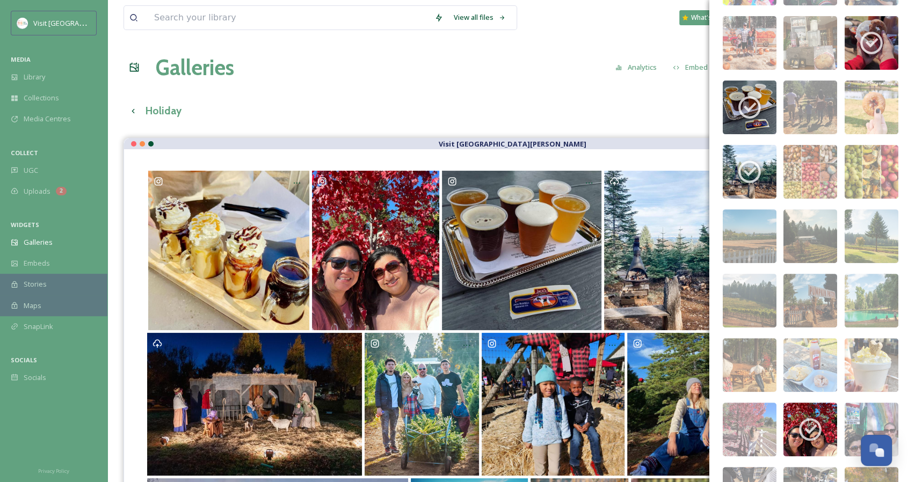
scroll to position [0, 0]
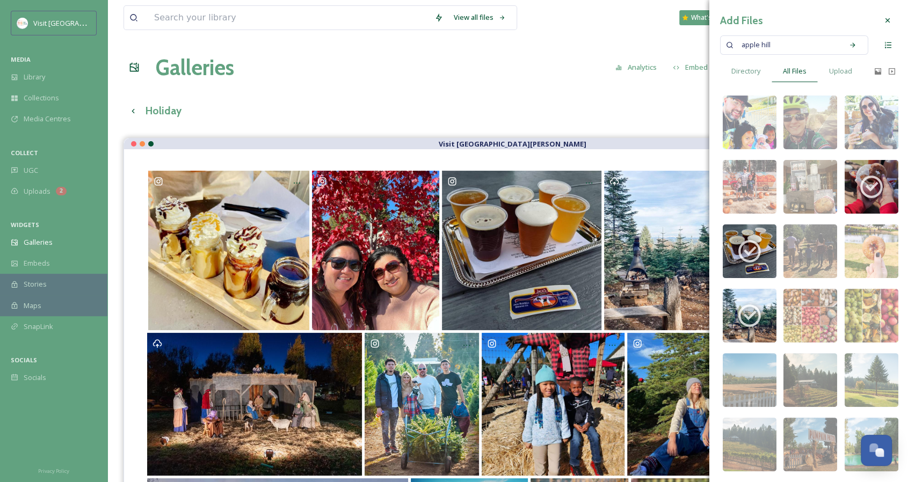
click at [753, 40] on span "apple hill" at bounding box center [757, 45] width 40 height 16
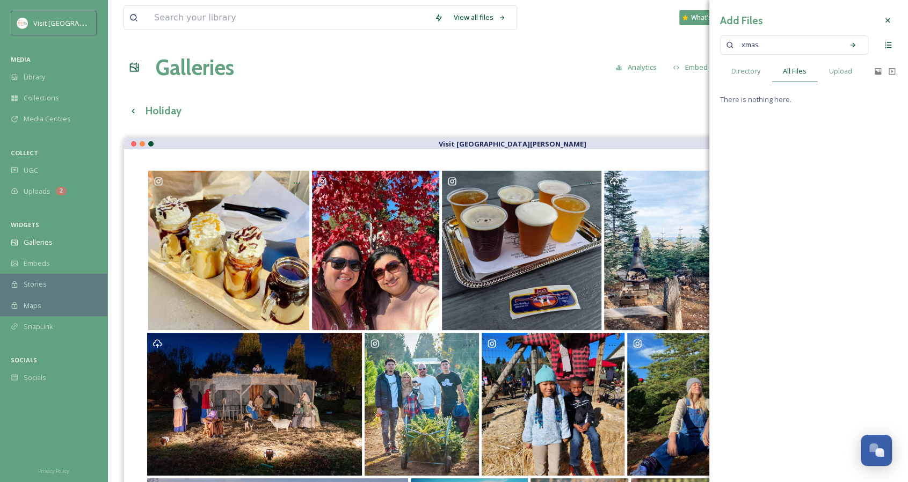
click at [762, 34] on div "xmas" at bounding box center [788, 45] width 102 height 24
click at [761, 44] on span "xmas" at bounding box center [751, 45] width 28 height 16
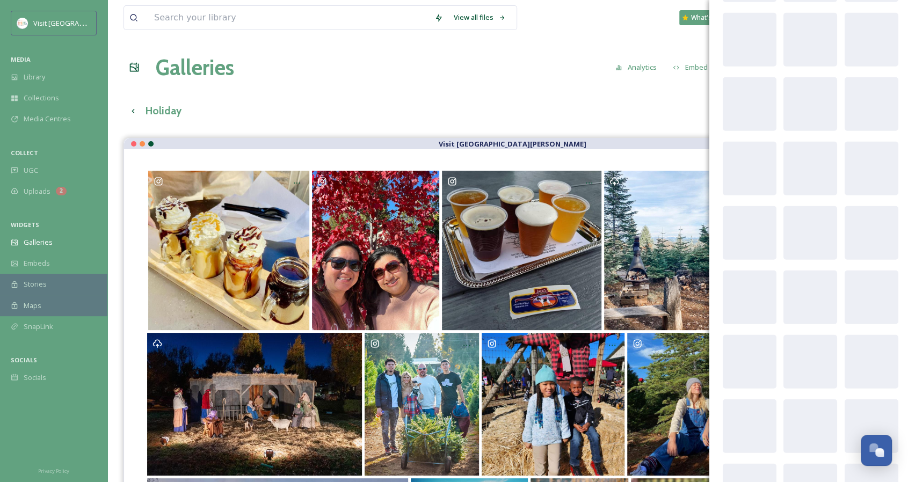
scroll to position [13041, 0]
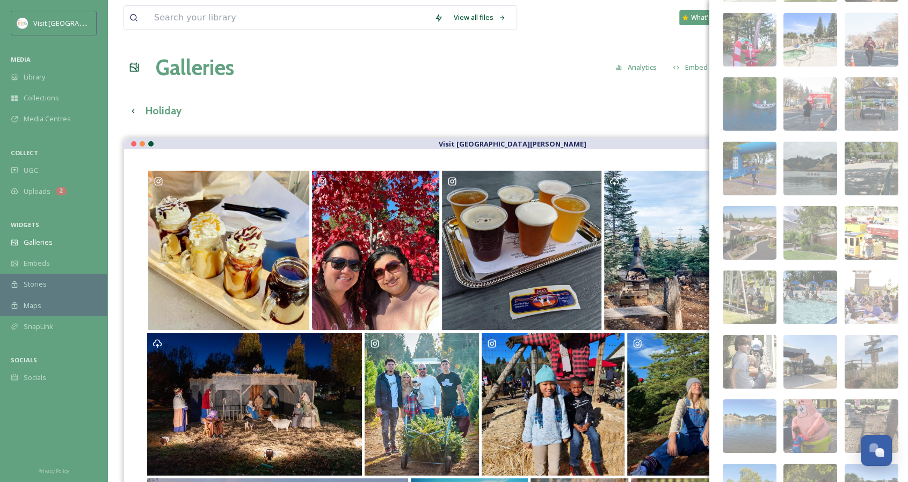
click at [554, 120] on div "Holiday Preview English Reset" at bounding box center [508, 111] width 769 height 22
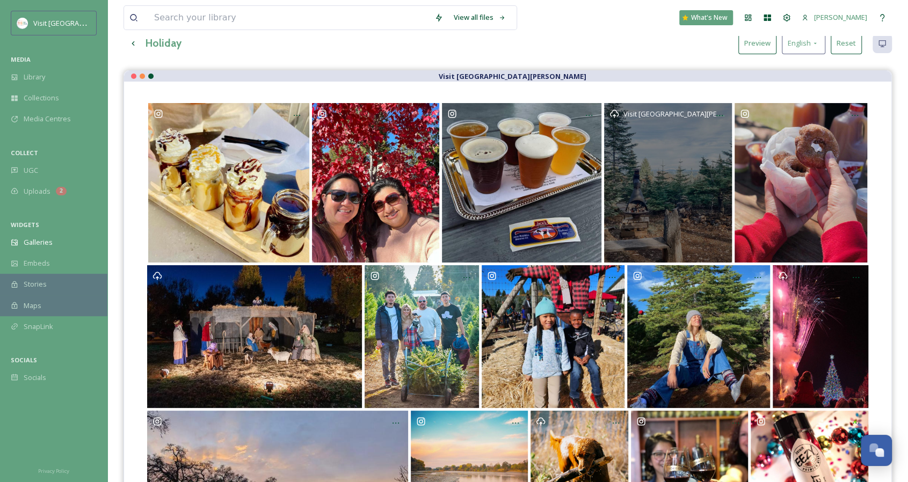
scroll to position [0, 0]
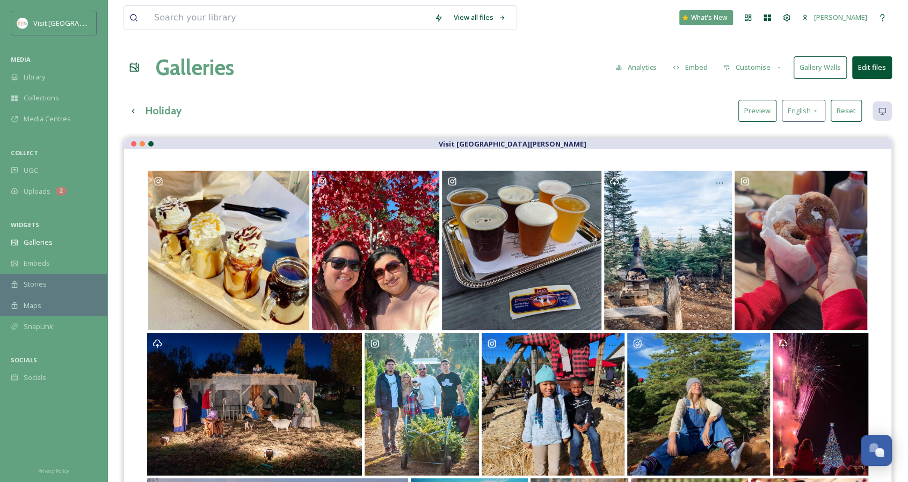
click at [759, 69] on button "Customise" at bounding box center [753, 67] width 70 height 21
click at [747, 95] on div "Layout" at bounding box center [756, 92] width 75 height 21
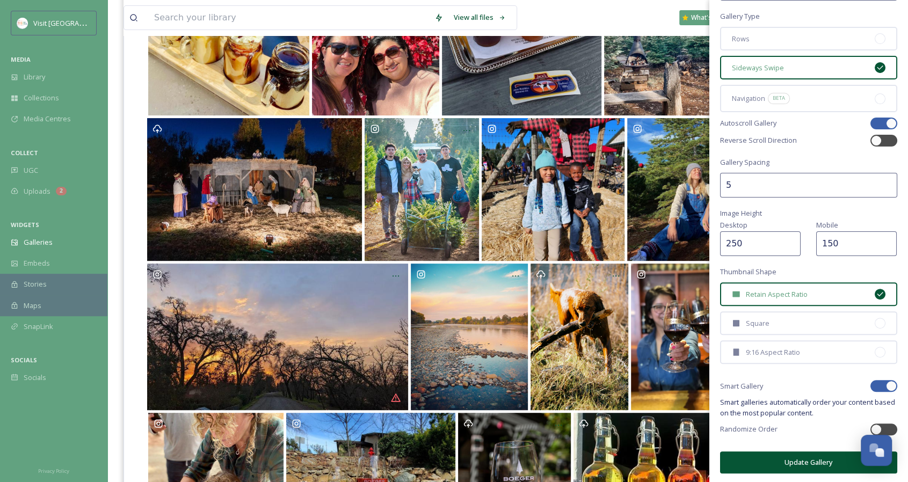
click at [778, 463] on button "Update Gallery" at bounding box center [808, 463] width 177 height 22
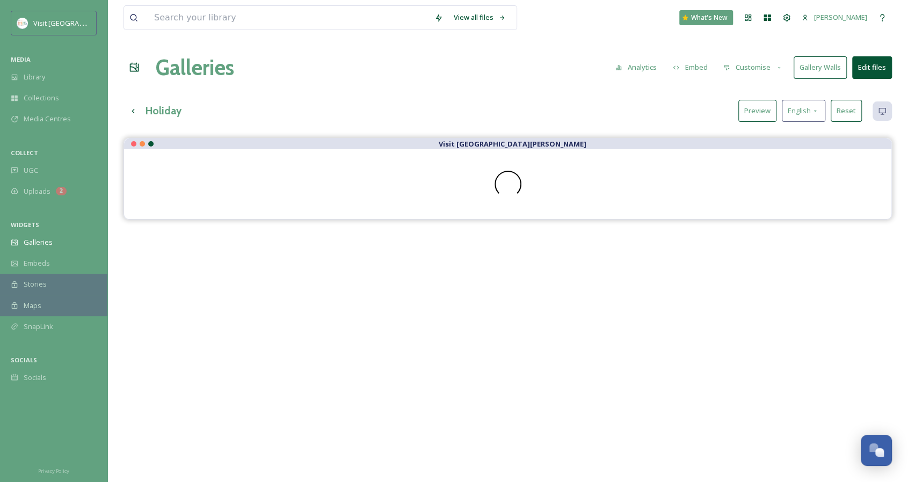
click at [155, 105] on h3 "Holiday" at bounding box center [164, 111] width 36 height 16
click at [680, 62] on button "Embed" at bounding box center [691, 67] width 46 height 21
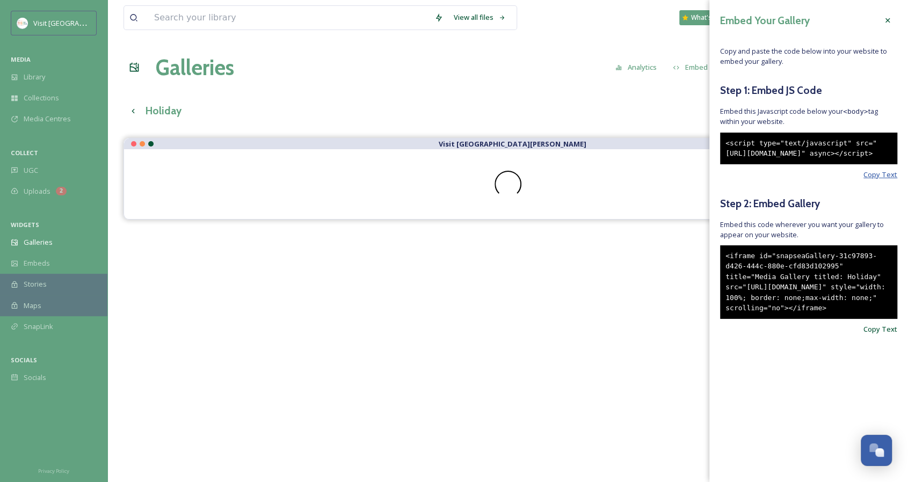
click at [885, 180] on span "Copy Text" at bounding box center [881, 175] width 34 height 10
click at [888, 335] on span "Copy Text" at bounding box center [881, 329] width 34 height 10
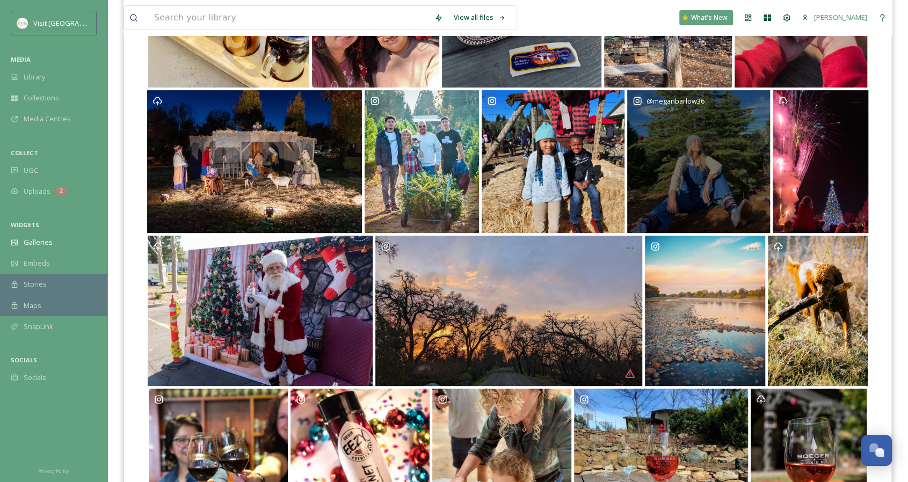
scroll to position [322, 0]
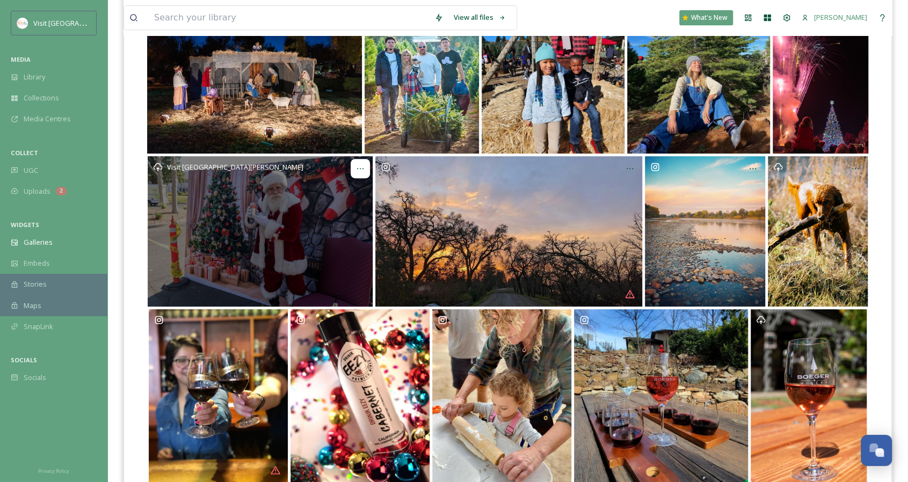
click at [356, 170] on div "Opens media popup. Media description: PALHolidayRun-21.jpg." at bounding box center [360, 168] width 19 height 19
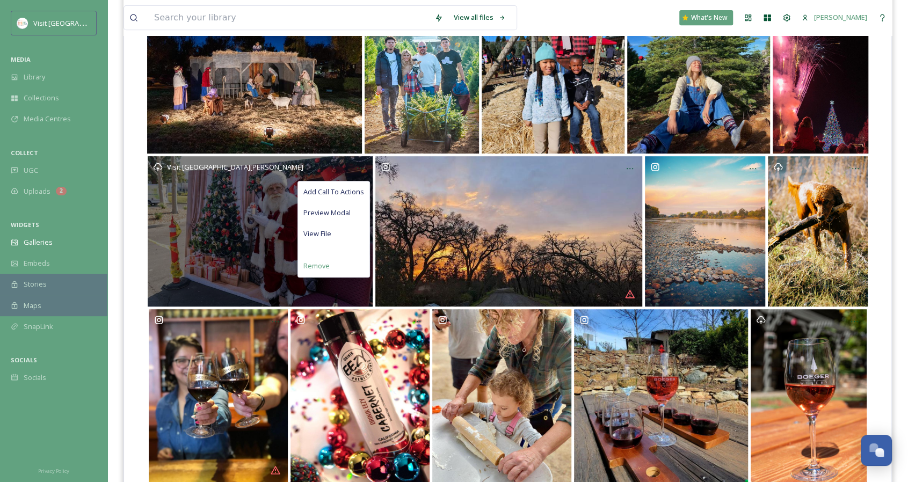
click at [306, 267] on span "Remove" at bounding box center [317, 266] width 26 height 10
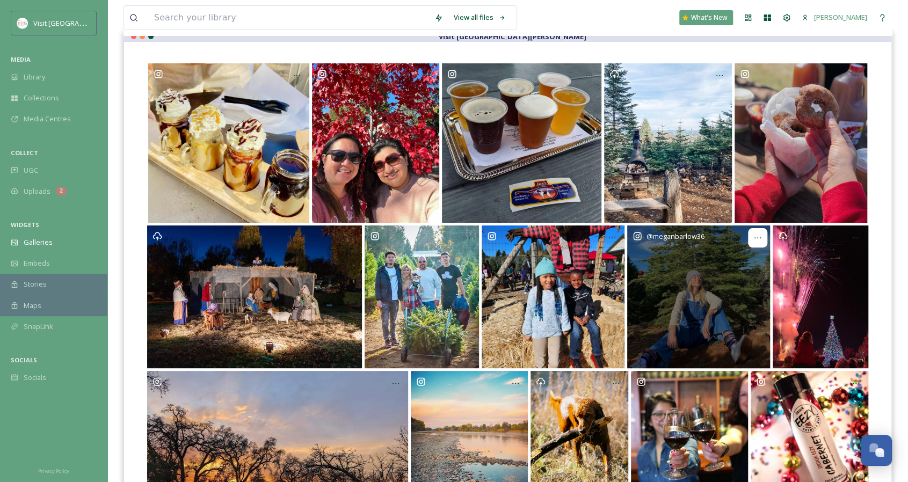
scroll to position [0, 0]
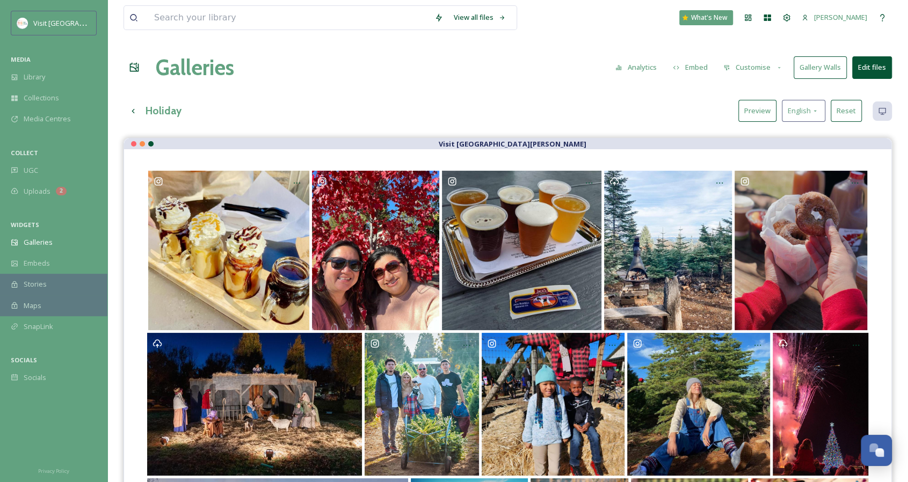
click at [763, 69] on button "Customise" at bounding box center [753, 67] width 70 height 21
click at [749, 96] on div "Layout" at bounding box center [756, 92] width 75 height 21
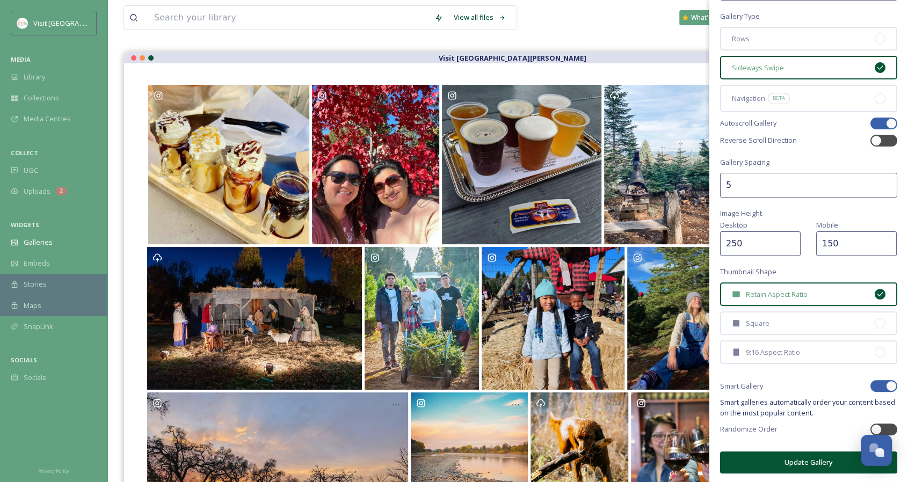
scroll to position [161, 0]
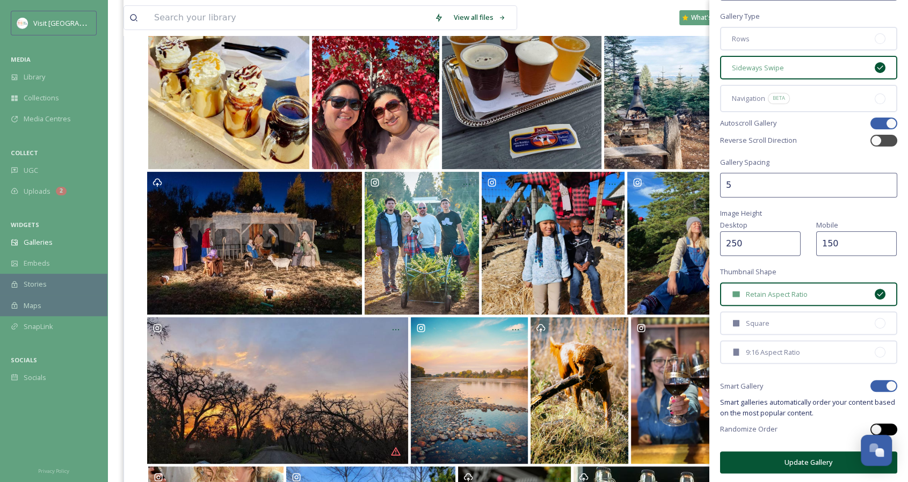
click at [871, 427] on div at bounding box center [876, 429] width 11 height 11
checkbox input "true"
checkbox input "false"
click at [794, 463] on button "Update Gallery" at bounding box center [808, 463] width 177 height 22
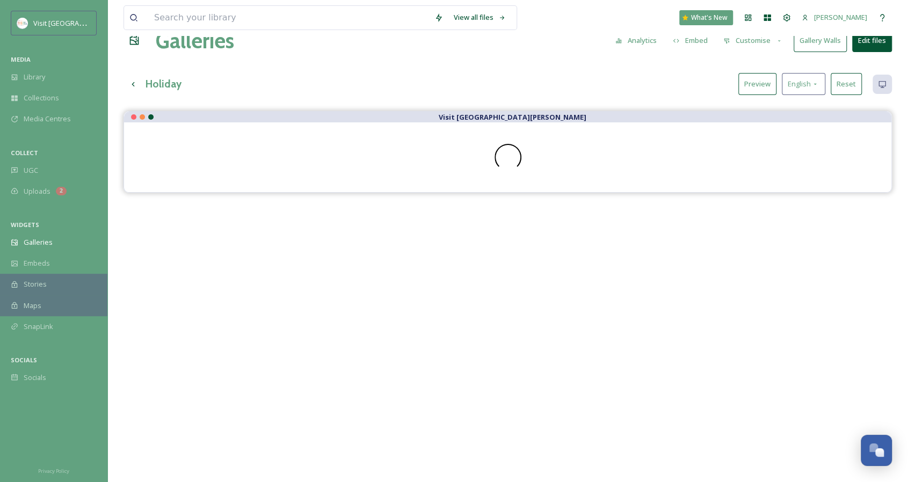
scroll to position [0, 0]
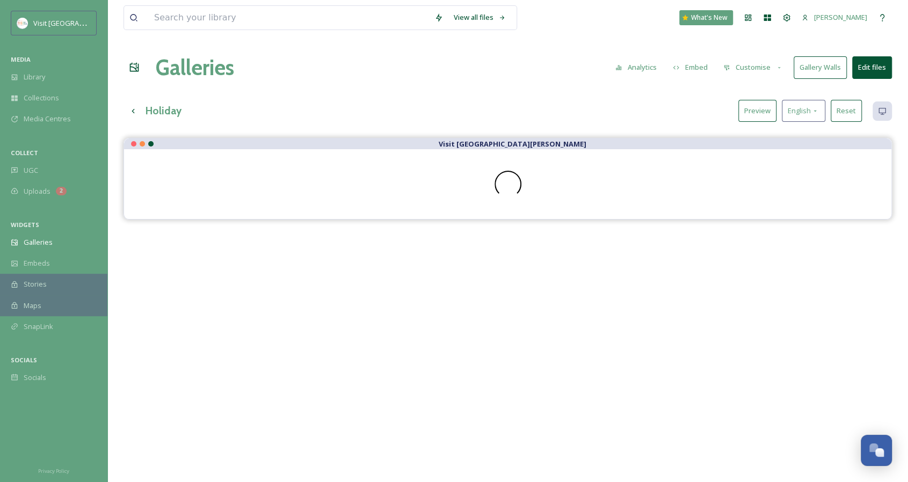
click at [870, 64] on button "Edit files" at bounding box center [873, 67] width 40 height 22
click at [670, 79] on div "Galleries Analytics Embed Customise Gallery Walls Edit files" at bounding box center [508, 68] width 769 height 32
click at [832, 103] on button "Show All" at bounding box center [842, 111] width 39 height 22
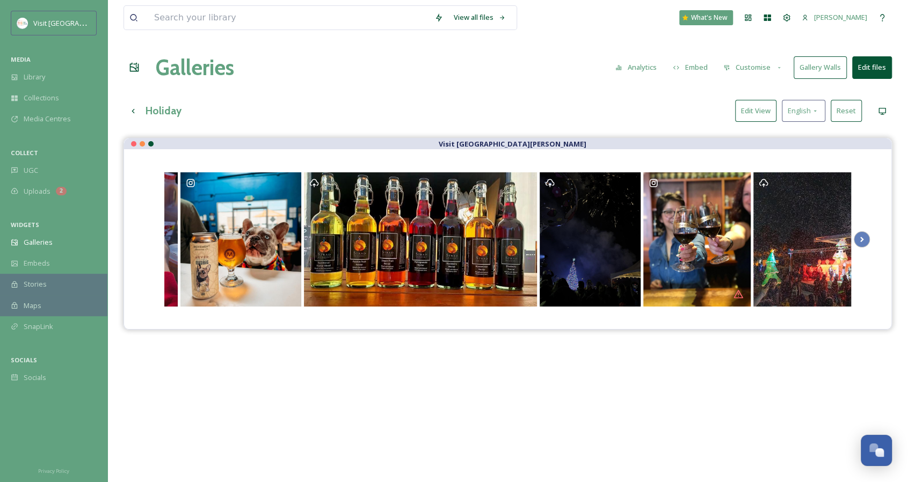
click at [763, 116] on button "Edit View" at bounding box center [755, 111] width 41 height 22
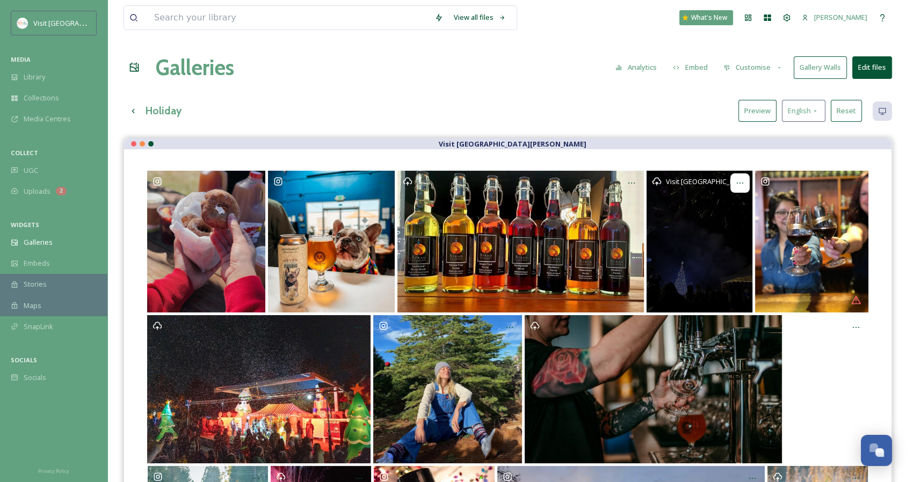
click at [737, 177] on div "Opens media popup. Media description: ext_1733514070.453936_aubrey@visitranchoc…" at bounding box center [740, 183] width 19 height 19
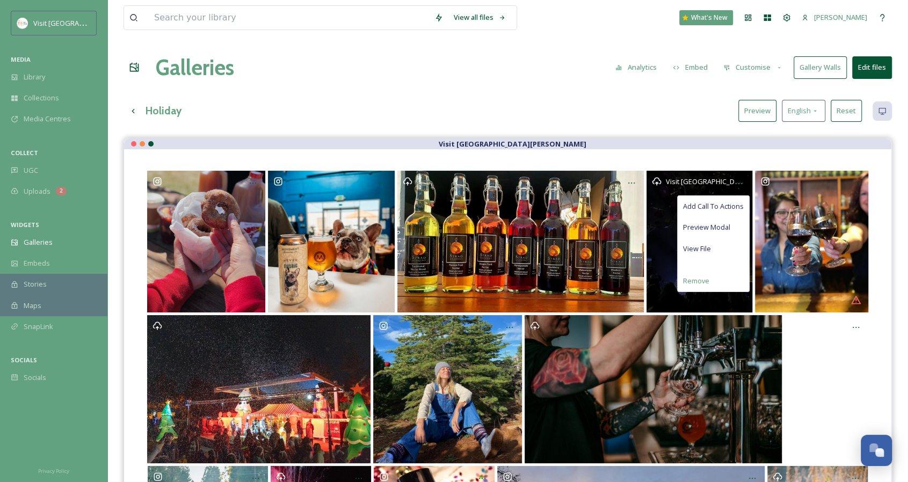
click at [701, 276] on span "Remove" at bounding box center [696, 281] width 26 height 10
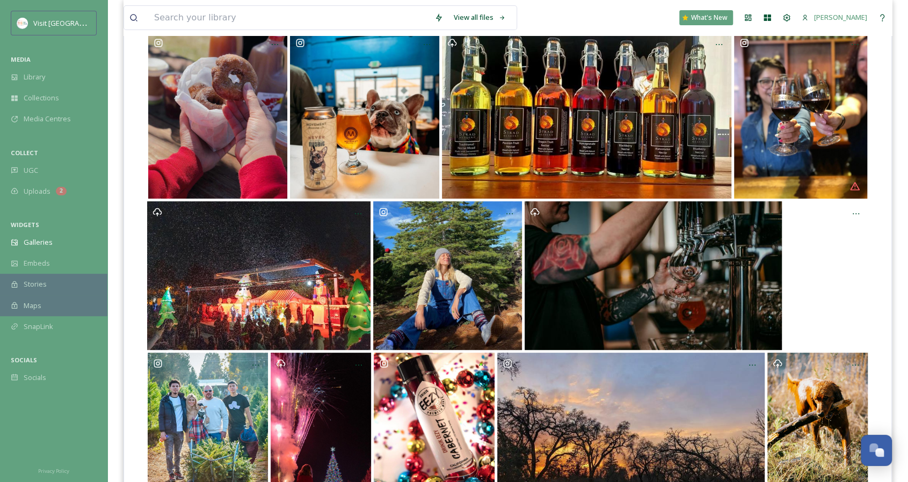
scroll to position [161, 0]
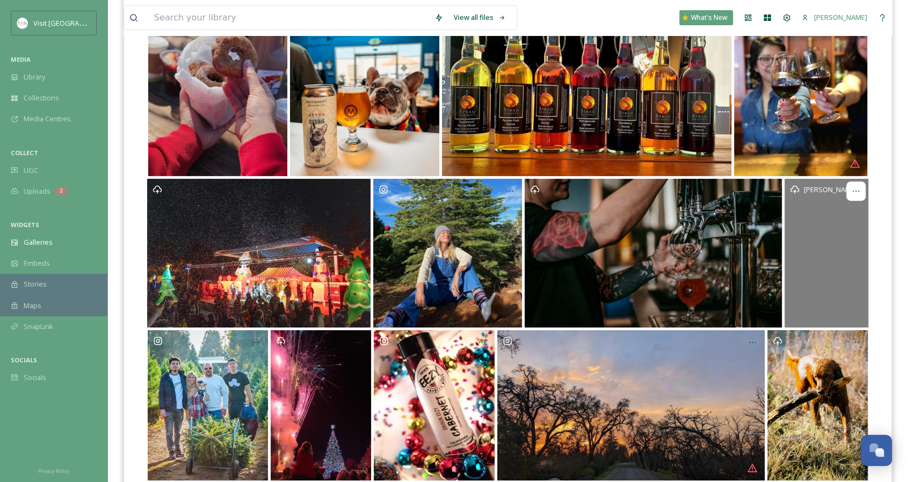
click at [857, 191] on icon "Opens media popup. Media description: ext_1734387235.231093_aubrey@visitranchoc…" at bounding box center [856, 191] width 9 height 9
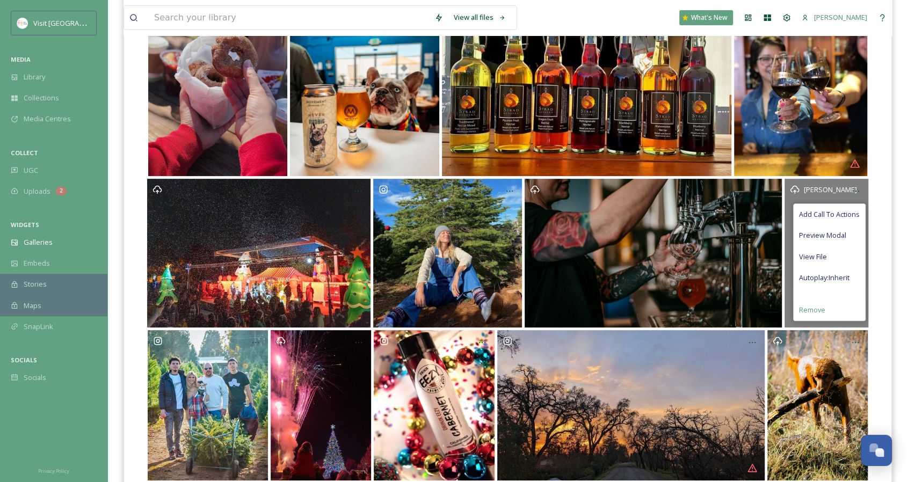
click at [826, 310] on div "Remove" at bounding box center [829, 310] width 71 height 21
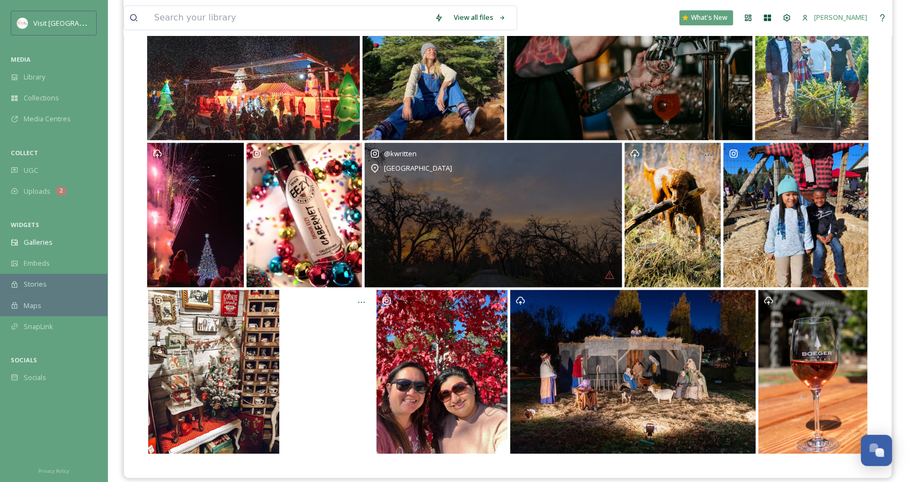
scroll to position [352, 0]
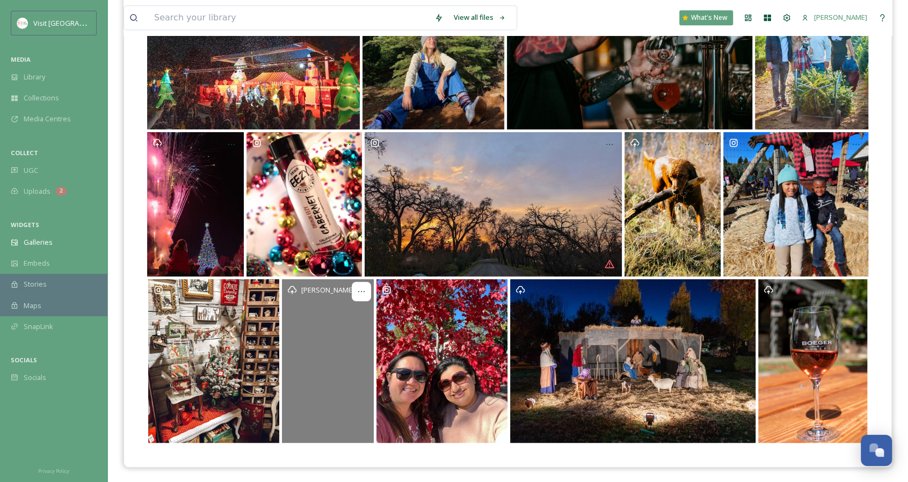
click at [368, 288] on div "Opens media popup. Media description: ext_1734387227.687665_aubrey@visitranchoc…" at bounding box center [361, 291] width 19 height 19
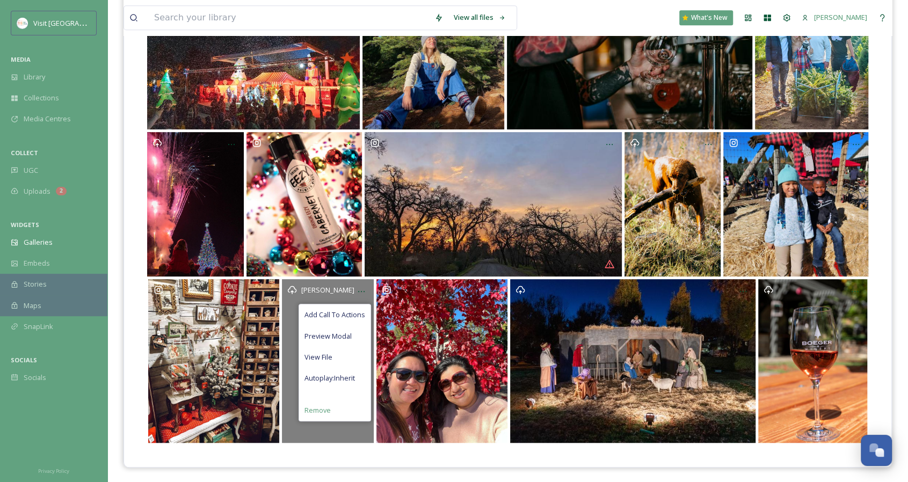
click at [318, 407] on span "Remove" at bounding box center [318, 411] width 26 height 10
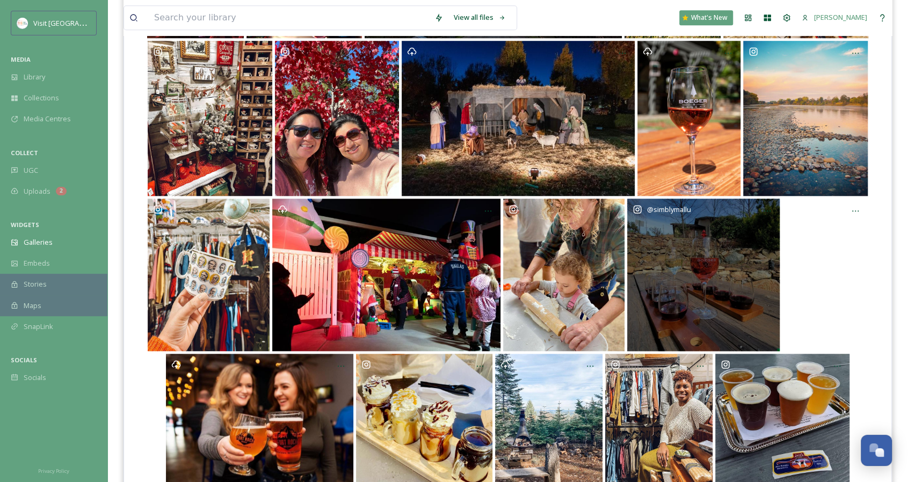
scroll to position [636, 0]
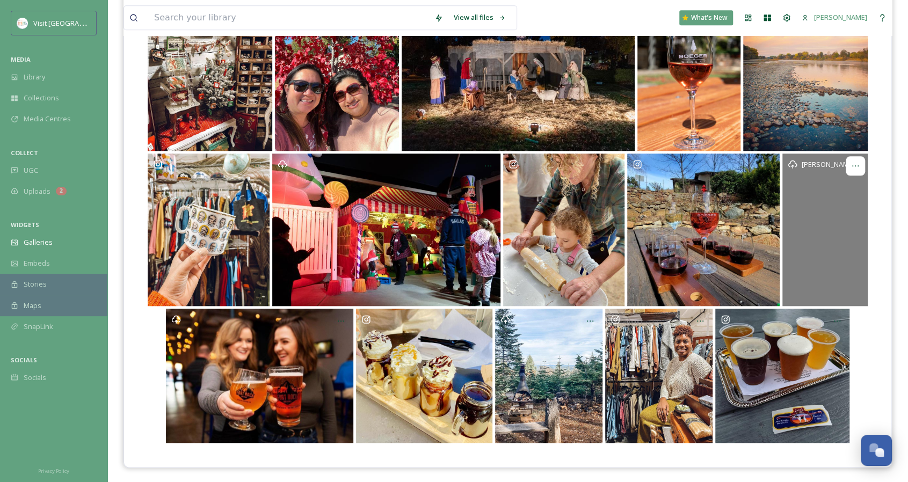
click at [857, 163] on icon "Opens media popup. Media description: ext_1734387236.257077_aubrey@visitranchoc…" at bounding box center [856, 166] width 9 height 9
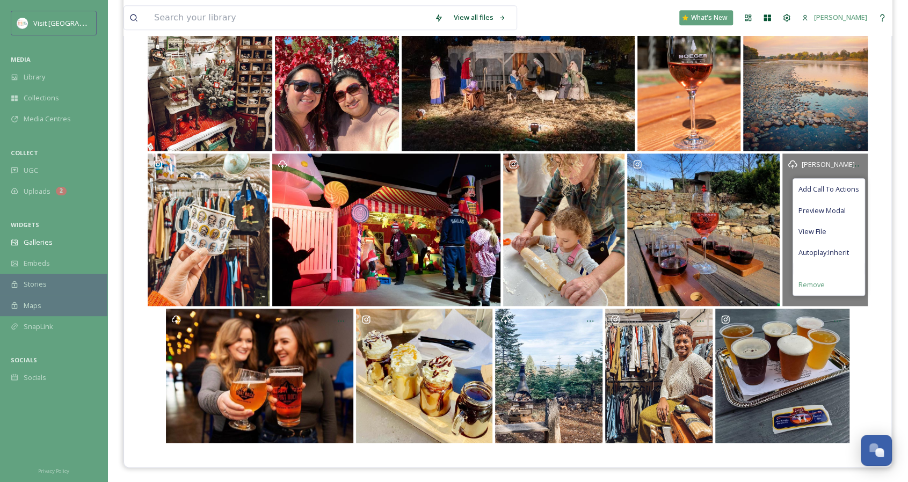
click at [845, 280] on div "Remove" at bounding box center [828, 285] width 71 height 21
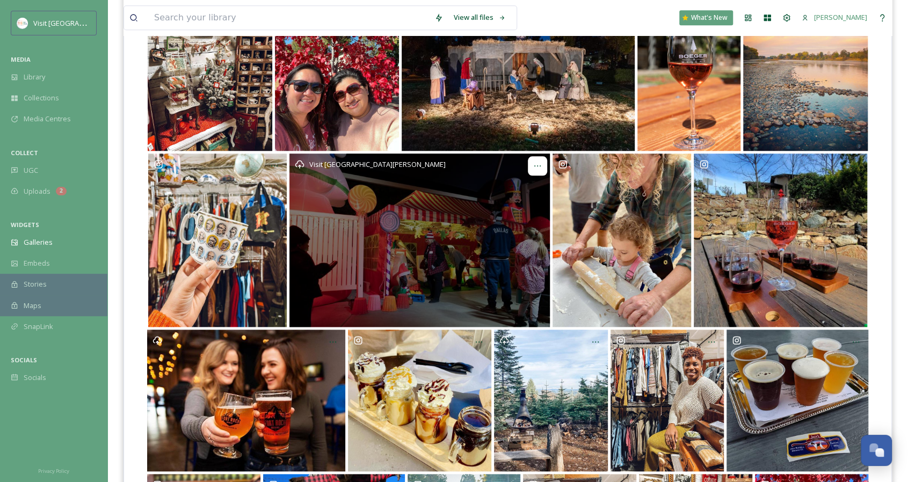
click at [537, 164] on icon "Opens media popup. Media description: ChristmasTreeLighting-145.jpg." at bounding box center [537, 166] width 9 height 9
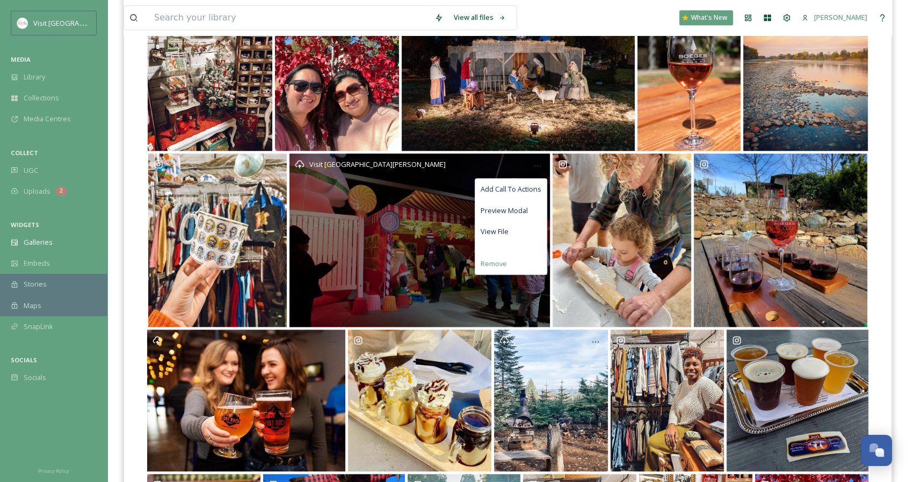
click at [508, 265] on div "Remove" at bounding box center [510, 264] width 71 height 21
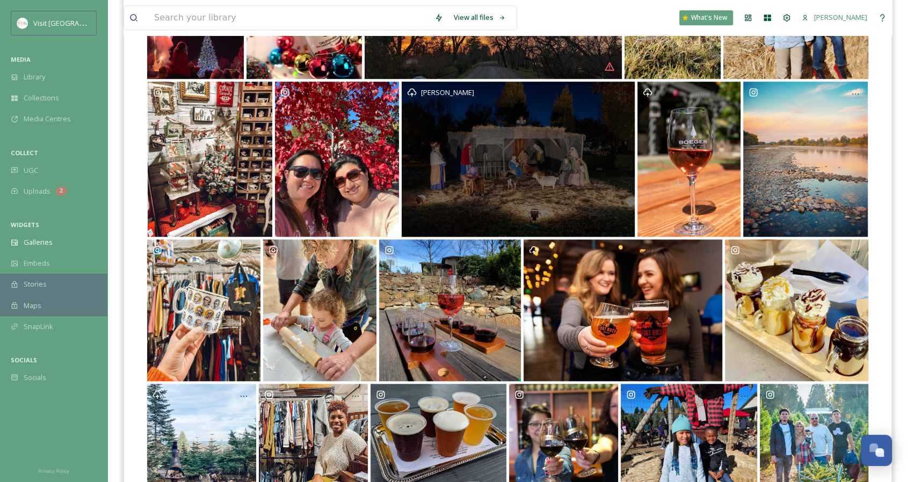
scroll to position [529, 0]
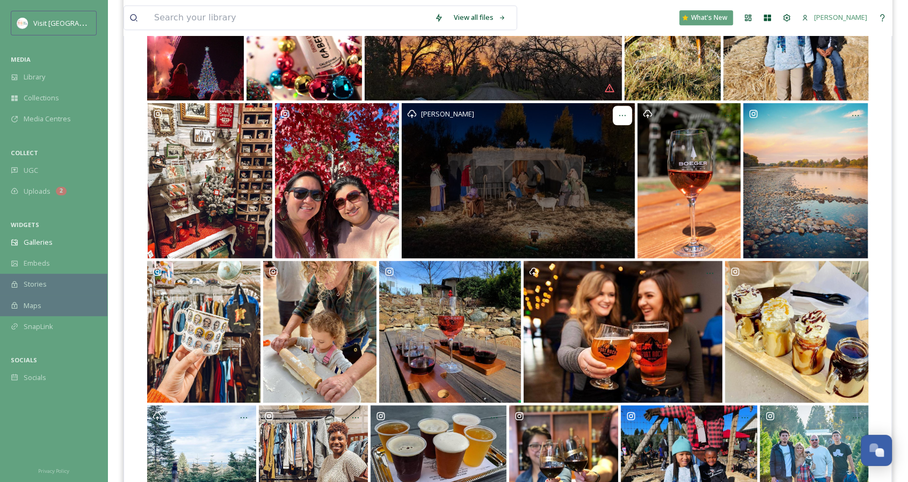
click at [617, 112] on div "Opens media popup. Media description: ChristmasTreeLighting-214.jpg." at bounding box center [622, 115] width 19 height 19
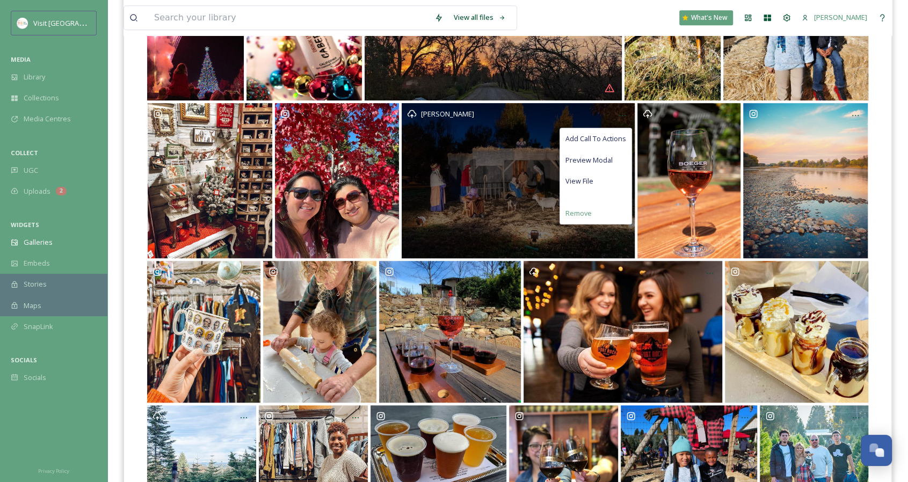
click at [579, 208] on span "Remove" at bounding box center [579, 213] width 26 height 10
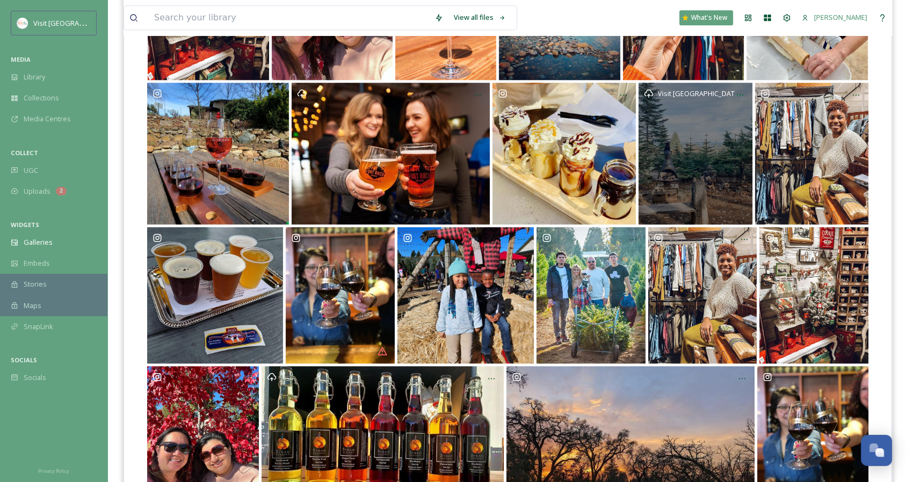
scroll to position [653, 0]
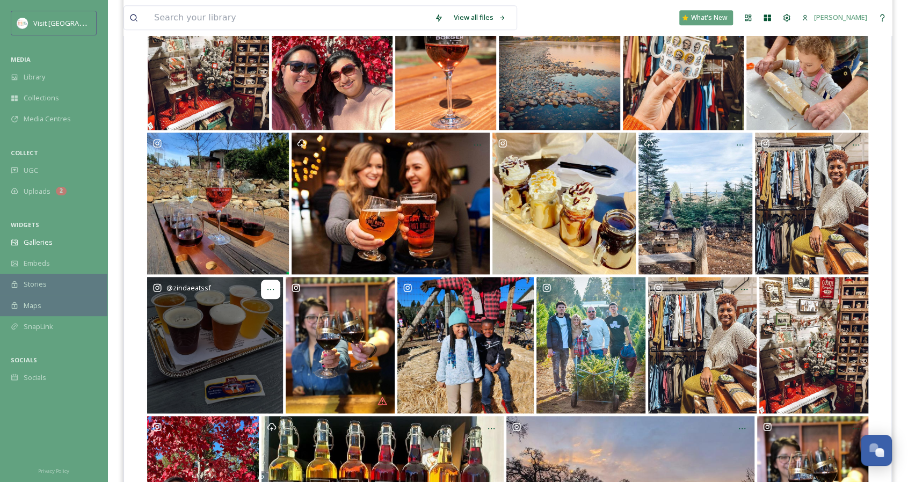
click at [274, 288] on icon "Opens media popup. Media description: We took a trip *a little* outside the Bay…" at bounding box center [270, 289] width 9 height 9
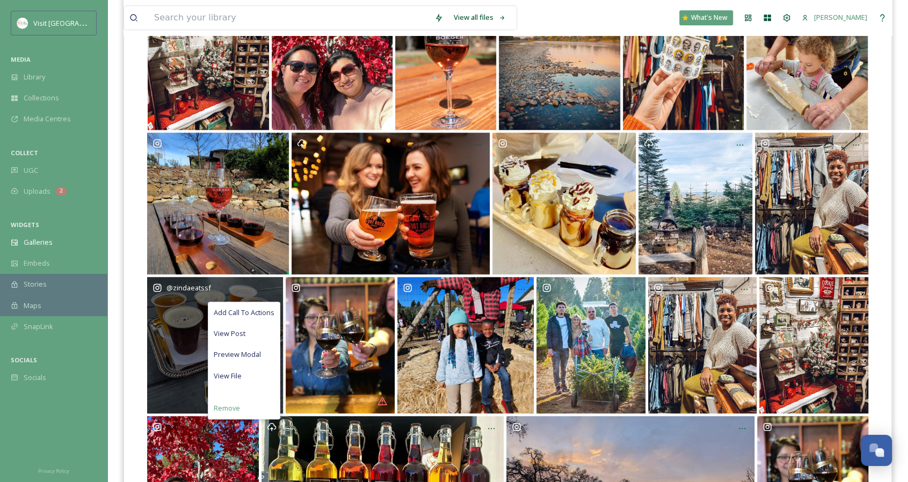
click at [221, 403] on span "Remove" at bounding box center [227, 408] width 26 height 10
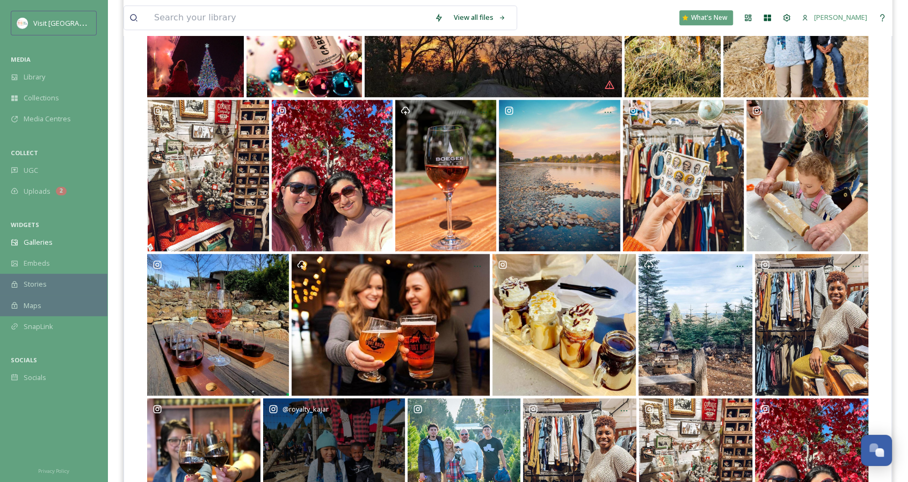
scroll to position [492, 0]
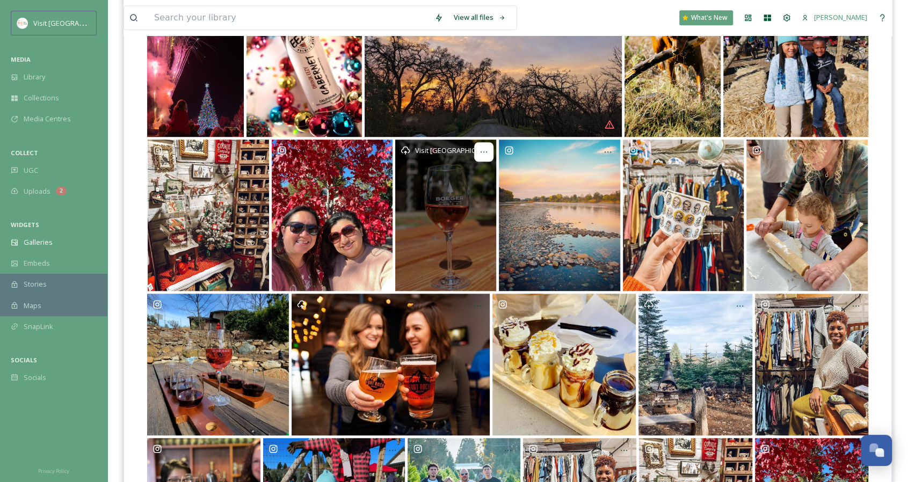
click at [485, 151] on icon "Opens media popup. Media description: DSC00379.jpg." at bounding box center [484, 152] width 9 height 9
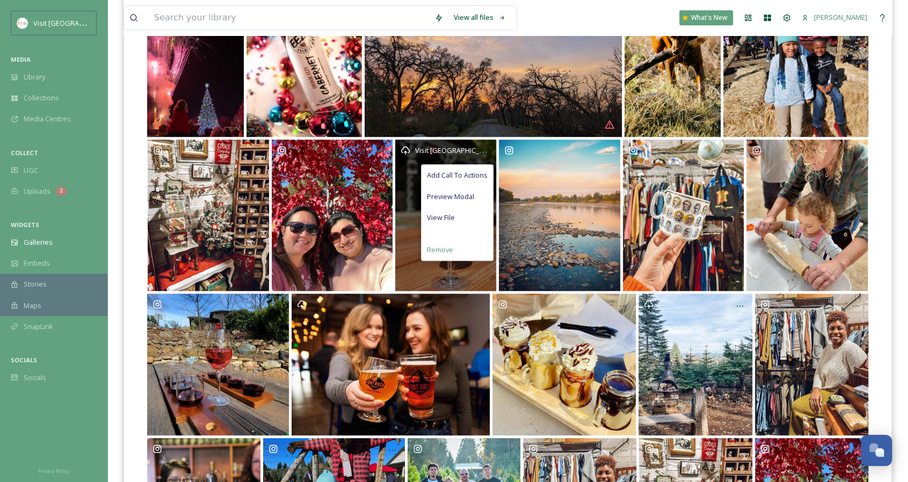
click at [450, 253] on span "Remove" at bounding box center [440, 250] width 26 height 10
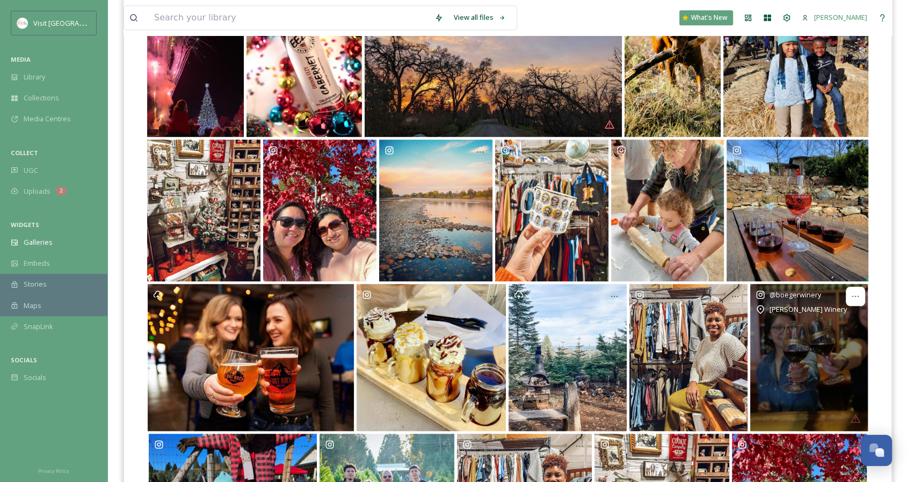
click at [859, 295] on icon "Opens media popup. Media description: A toast to YOU! Customer Appreciation wee…" at bounding box center [856, 296] width 9 height 9
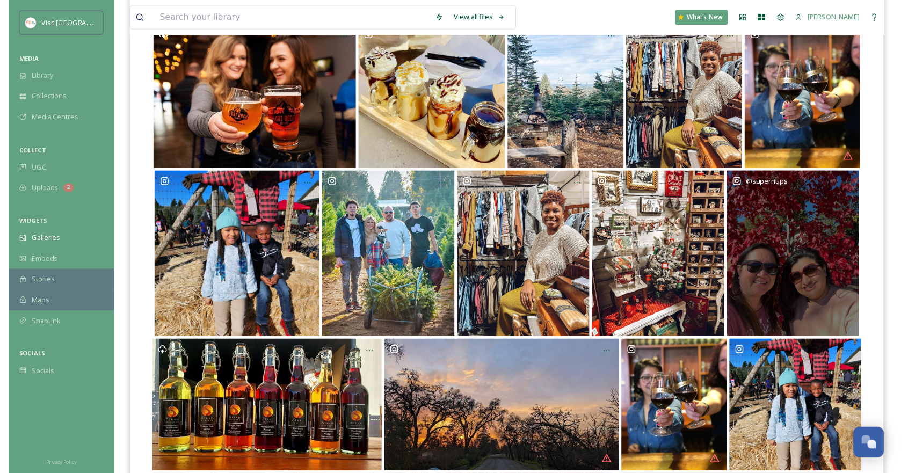
scroll to position [600, 0]
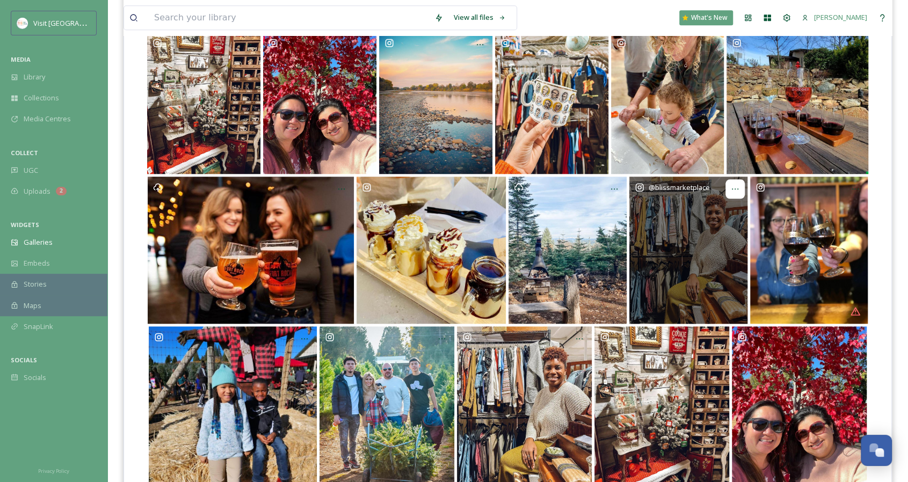
click at [741, 186] on div "Opens media popup. Media description: ✨meet the vendor✨ \a\a“Hi, I’m Omonivie O…" at bounding box center [735, 188] width 19 height 19
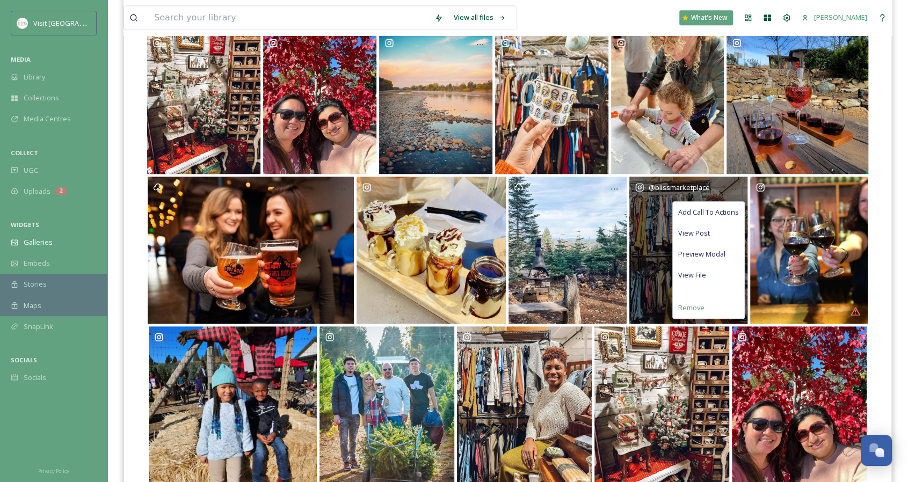
click at [697, 307] on span "Remove" at bounding box center [692, 308] width 26 height 10
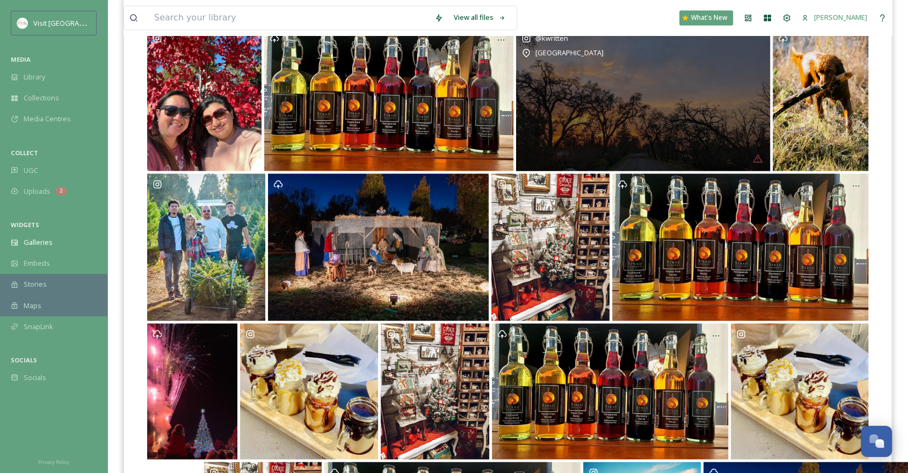
scroll to position [1298, 0]
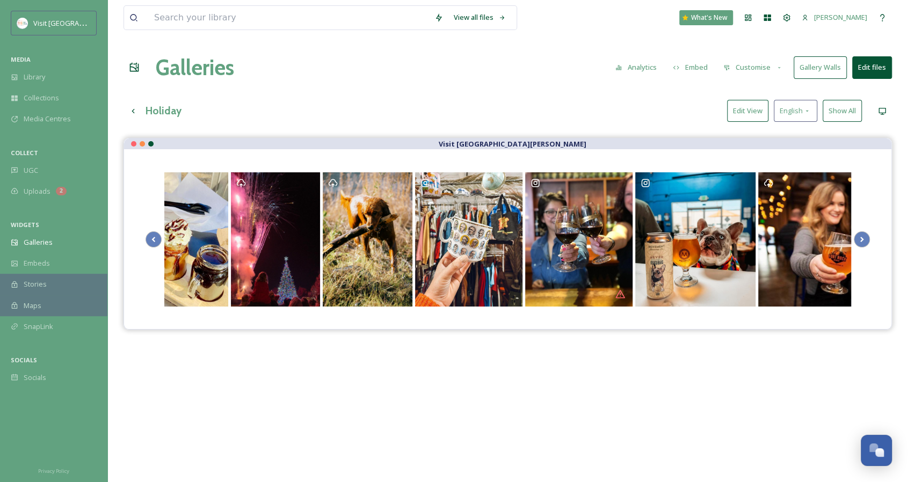
click at [869, 64] on button "Edit files" at bounding box center [873, 67] width 40 height 22
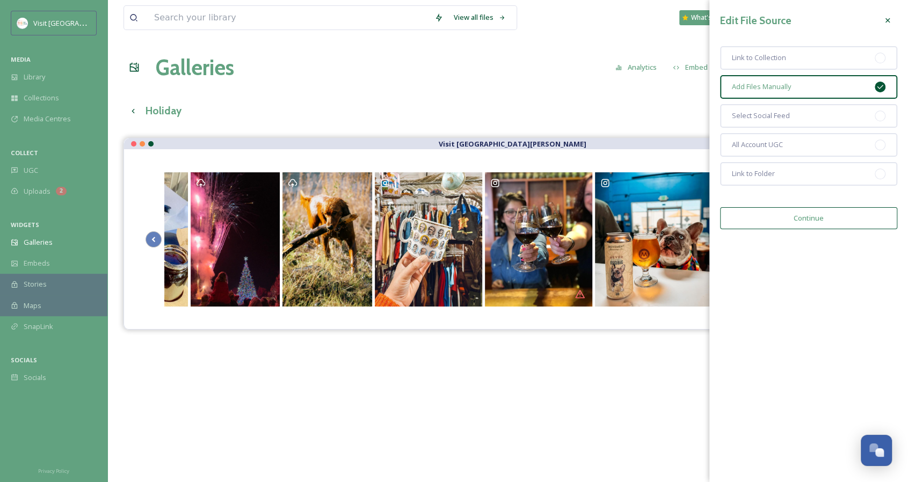
click at [797, 216] on button "Continue" at bounding box center [808, 218] width 177 height 22
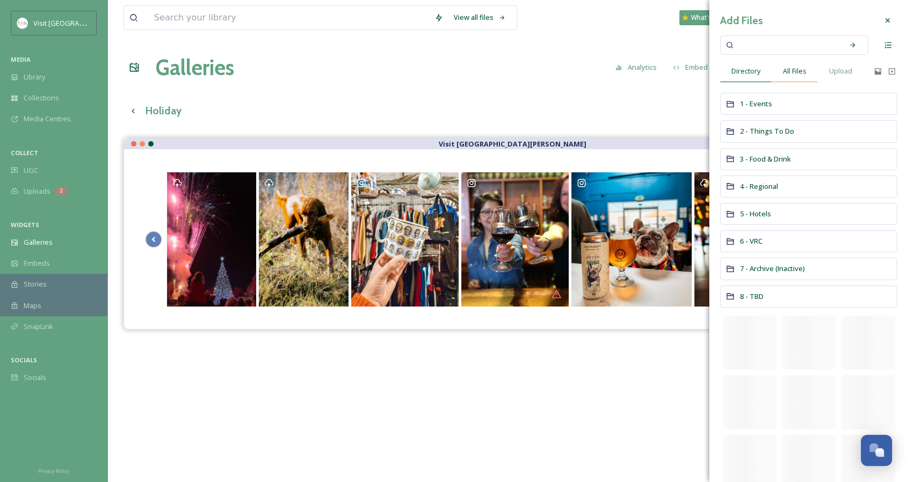
click at [794, 67] on span "All Files" at bounding box center [795, 71] width 24 height 10
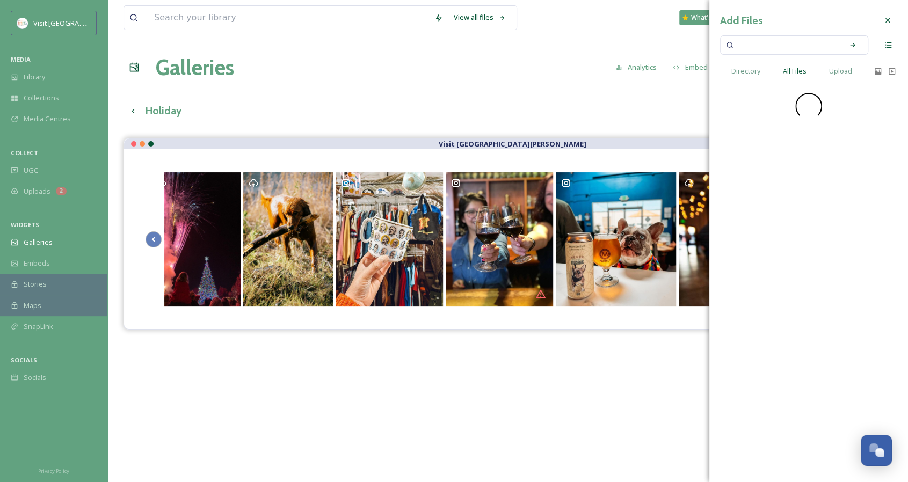
click at [792, 48] on input at bounding box center [788, 45] width 102 height 24
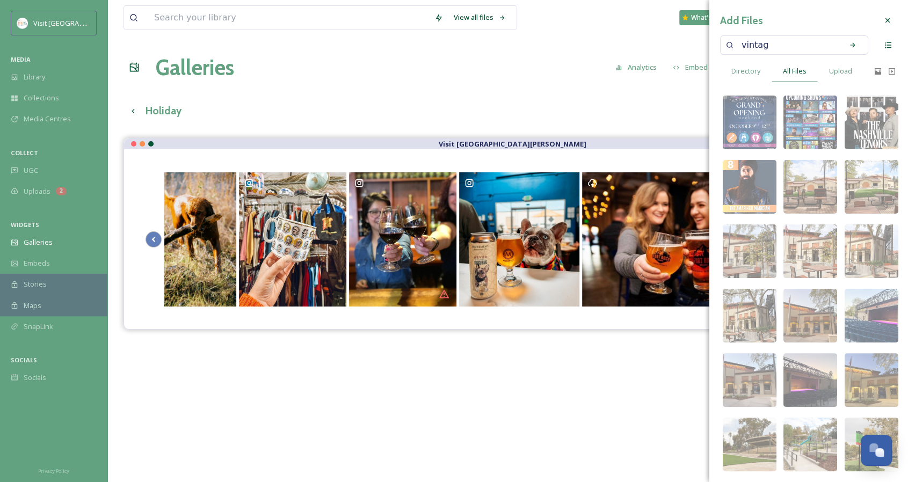
type input "vintage"
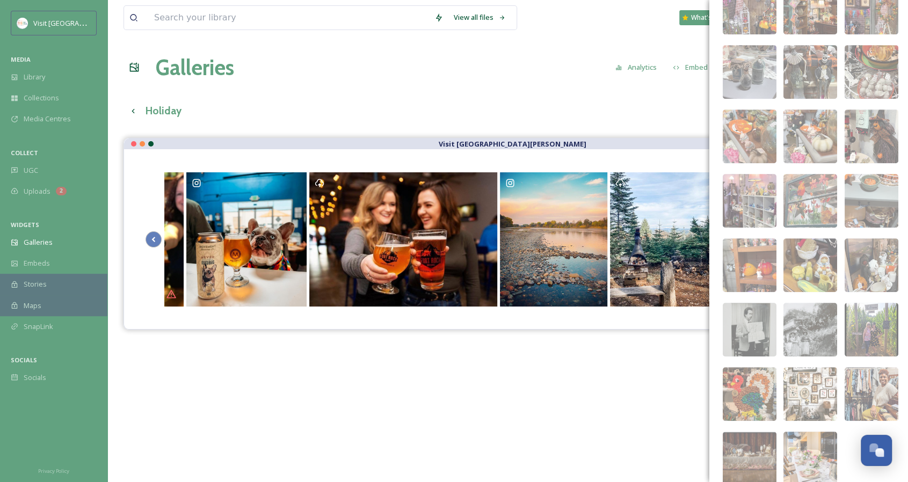
scroll to position [308, 0]
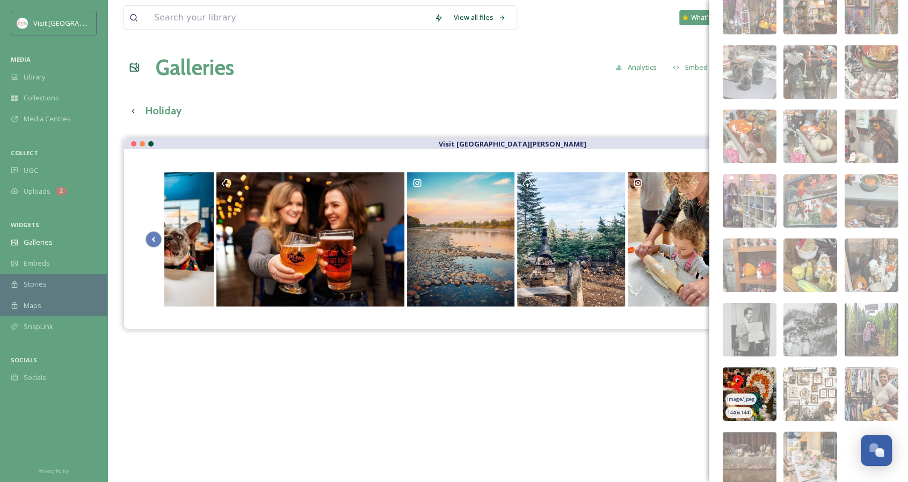
click at [743, 379] on img at bounding box center [750, 394] width 54 height 54
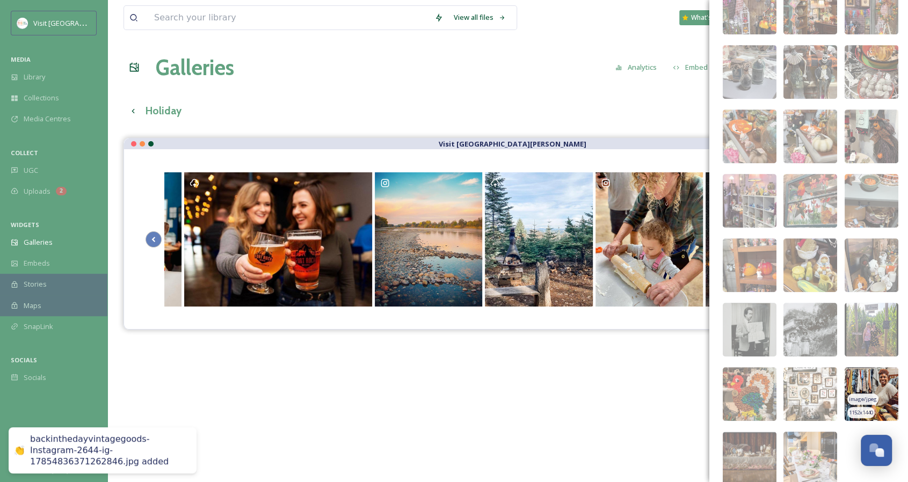
click at [861, 376] on img at bounding box center [872, 394] width 54 height 54
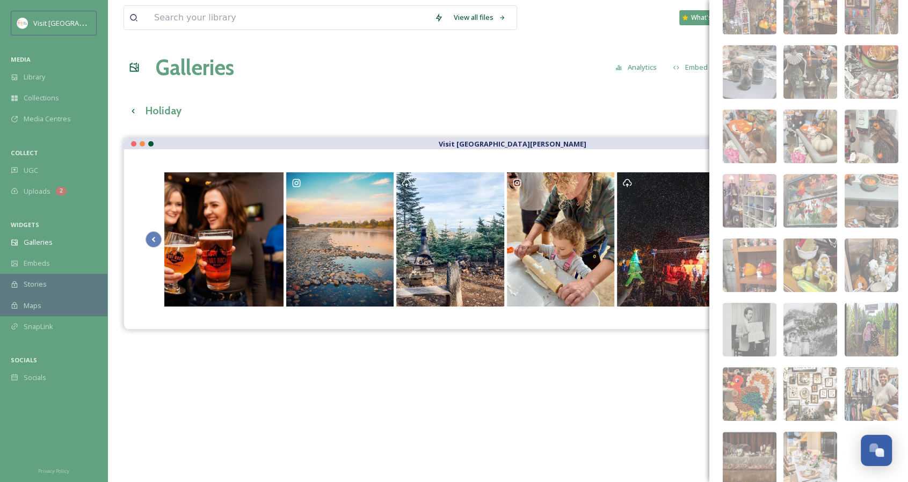
click at [608, 376] on div "Visit [GEOGRAPHIC_DATA][PERSON_NAME]" at bounding box center [508, 379] width 769 height 482
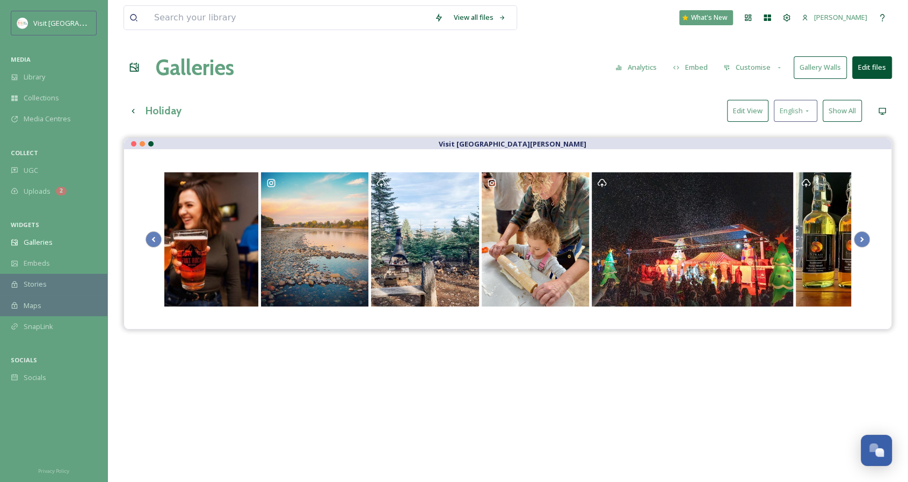
click at [834, 110] on button "Show All" at bounding box center [842, 111] width 39 height 22
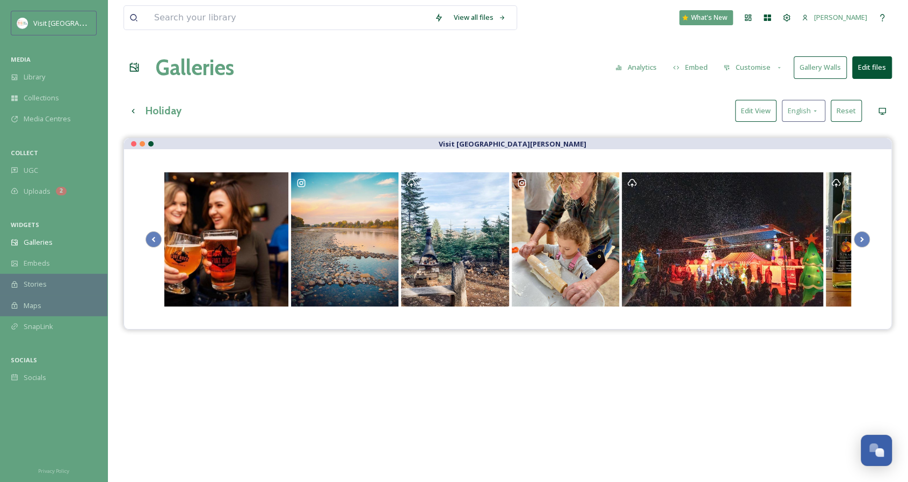
click at [763, 111] on button "Edit View" at bounding box center [755, 111] width 41 height 22
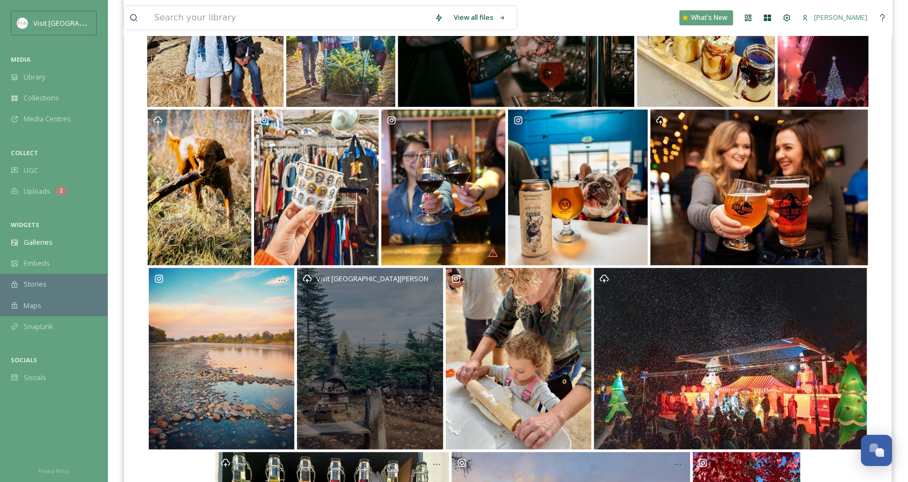
scroll to position [214, 0]
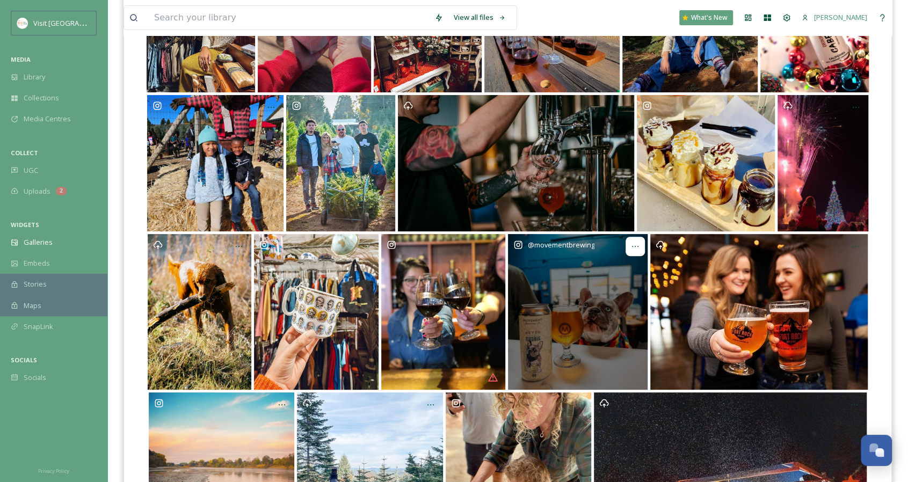
click at [641, 249] on div "Opens media popup. Media description: movementbrewing-undefined.jpg." at bounding box center [635, 246] width 19 height 19
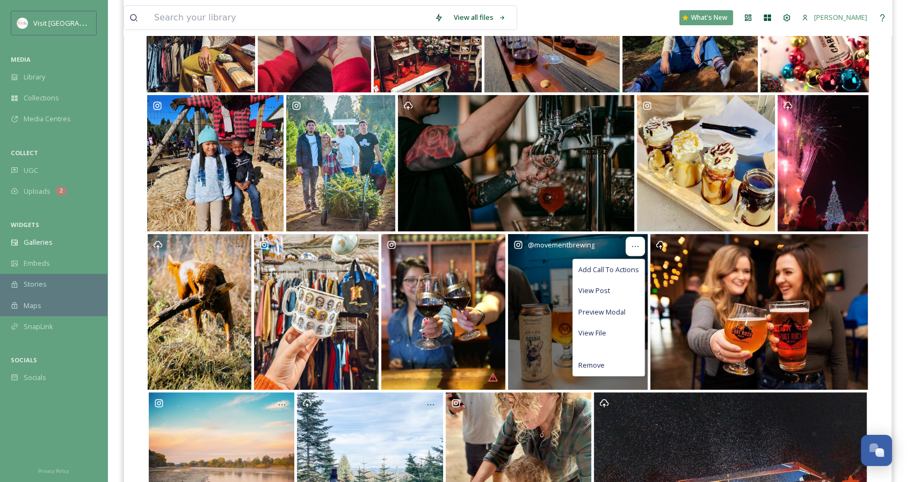
click at [641, 249] on div "Opens media popup. Media description: movementbrewing-undefined.jpg." at bounding box center [635, 246] width 19 height 19
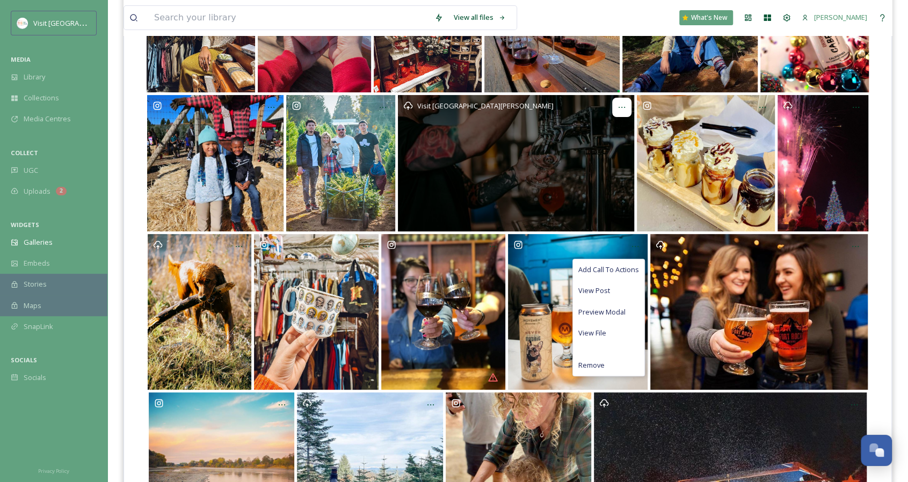
click at [625, 101] on div "Opens media popup. Media description: MOVEMENT (7).jpg." at bounding box center [621, 107] width 19 height 19
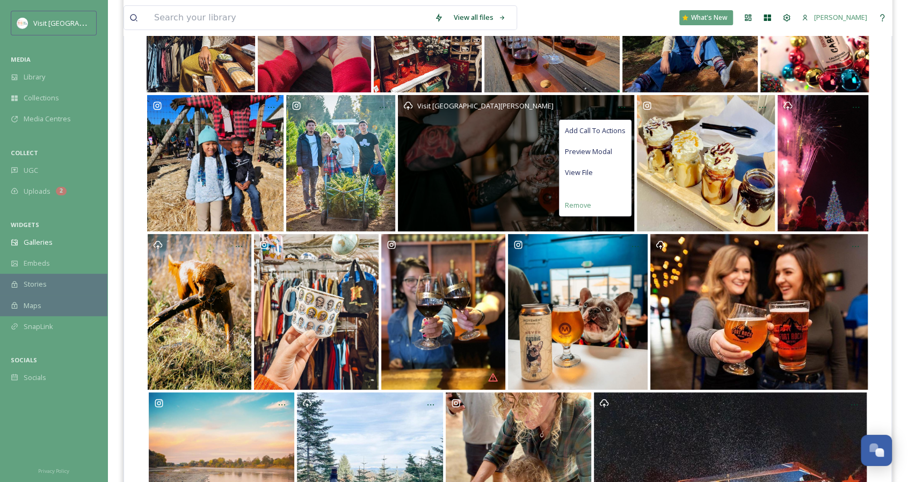
click at [613, 205] on div "Remove" at bounding box center [595, 205] width 71 height 21
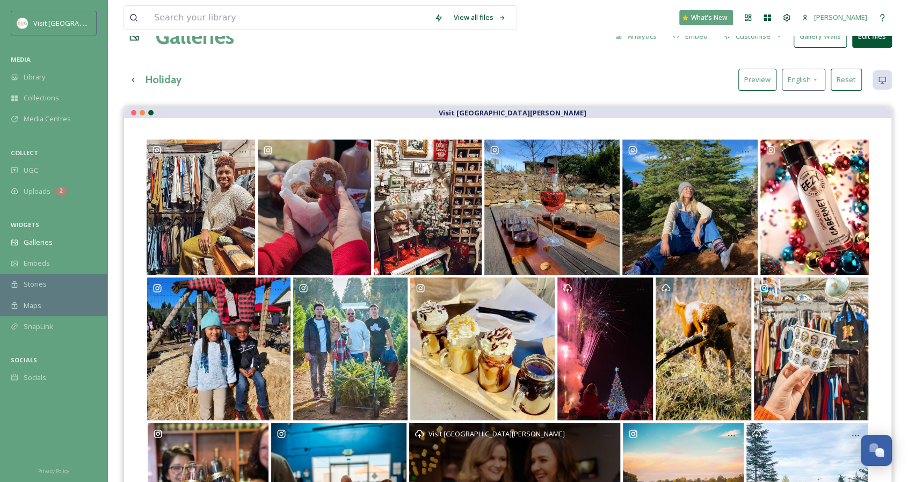
scroll to position [0, 0]
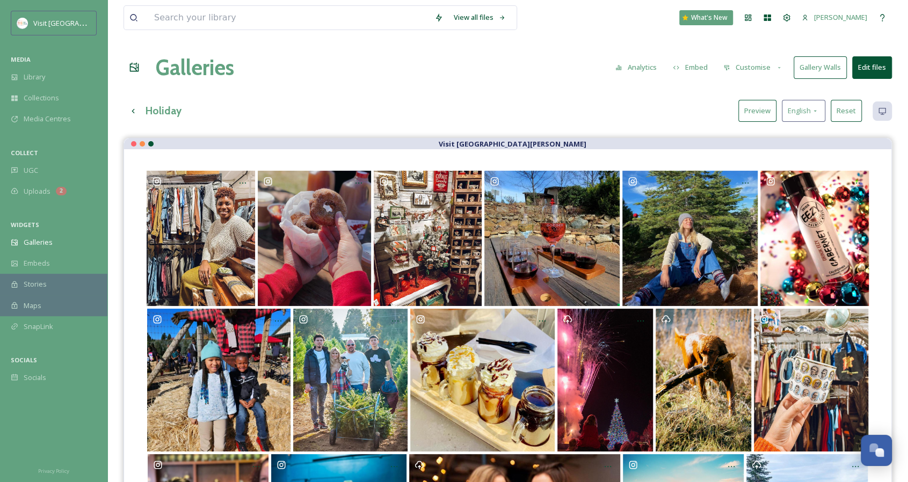
click at [857, 68] on button "Edit files" at bounding box center [873, 67] width 40 height 22
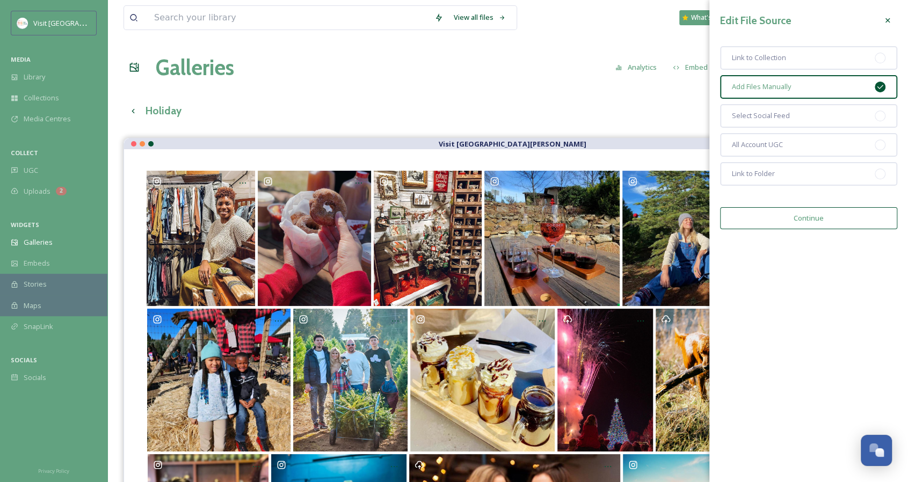
click at [805, 219] on button "Continue" at bounding box center [808, 218] width 177 height 22
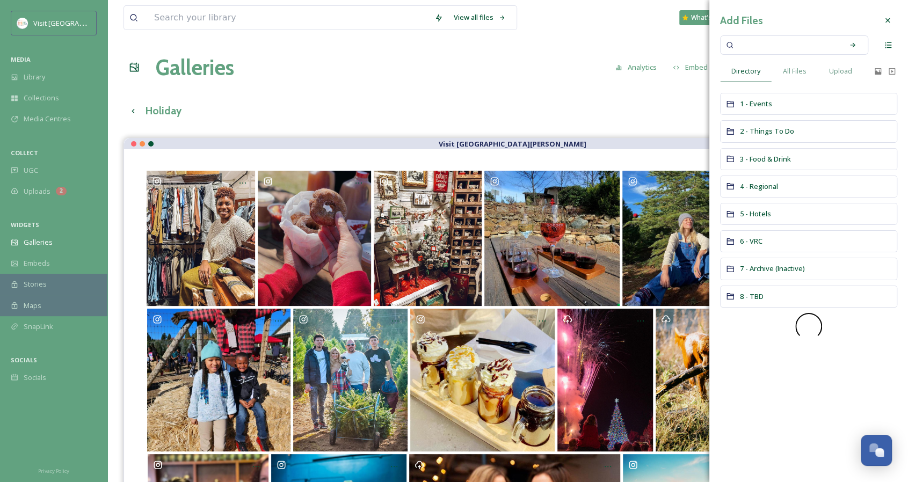
click at [767, 47] on input at bounding box center [788, 45] width 102 height 24
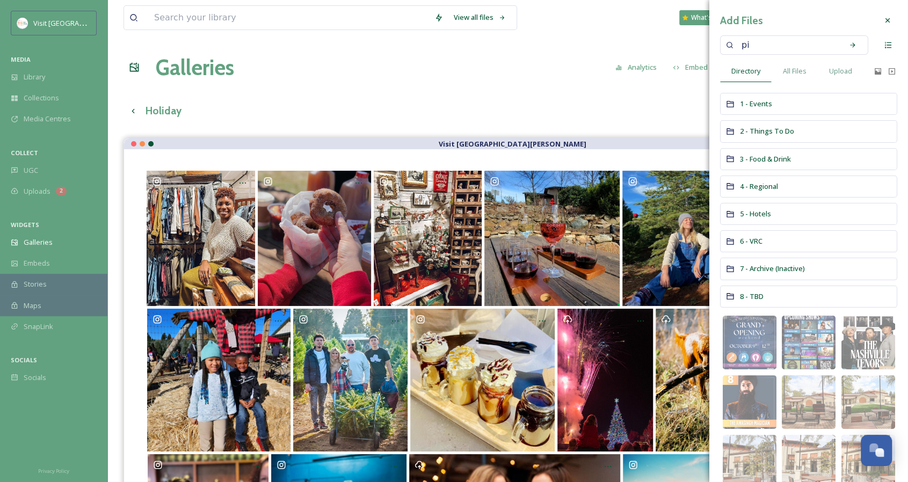
type input "pie"
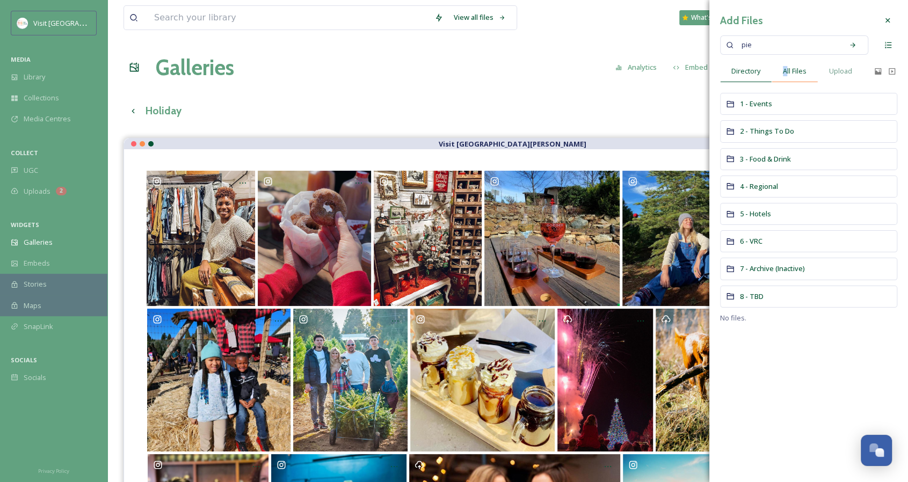
click at [785, 74] on span "All Files" at bounding box center [795, 71] width 24 height 10
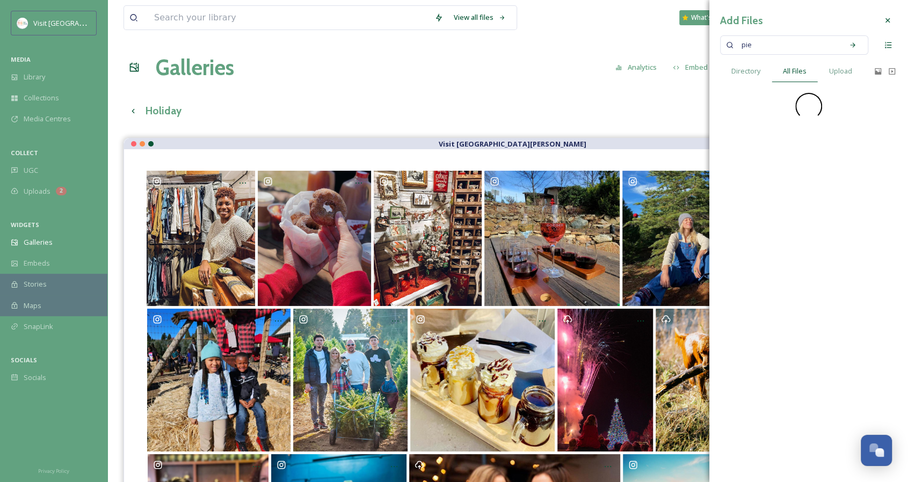
click at [777, 52] on input at bounding box center [799, 45] width 80 height 24
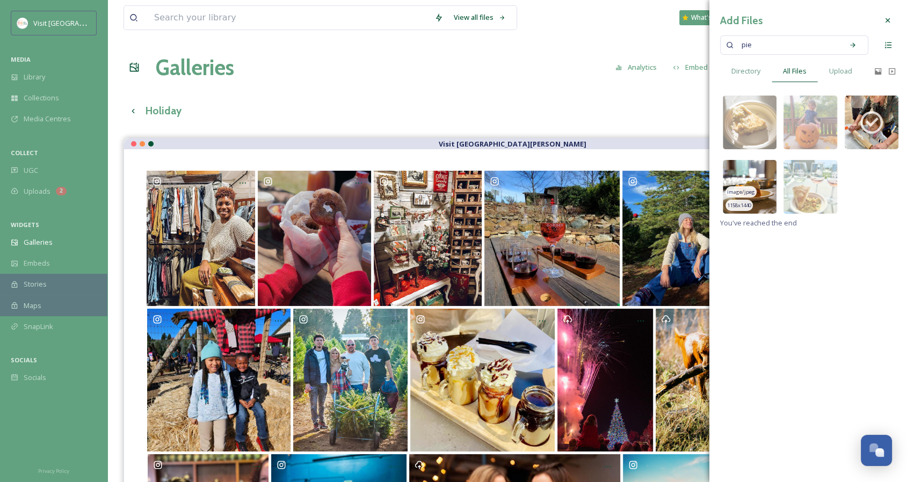
click at [754, 174] on img at bounding box center [750, 187] width 54 height 54
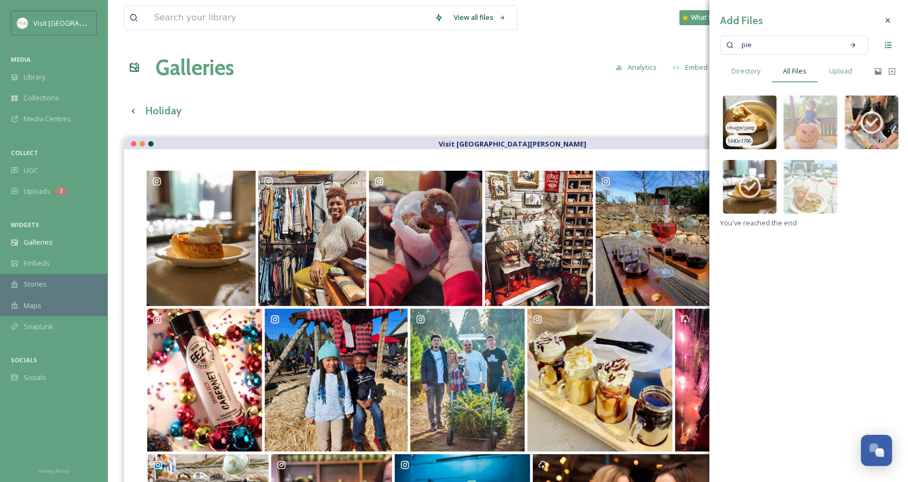
click at [758, 111] on img at bounding box center [750, 123] width 54 height 54
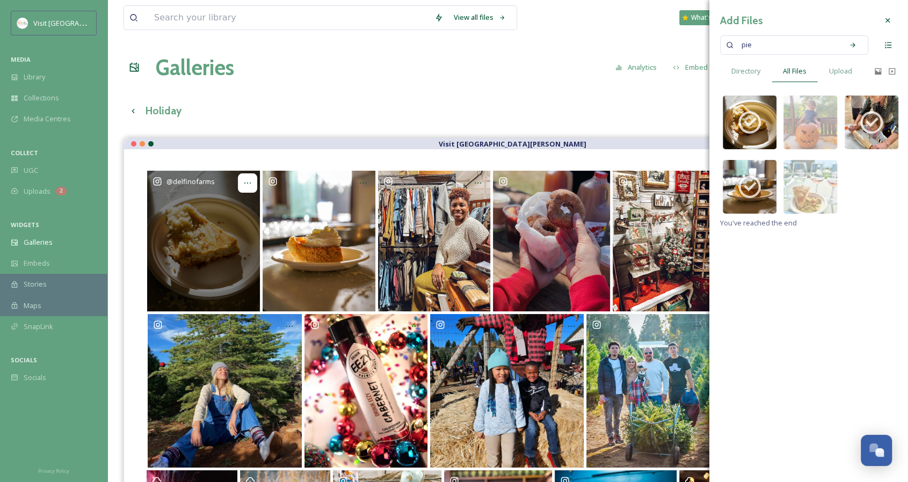
click at [248, 181] on icon "Opens media popup. Media description: delfinofarms-Instagram-2644-ig-1802286938…" at bounding box center [247, 183] width 9 height 9
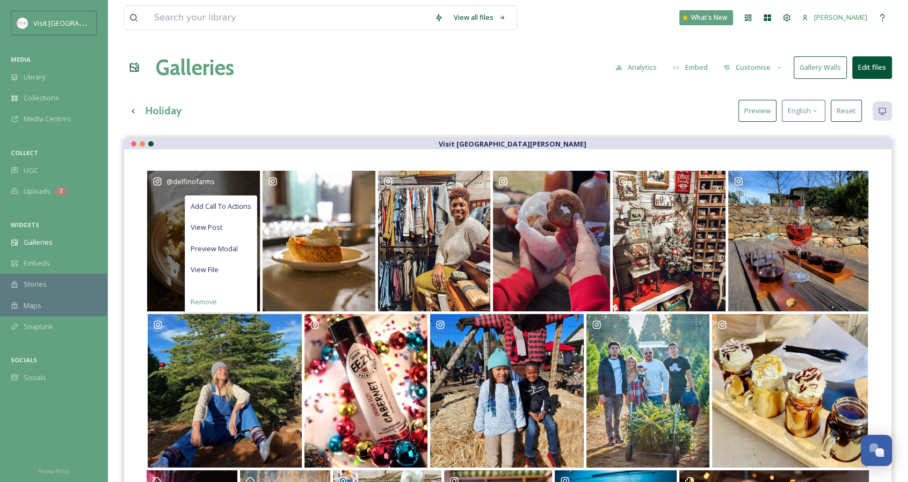
click at [228, 299] on div "Remove" at bounding box center [220, 302] width 71 height 21
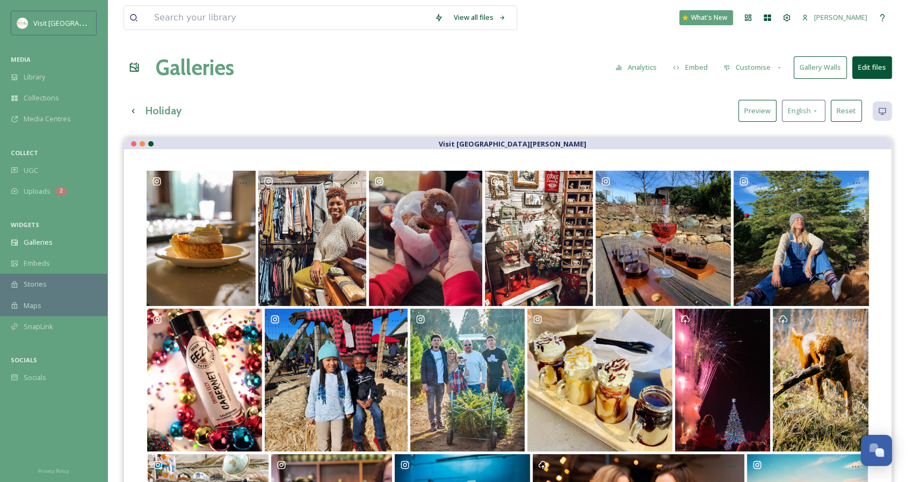
click at [444, 91] on div "View all files What's New Kristen Achziger Galleries Analytics Embed Customise …" at bounding box center [507, 467] width 801 height 934
